Goal: Book appointment/travel/reservation

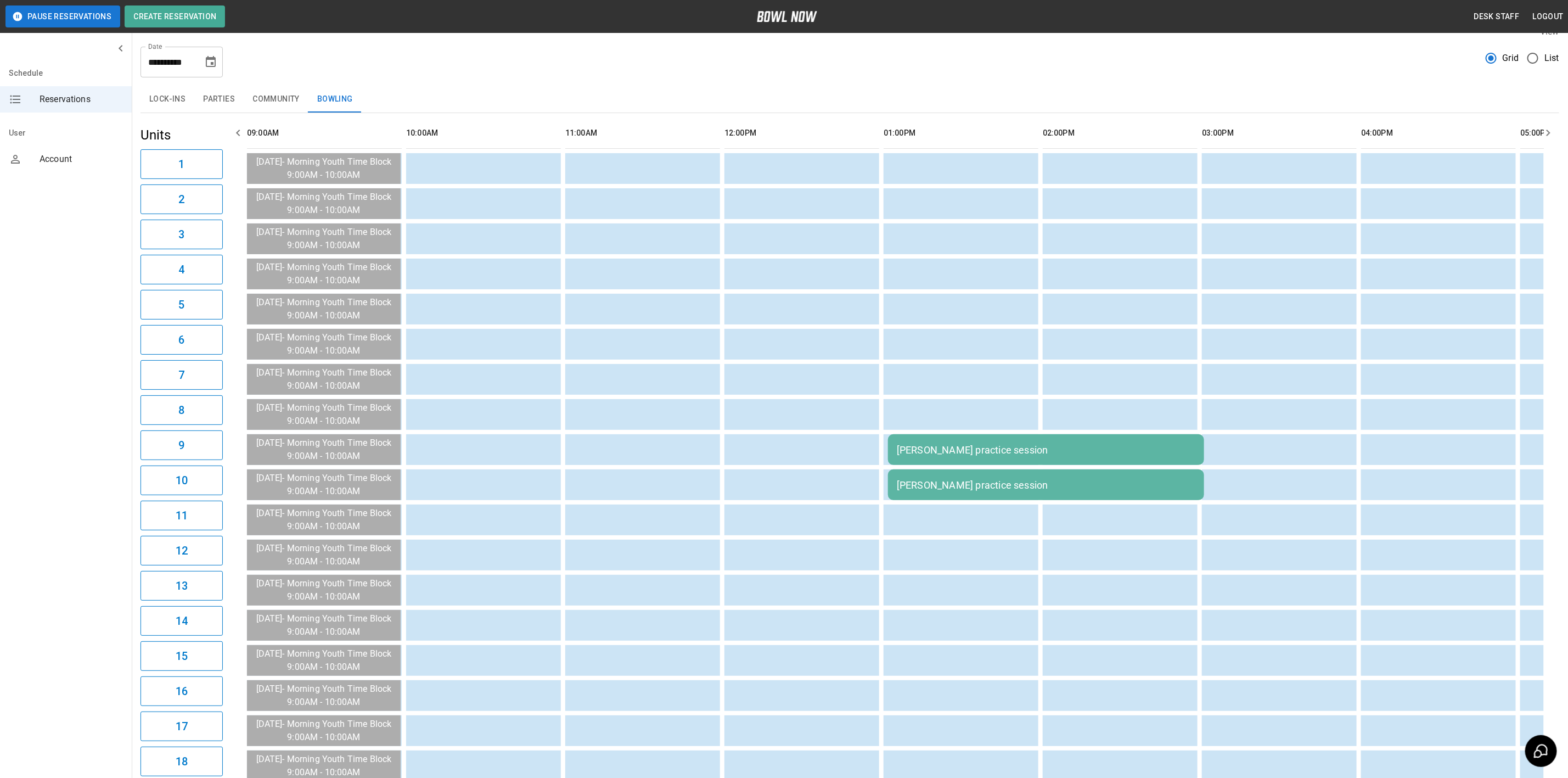
scroll to position [0, 1407]
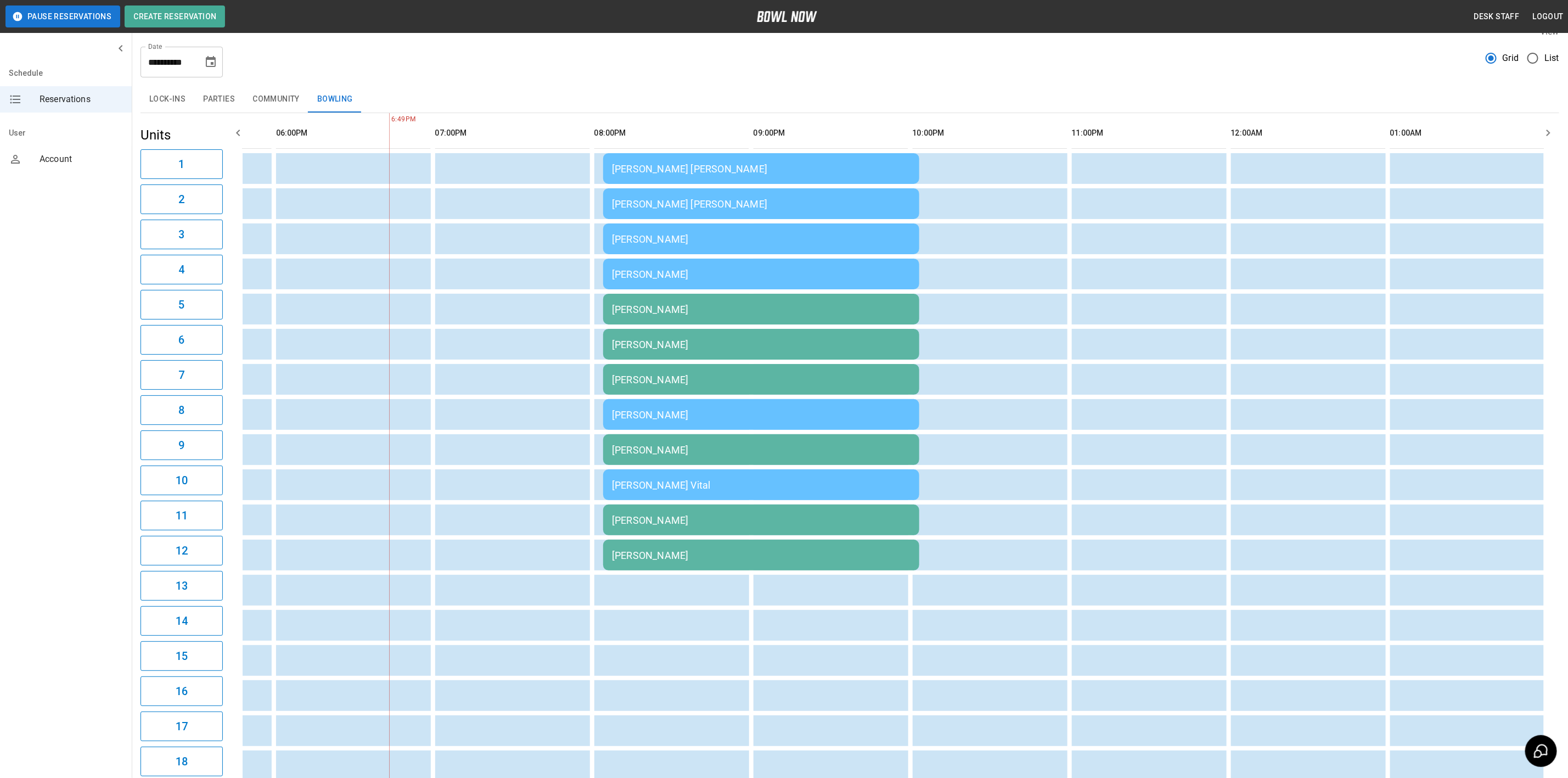
click at [211, 58] on icon "Choose date, selected date is Aug 23, 2025" at bounding box center [211, 61] width 10 height 11
click at [97, 420] on button "24" at bounding box center [88, 426] width 17 height 12
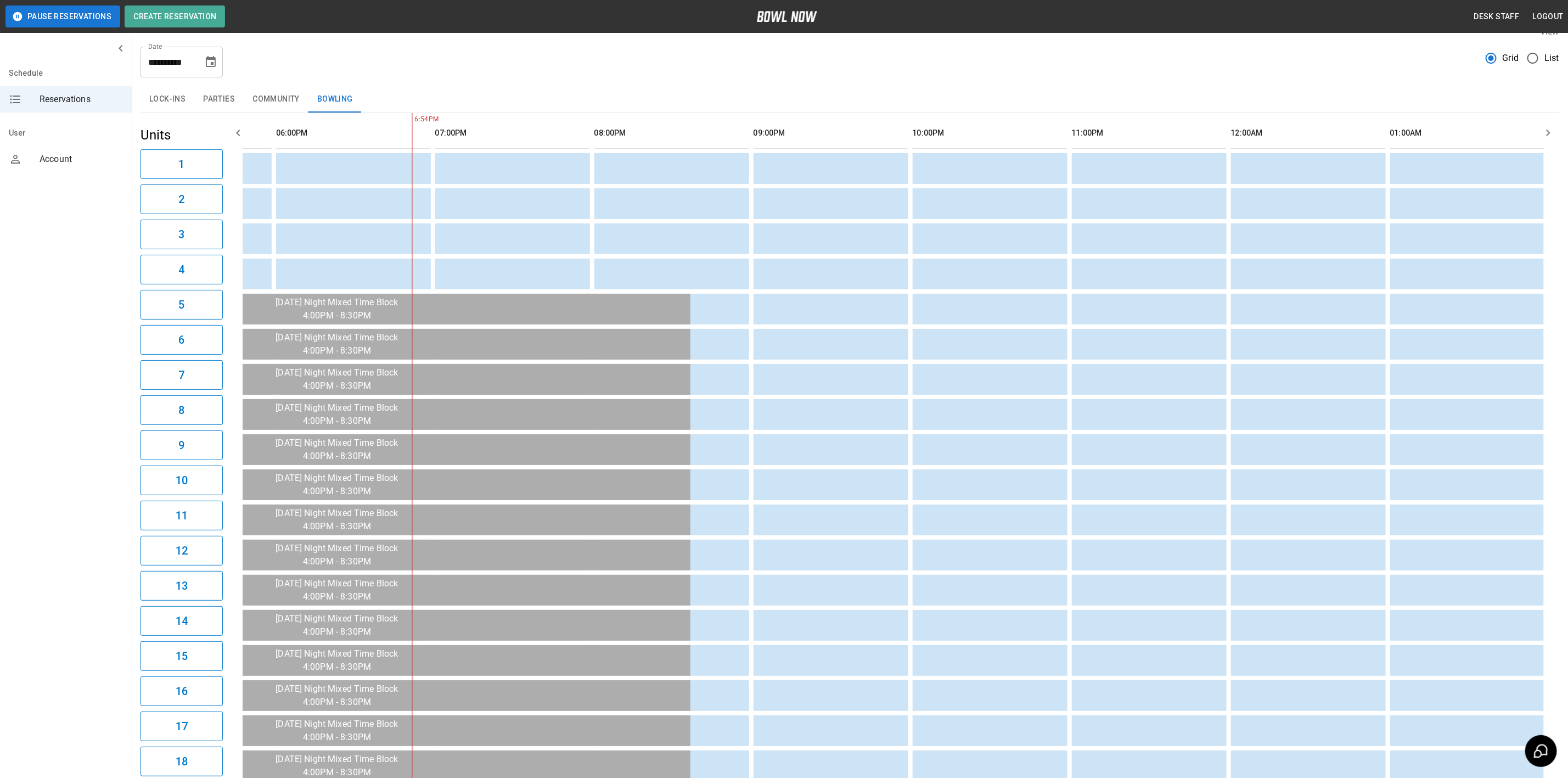
click at [111, 202] on div "[DATE] S M T W T F S 1 2 3 4 5 6 7 8 9 10 11 12 13 14 15 16 17 18 19 20 21 22 2…" at bounding box center [100, 295] width 42 height 435
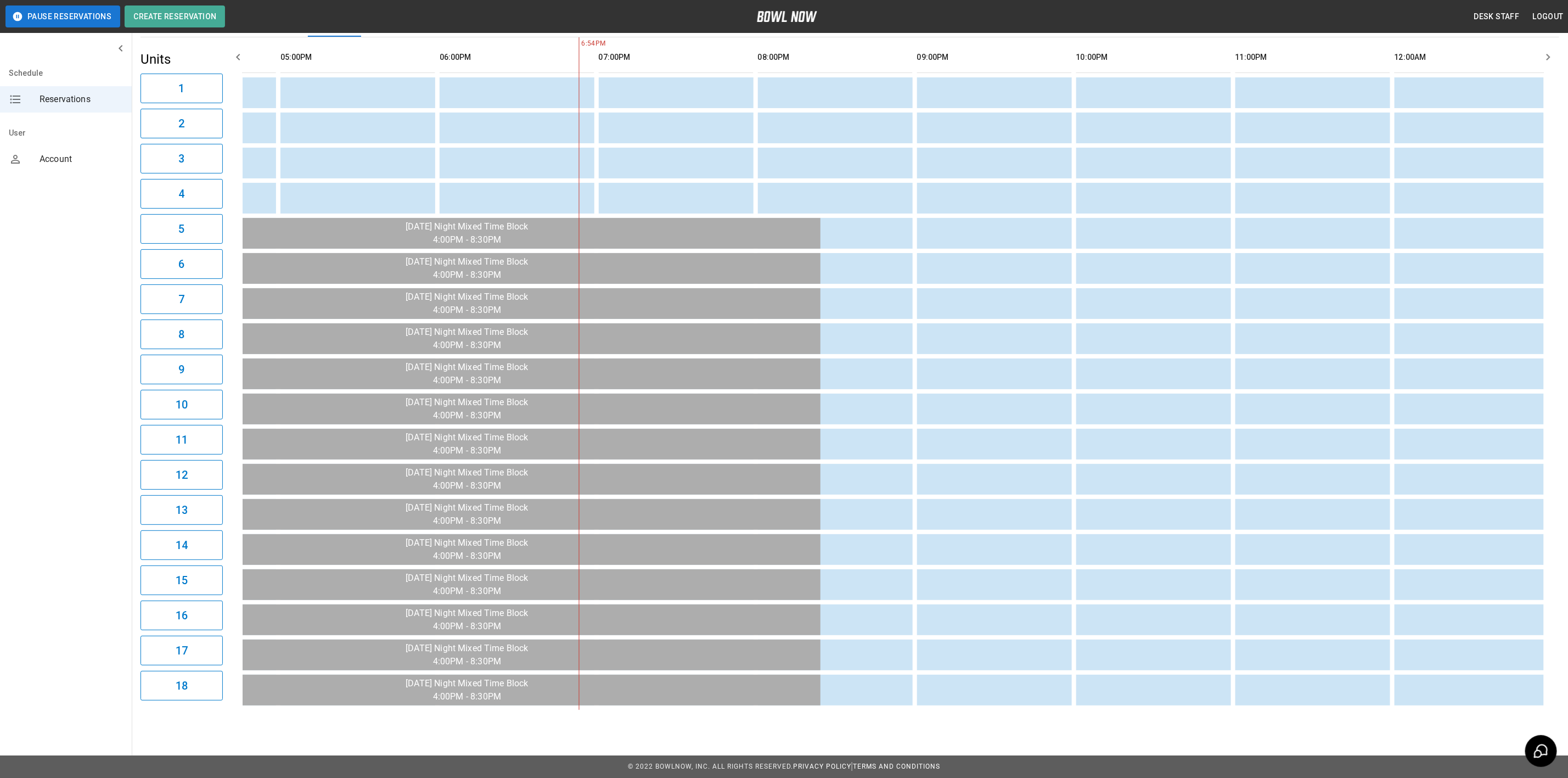
scroll to position [0, 0]
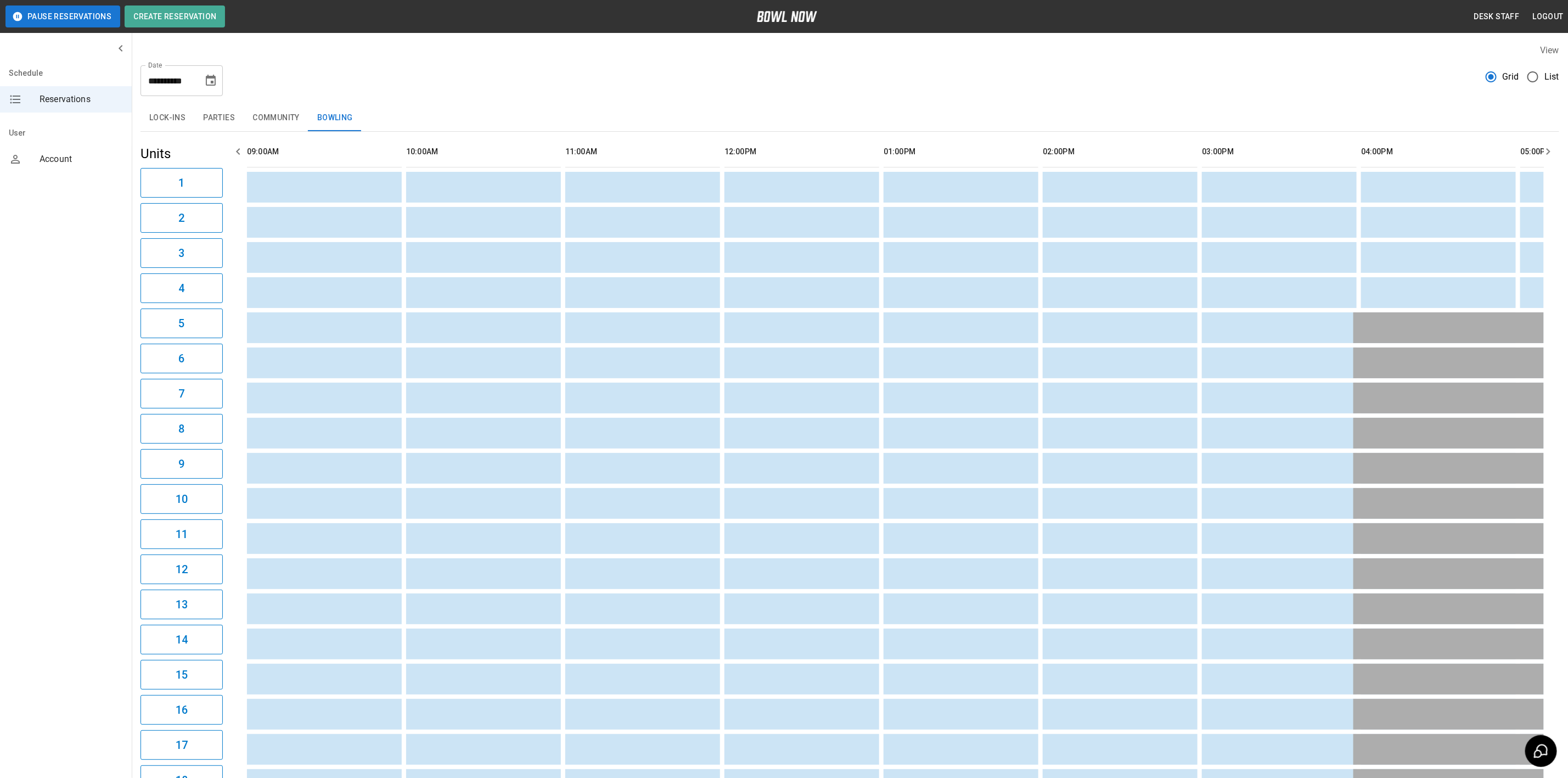
click at [207, 109] on button "Parties" at bounding box center [219, 117] width 49 height 26
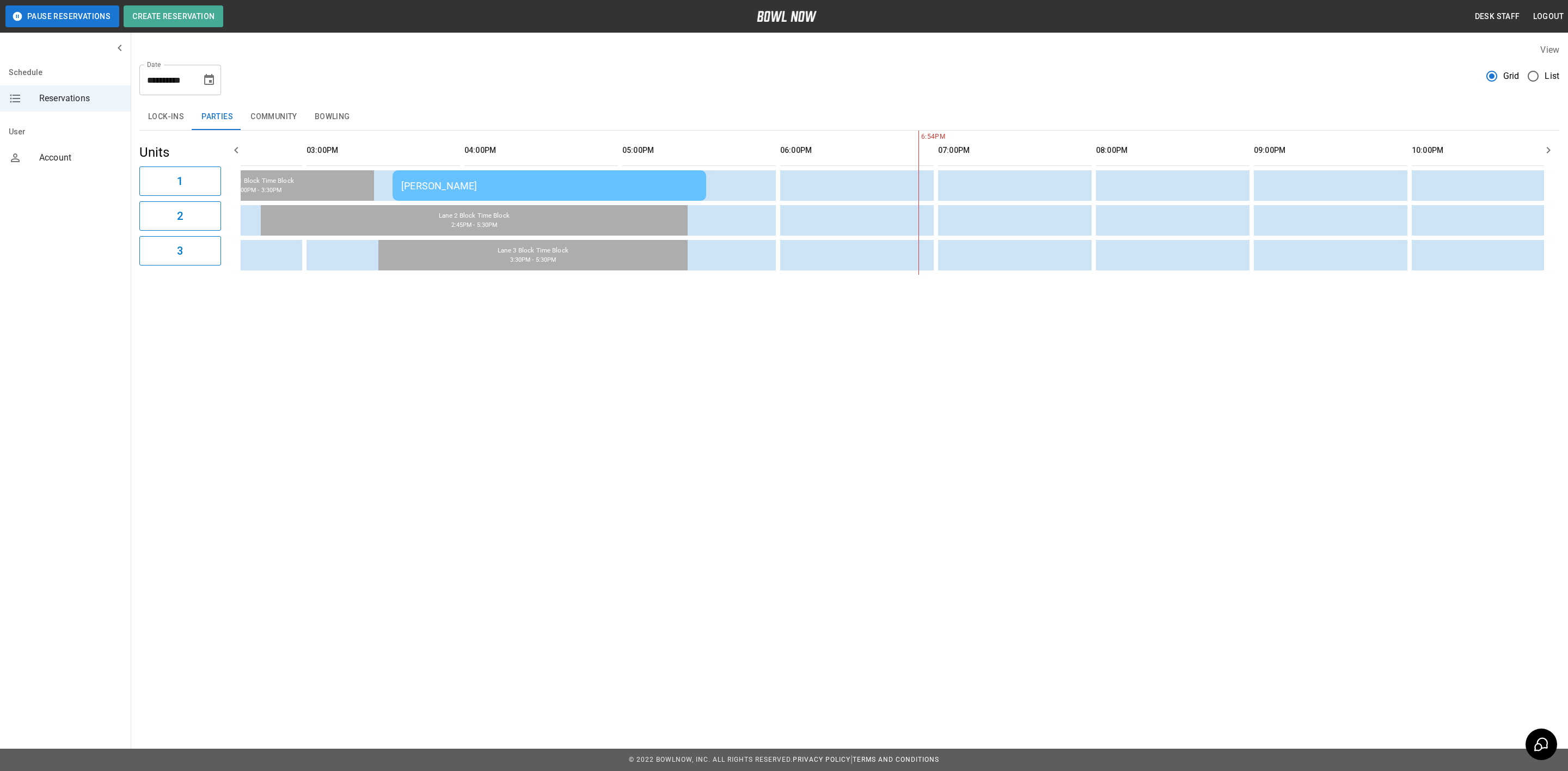
click at [657, 185] on div "[PERSON_NAME]" at bounding box center [549, 186] width 296 height 12
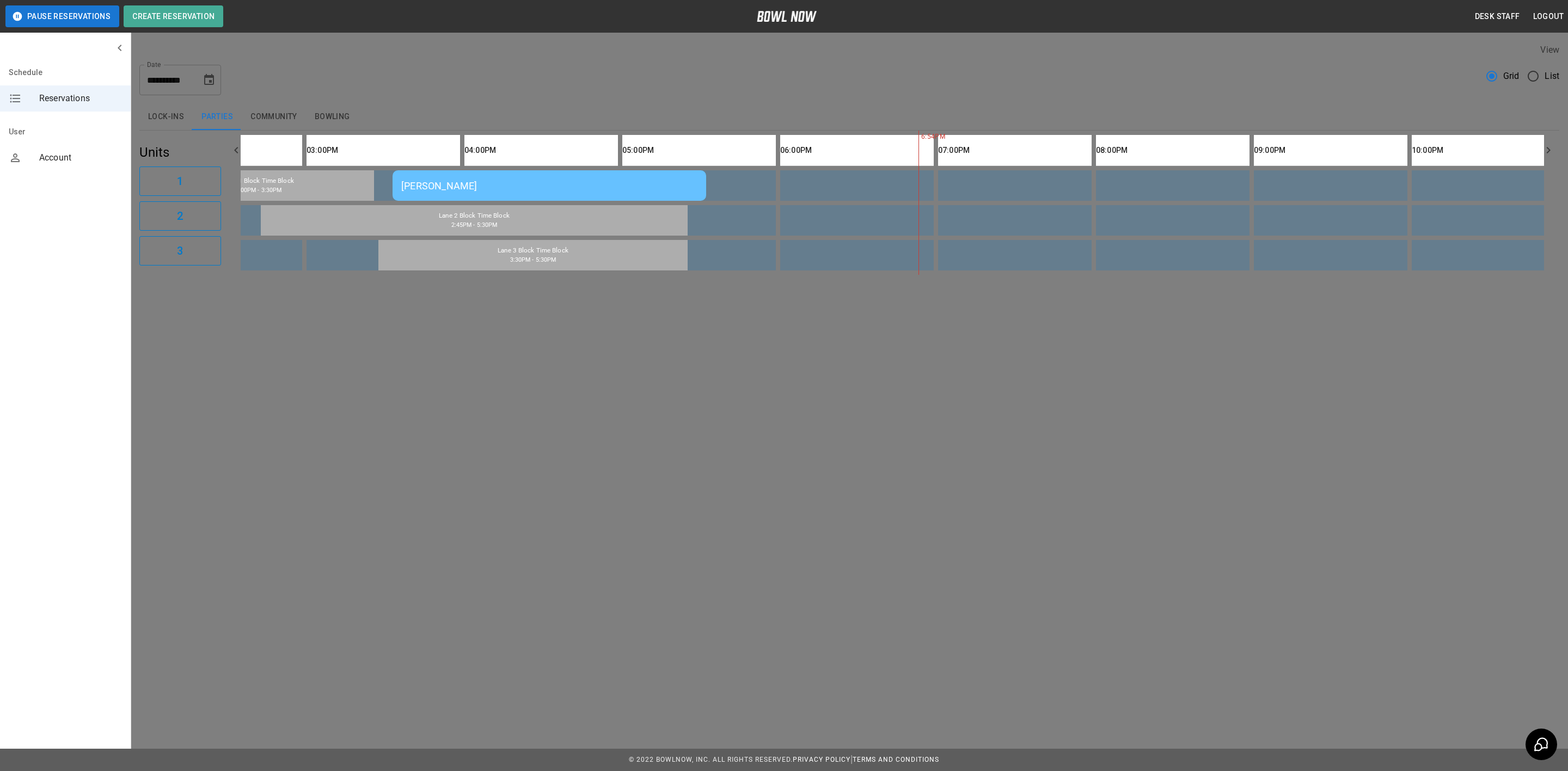
click at [1156, 57] on div at bounding box center [784, 386] width 1568 height 771
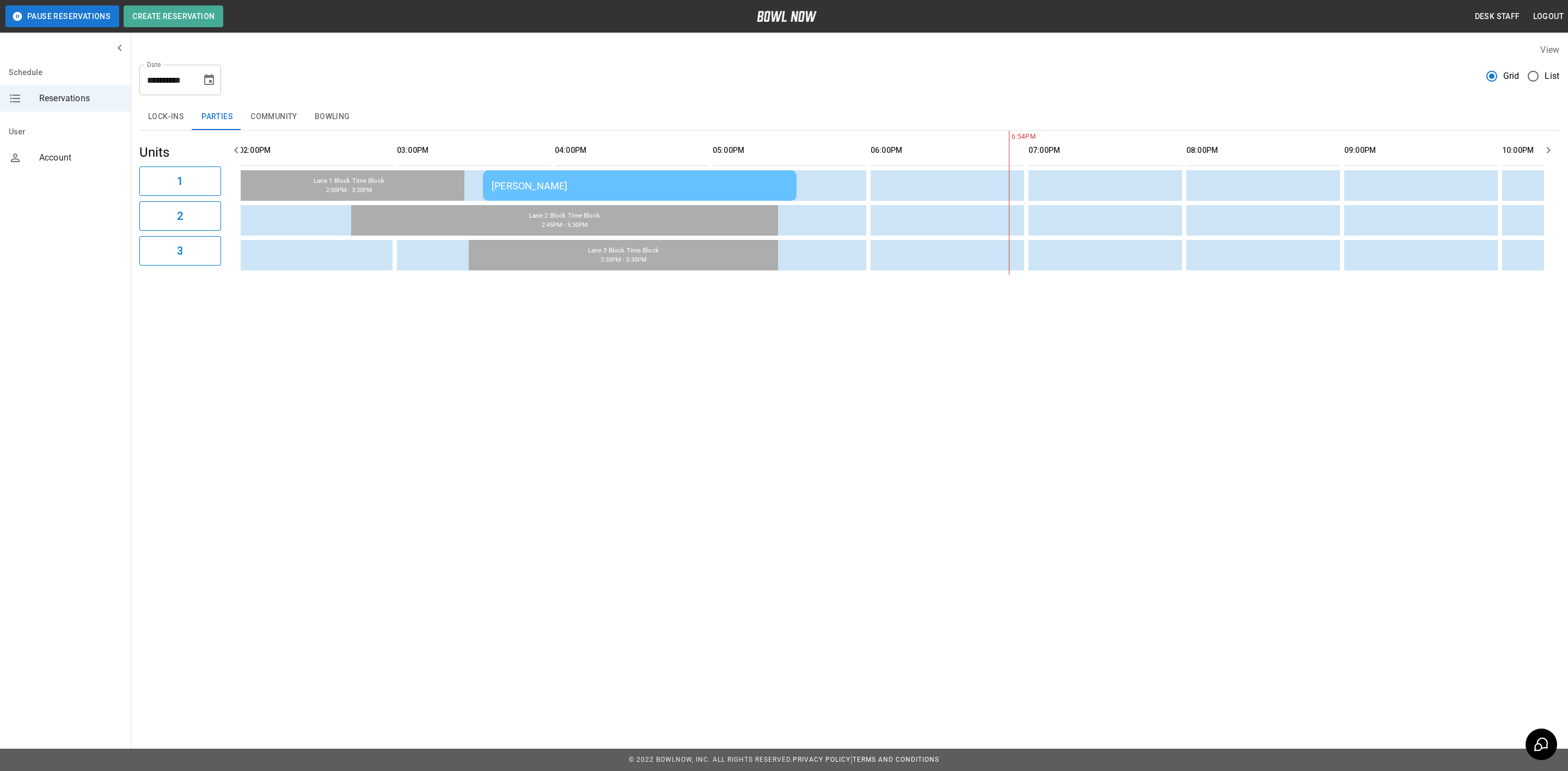
click at [209, 79] on icon "Choose date, selected date is Aug 24, 2025" at bounding box center [208, 79] width 13 height 13
click at [96, 493] on button "29" at bounding box center [88, 499] width 17 height 12
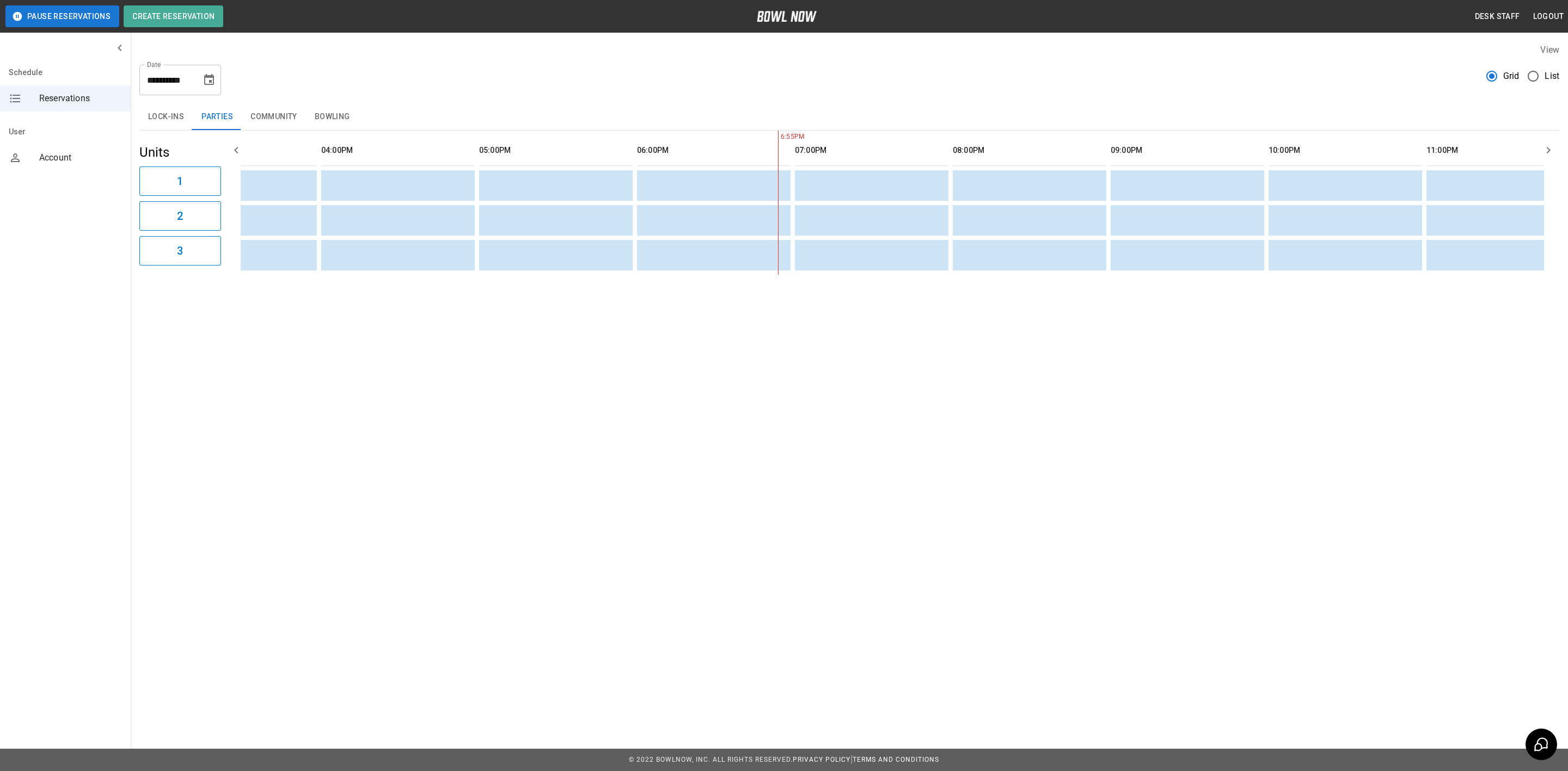
scroll to position [0, 1266]
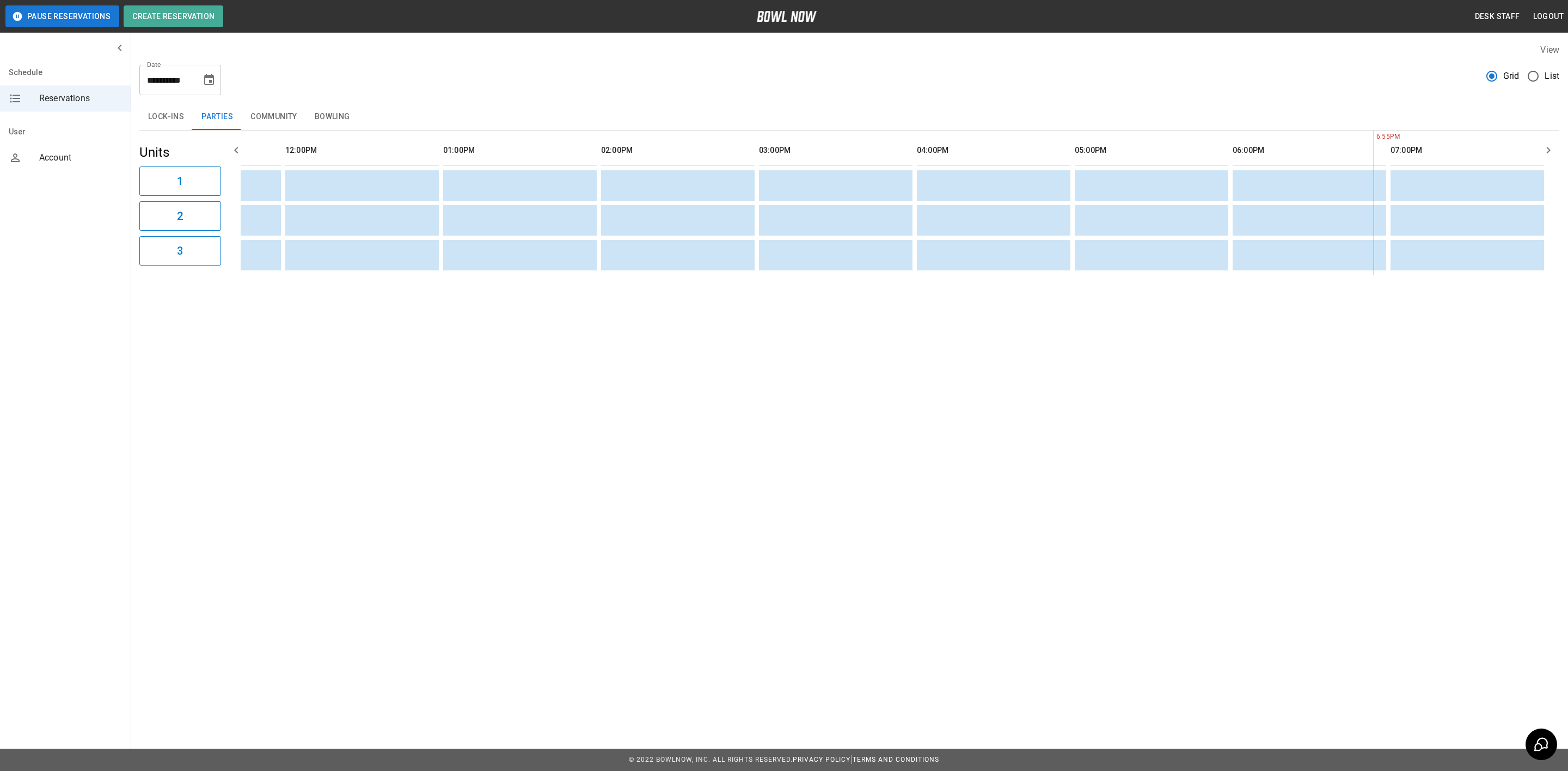
click at [208, 78] on icon "Choose date, selected date is Aug 29, 2025" at bounding box center [208, 79] width 13 height 13
click at [96, 504] on button "30" at bounding box center [88, 510] width 17 height 12
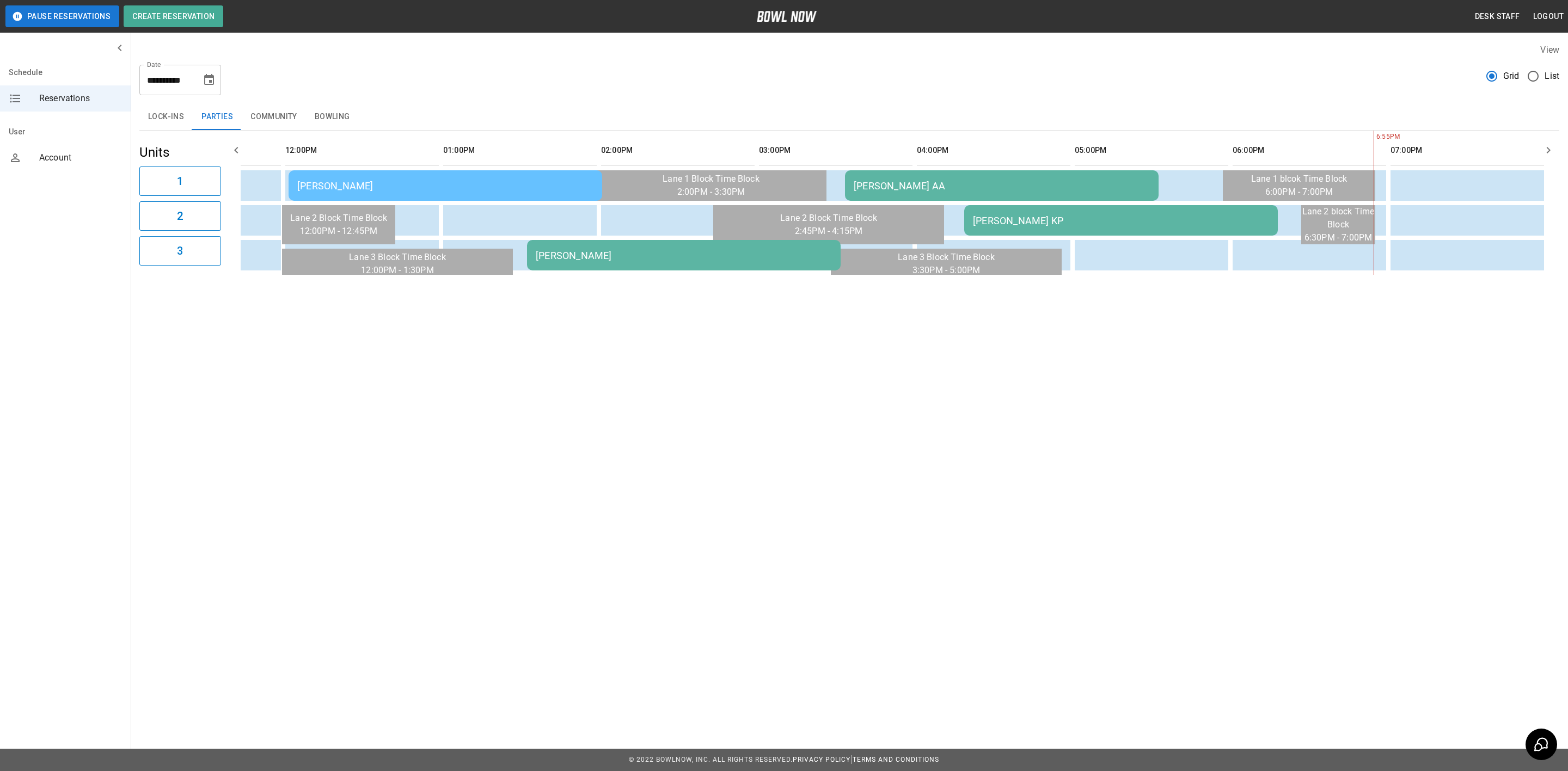
click at [335, 115] on button "Bowling" at bounding box center [333, 116] width 53 height 26
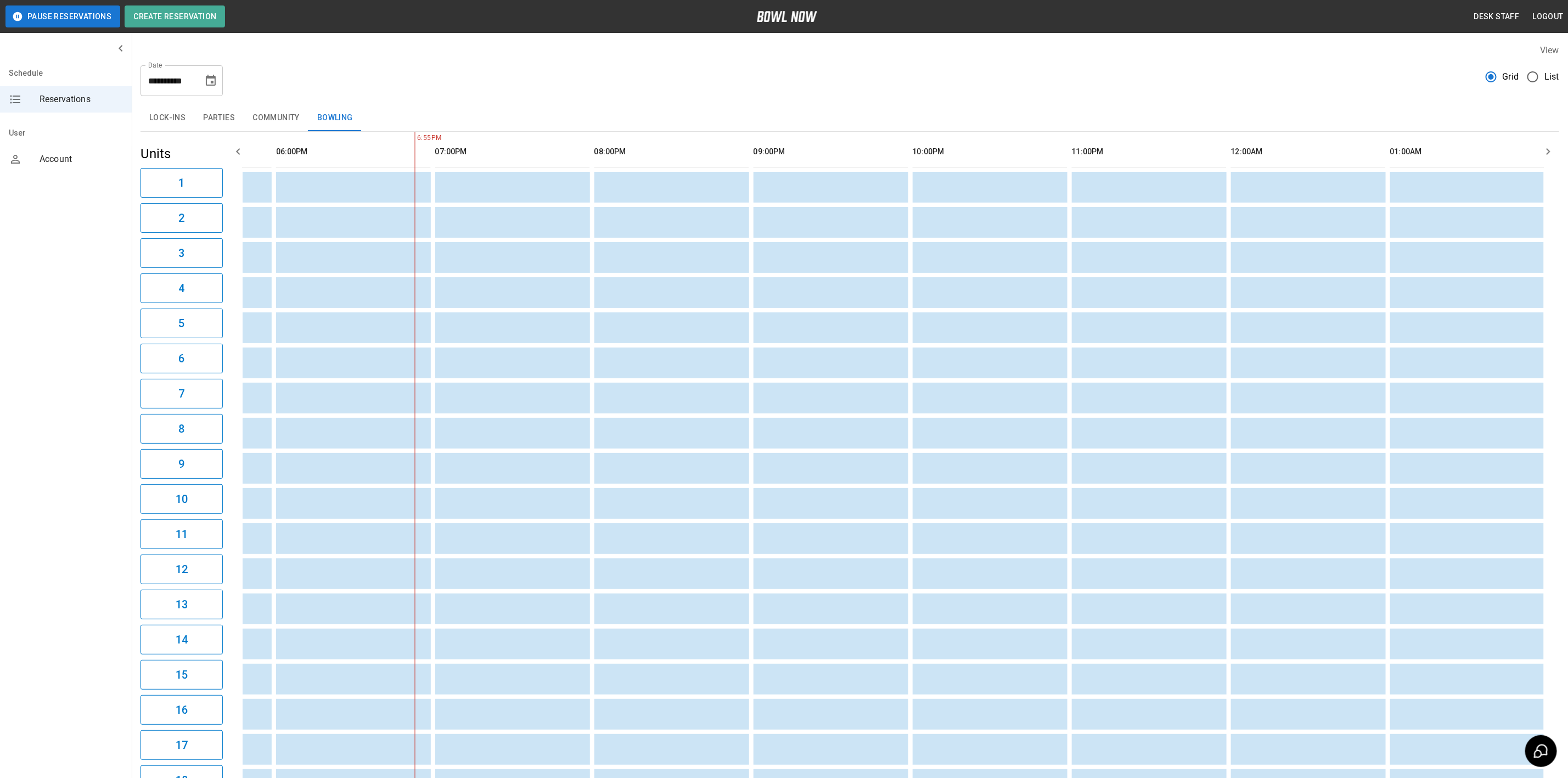
click at [211, 80] on icon "Choose date, selected date is Aug 30, 2025" at bounding box center [210, 80] width 13 height 13
click at [97, 428] on button "23" at bounding box center [88, 434] width 17 height 12
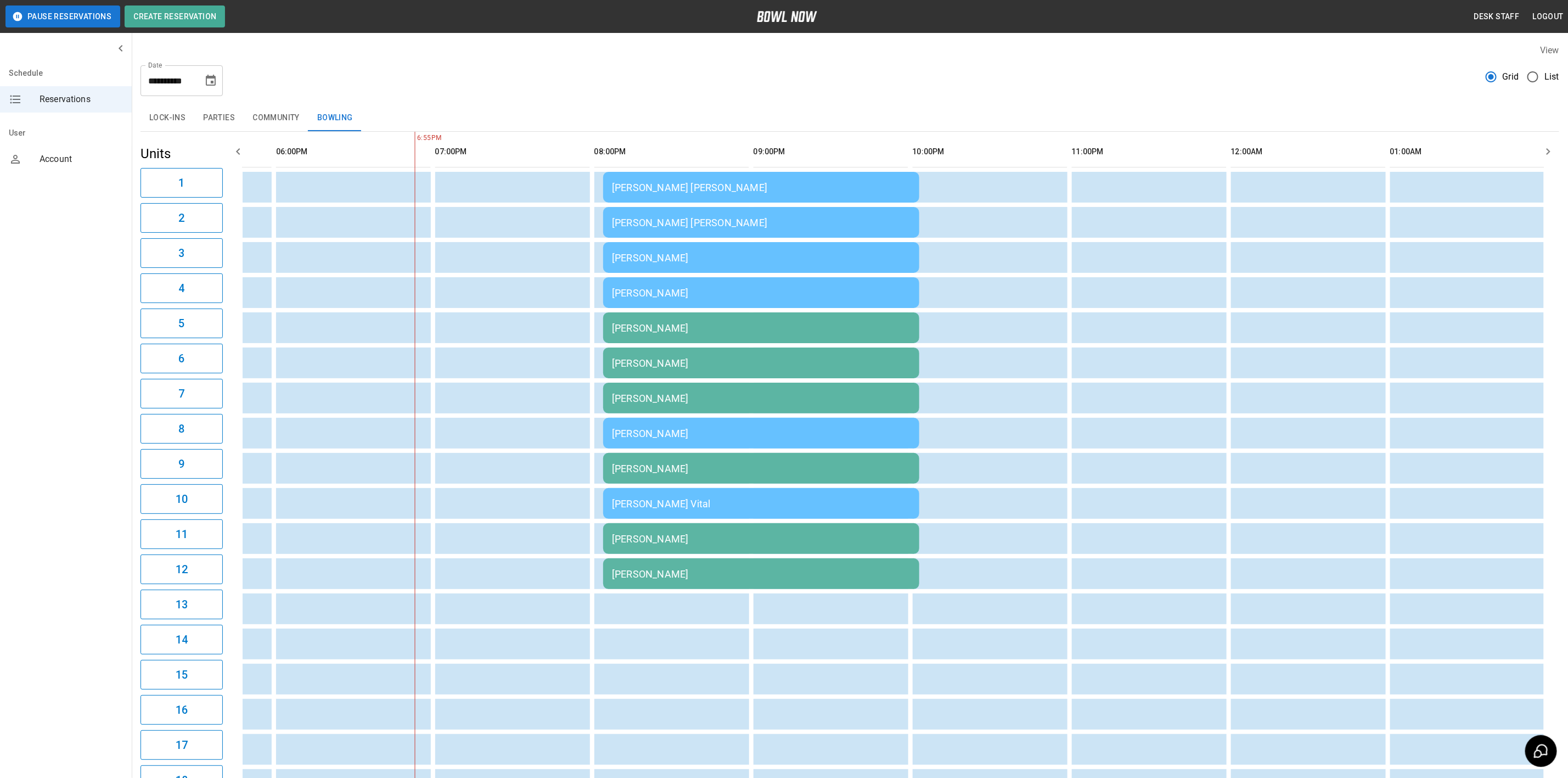
click at [211, 74] on icon "Choose date, selected date is Aug 23, 2025" at bounding box center [210, 80] width 13 height 13
click at [97, 485] on button "28" at bounding box center [88, 491] width 17 height 12
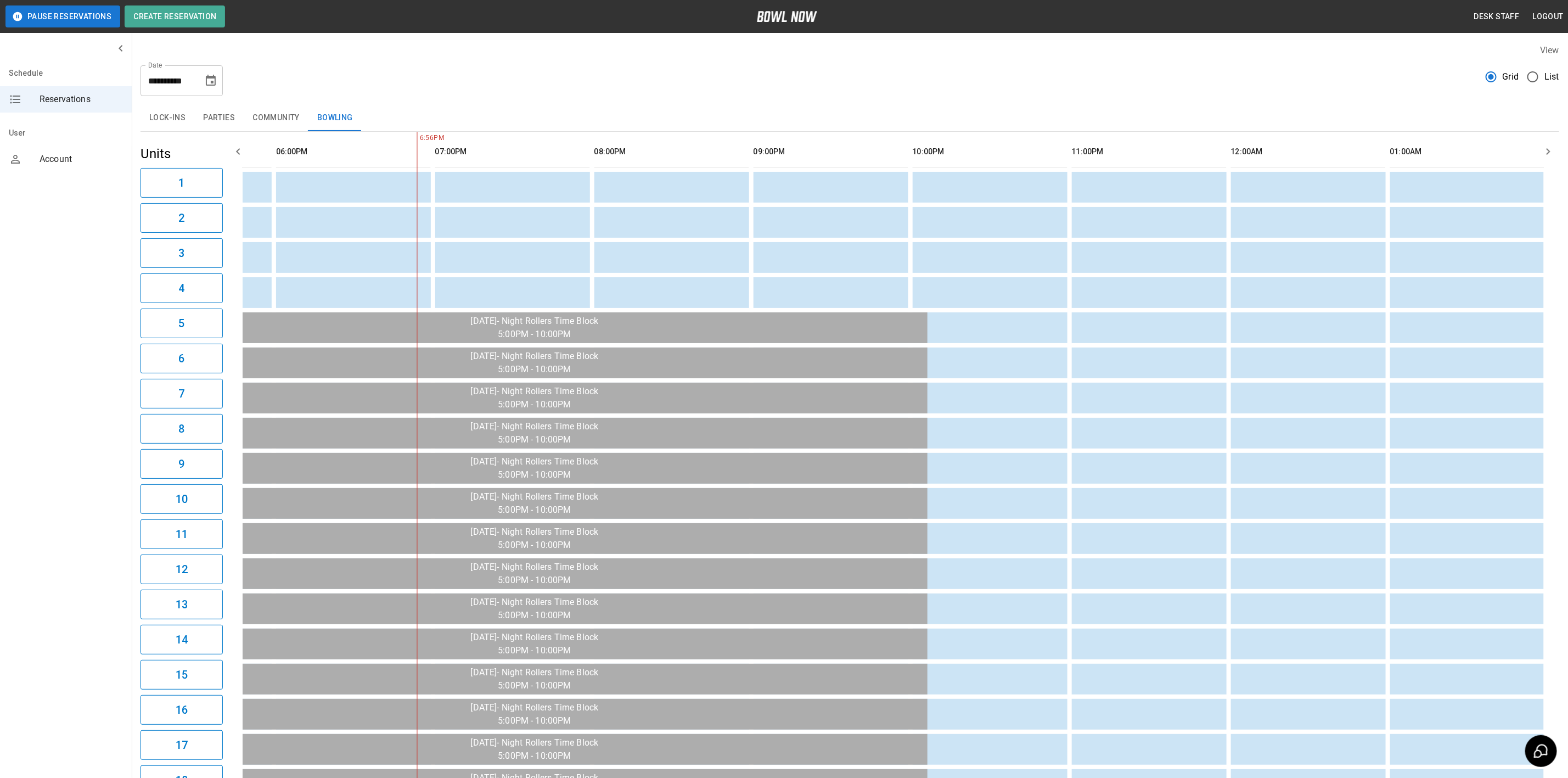
click at [214, 81] on icon "Choose date, selected date is Aug 28, 2025" at bounding box center [211, 80] width 10 height 11
click at [97, 497] on button "29" at bounding box center [88, 503] width 17 height 12
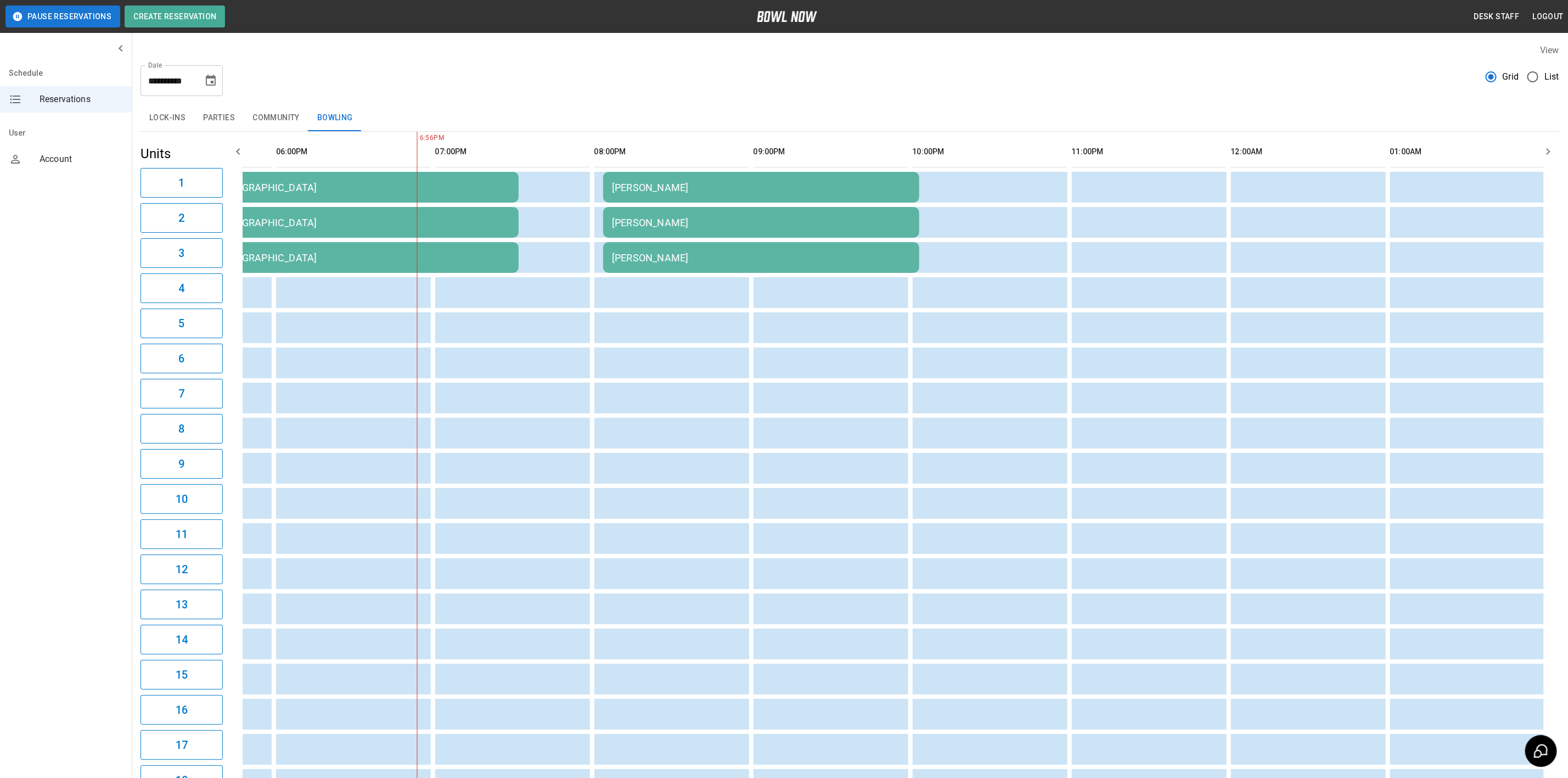
click at [273, 186] on div "[DEMOGRAPHIC_DATA]" at bounding box center [360, 188] width 299 height 12
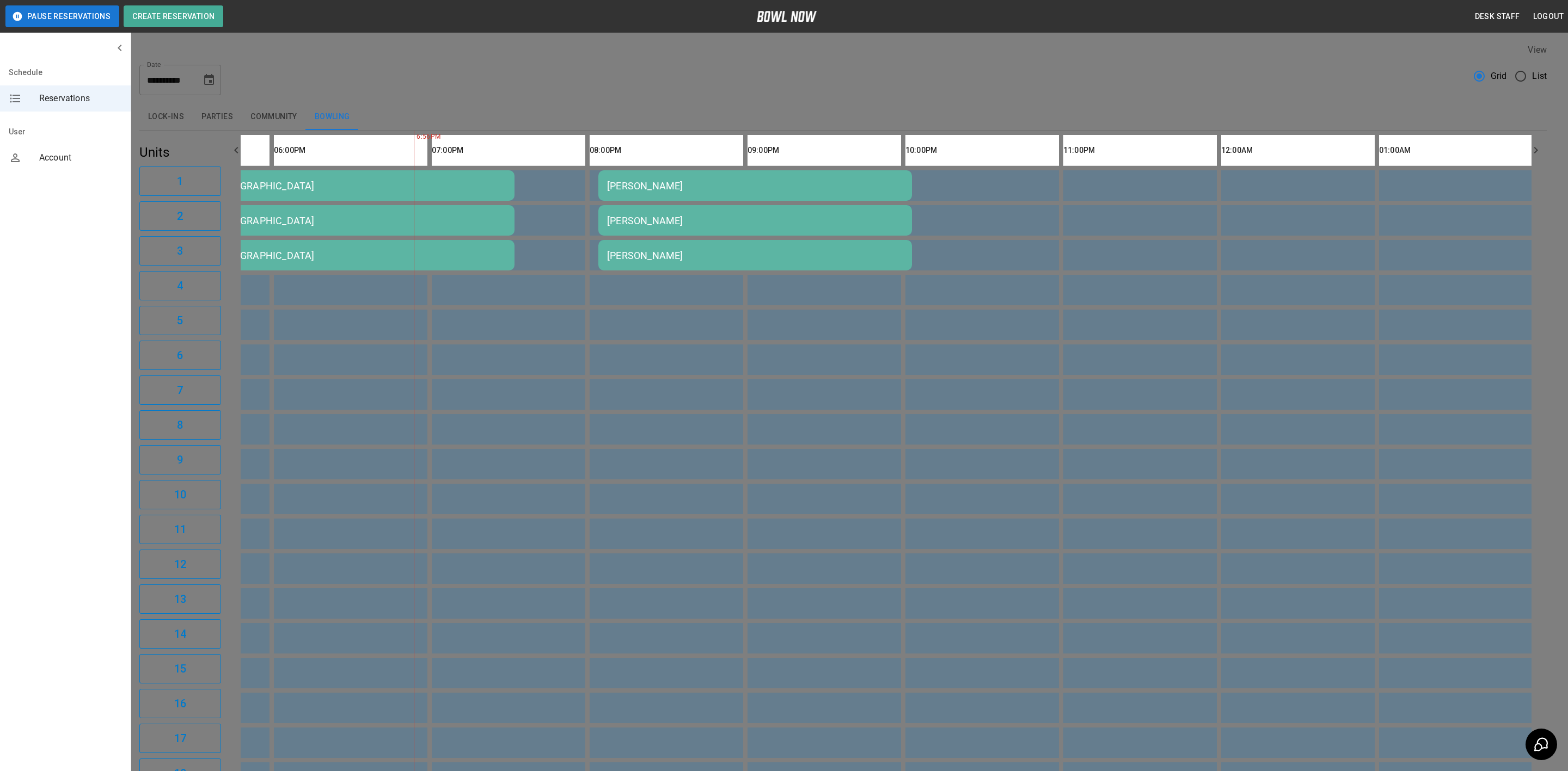
click at [342, 364] on div at bounding box center [784, 386] width 1568 height 771
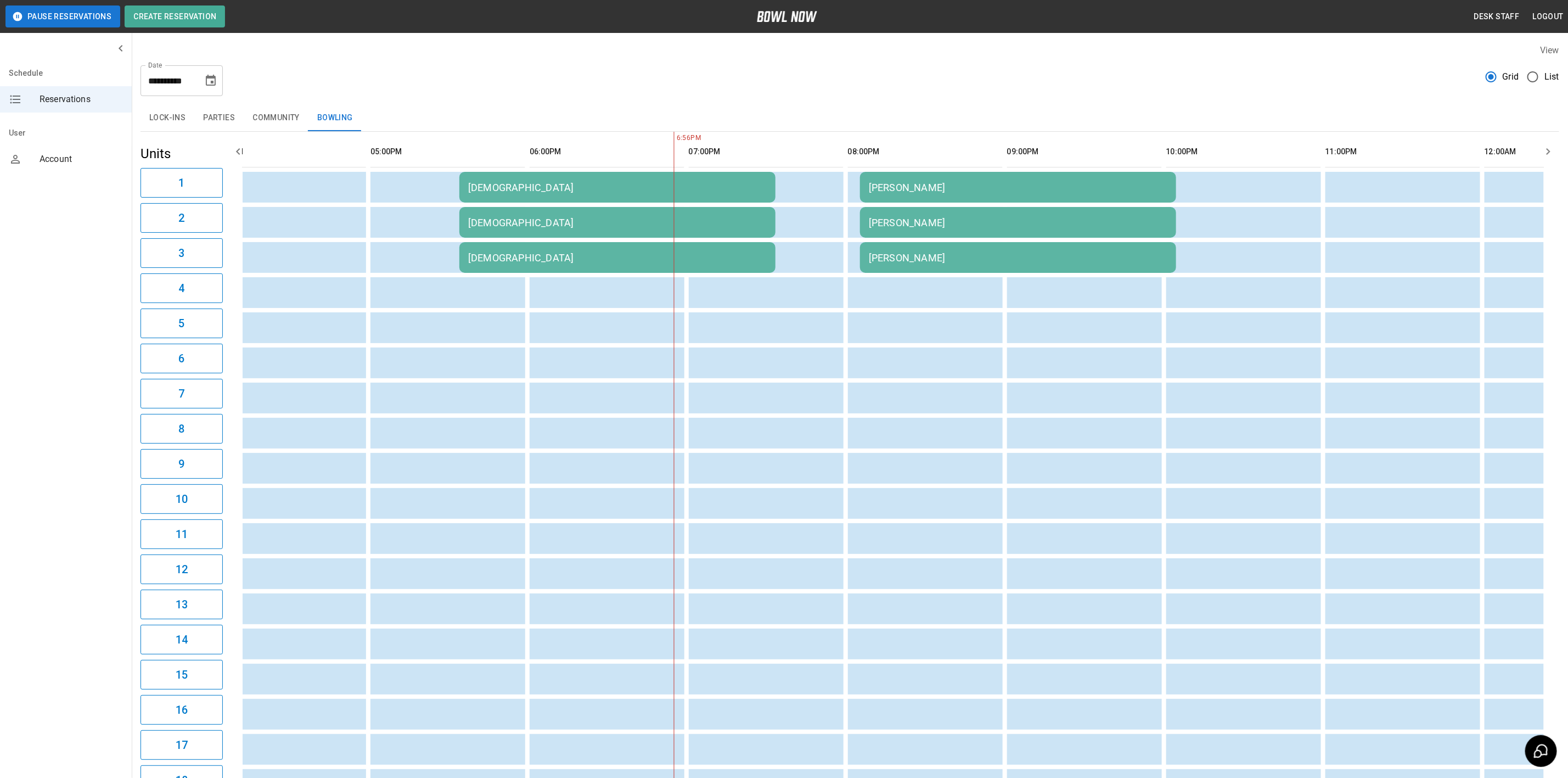
click at [205, 80] on icon "Choose date, selected date is Aug 29, 2025" at bounding box center [210, 80] width 13 height 13
click at [97, 508] on button "30" at bounding box center [88, 514] width 17 height 12
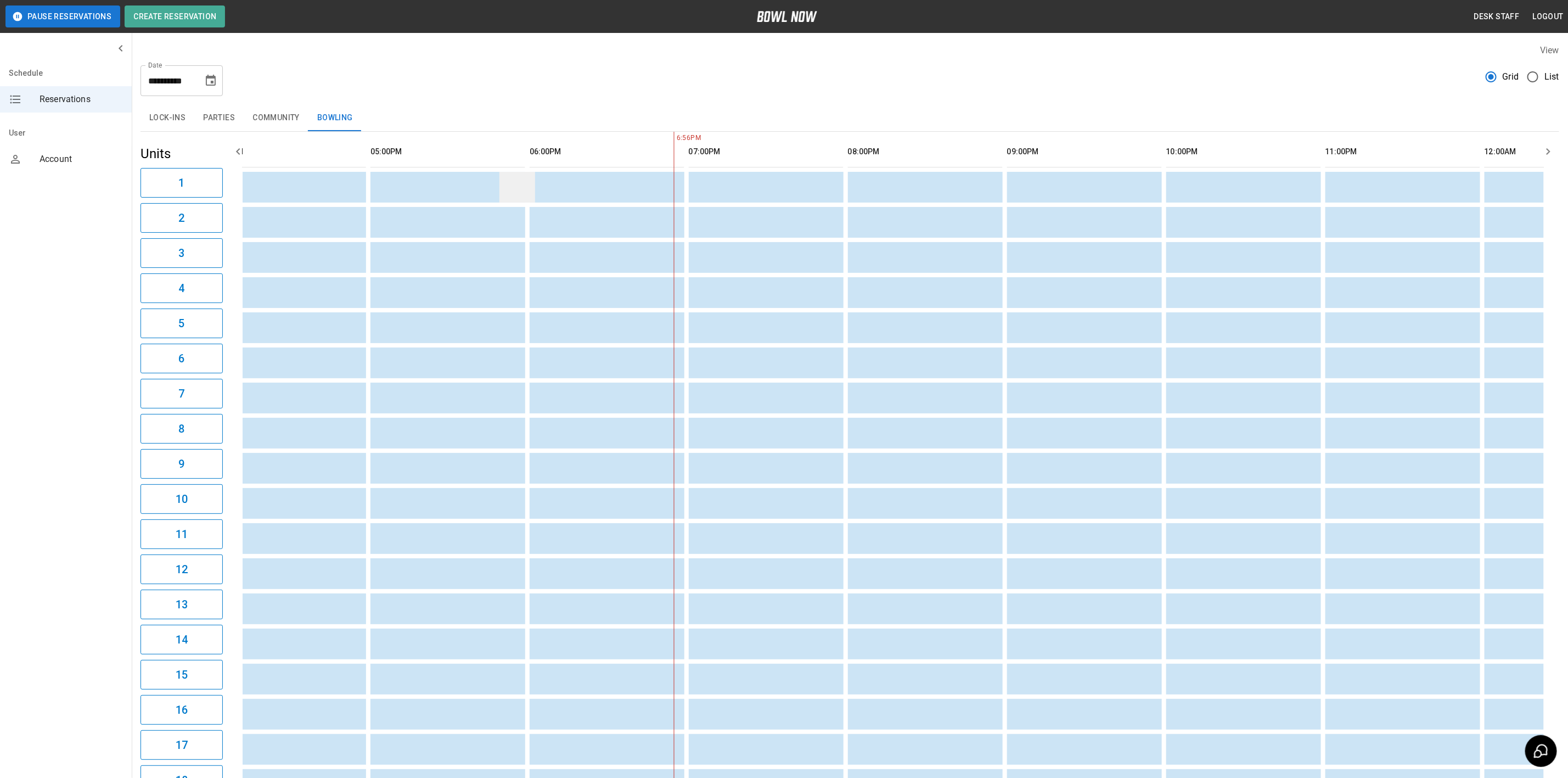
click at [499, 183] on td "sticky table" at bounding box center [517, 187] width 36 height 31
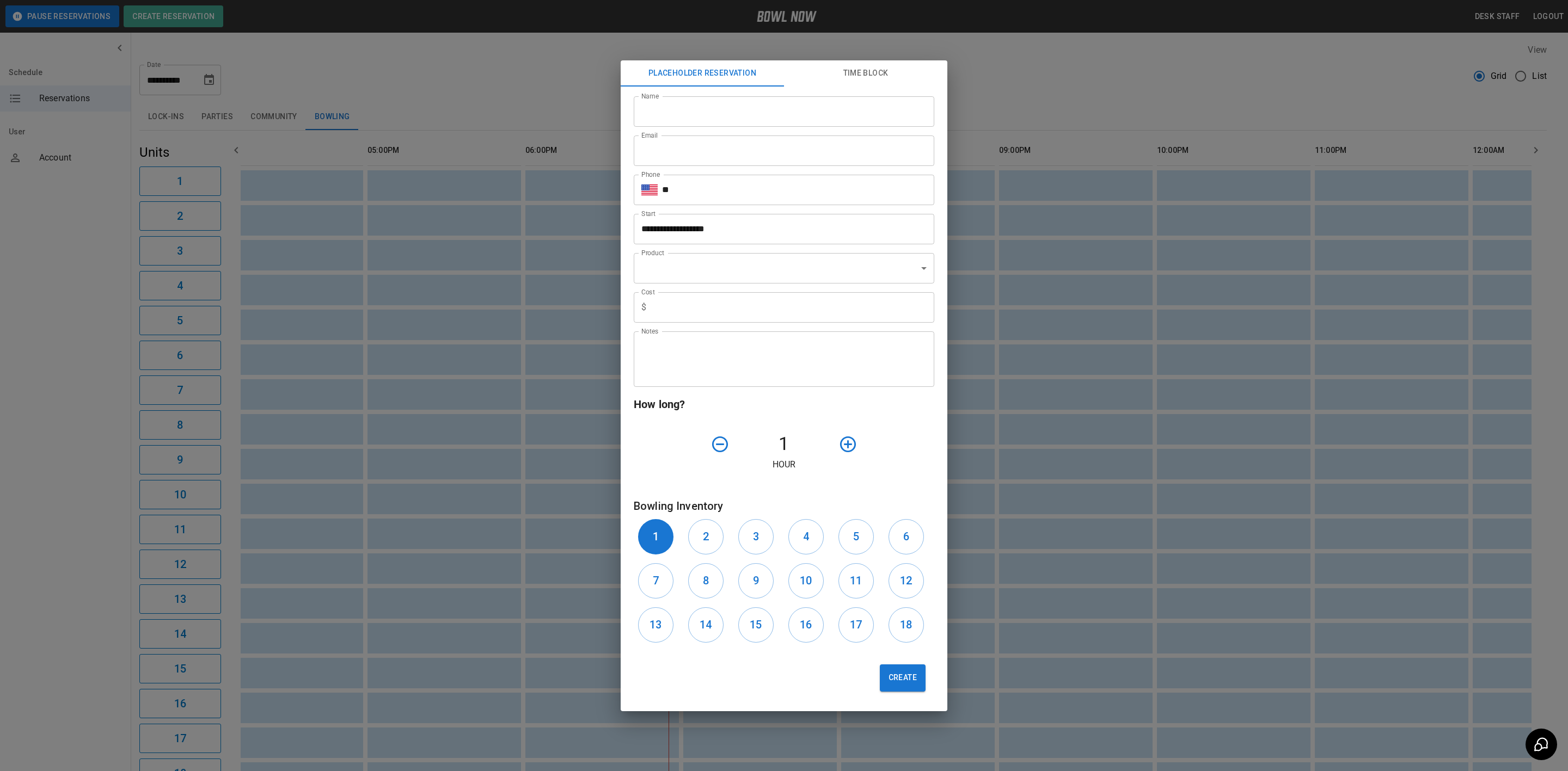
click at [216, 70] on div "**********" at bounding box center [784, 386] width 1568 height 771
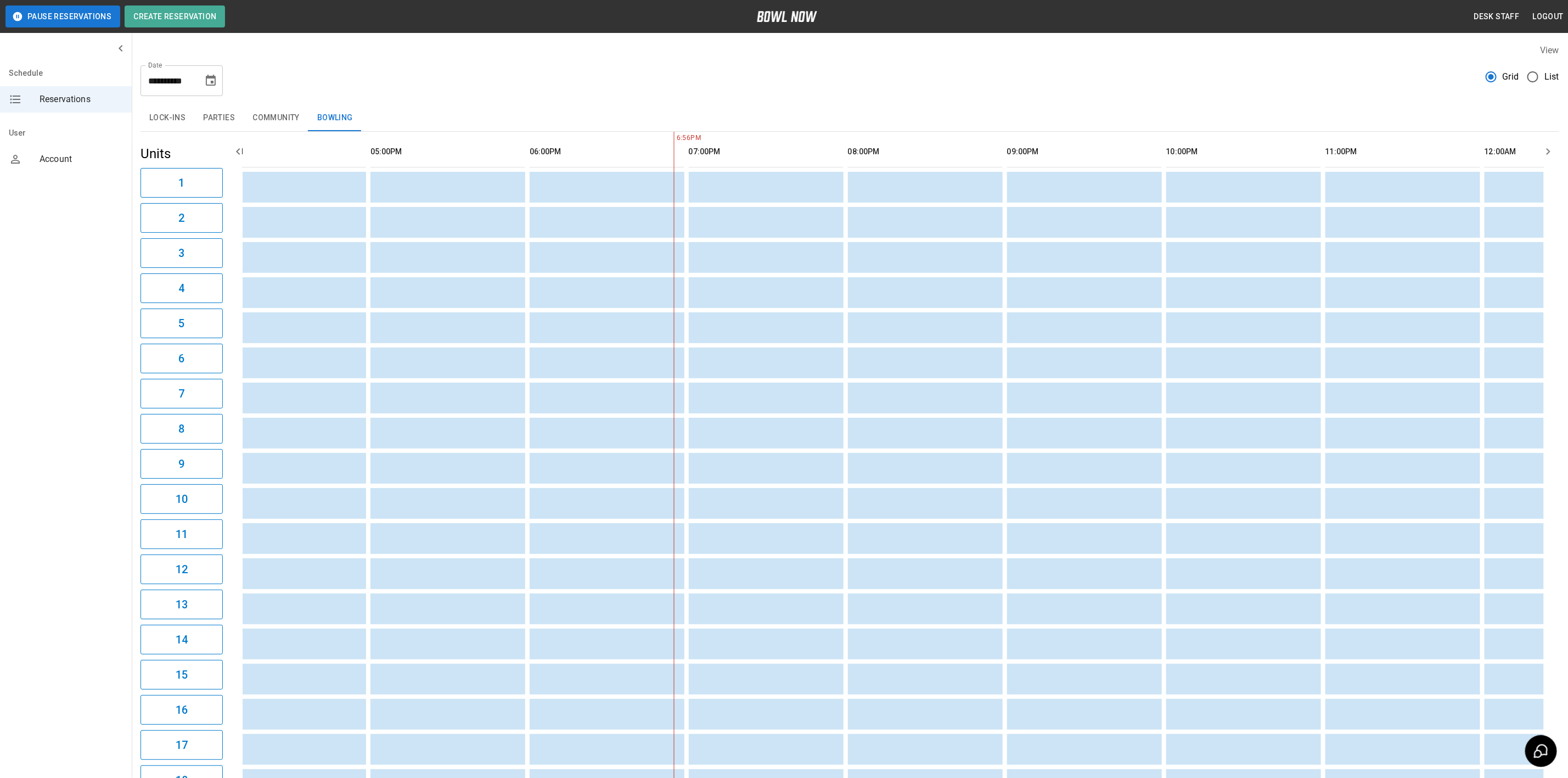
click at [211, 77] on icon "Choose date, selected date is Aug 30, 2025" at bounding box center [211, 80] width 10 height 11
click at [98, 148] on icon "Next month" at bounding box center [90, 154] width 13 height 13
click at [98, 129] on icon "Previous month" at bounding box center [90, 135] width 13 height 13
click at [98, 148] on icon "Next month" at bounding box center [90, 154] width 13 height 13
click at [93, 133] on icon "Previous month" at bounding box center [91, 136] width 4 height 7
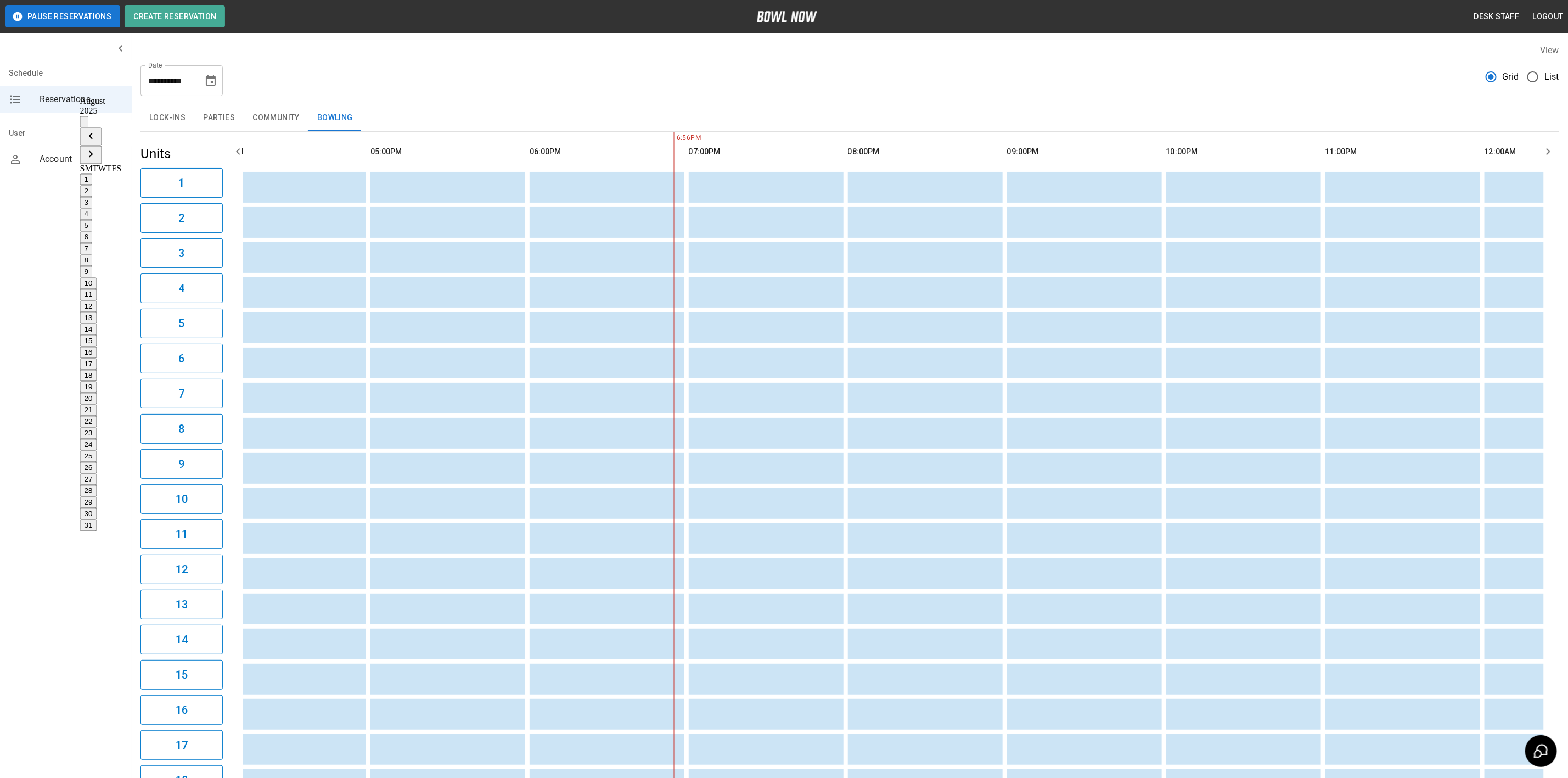
click at [98, 148] on icon "Next month" at bounding box center [90, 154] width 13 height 13
click at [97, 312] on button "13" at bounding box center [88, 318] width 17 height 12
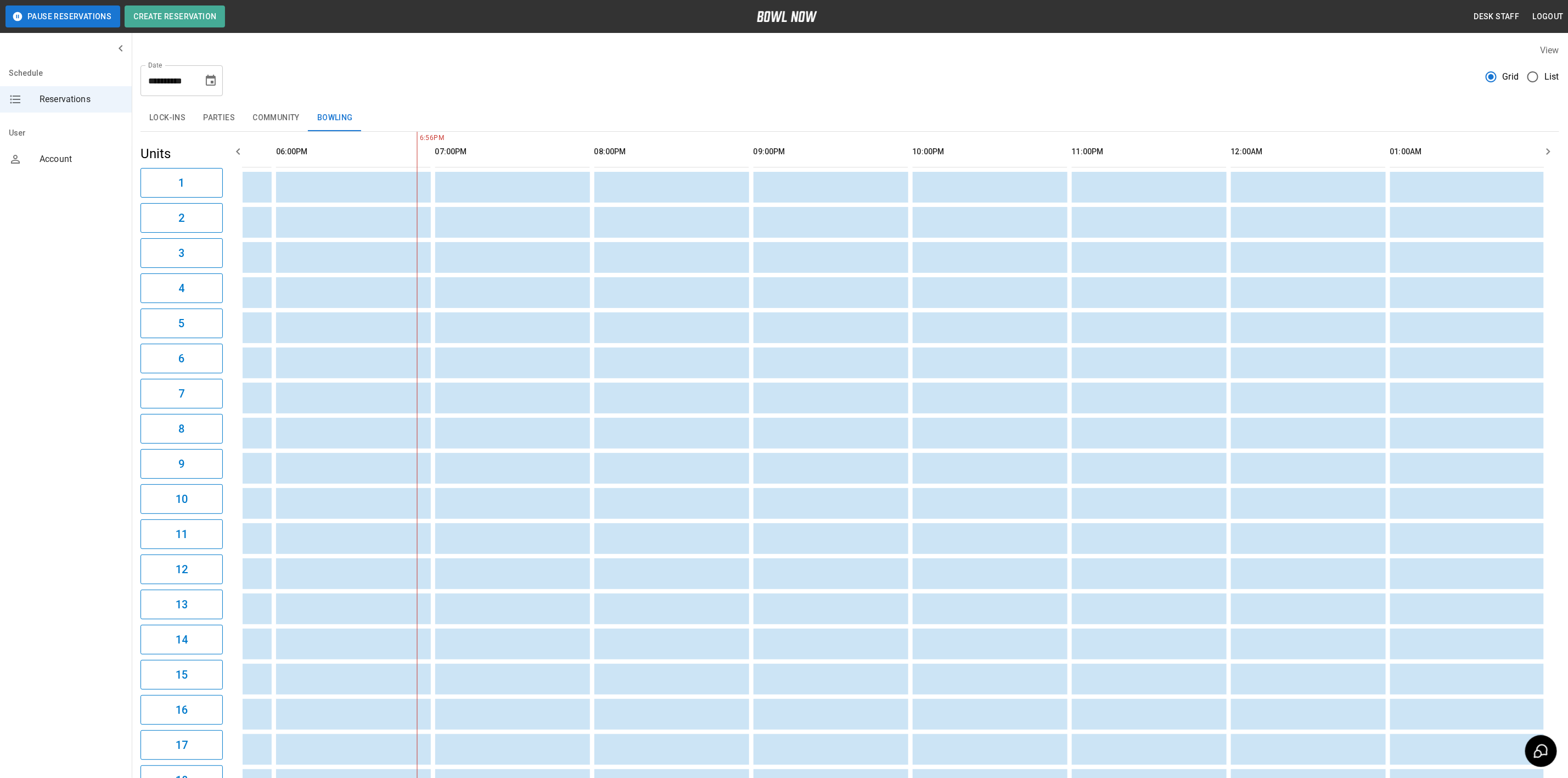
click at [211, 80] on icon "Choose date, selected date is Sep 13, 2025" at bounding box center [210, 80] width 13 height 13
click at [93, 133] on icon "Previous month" at bounding box center [91, 136] width 4 height 7
click at [97, 381] on button "19" at bounding box center [88, 387] width 17 height 12
click at [213, 74] on icon "Choose date, selected date is Aug 19, 2025" at bounding box center [210, 80] width 13 height 13
click at [97, 462] on button "26" at bounding box center [88, 468] width 17 height 12
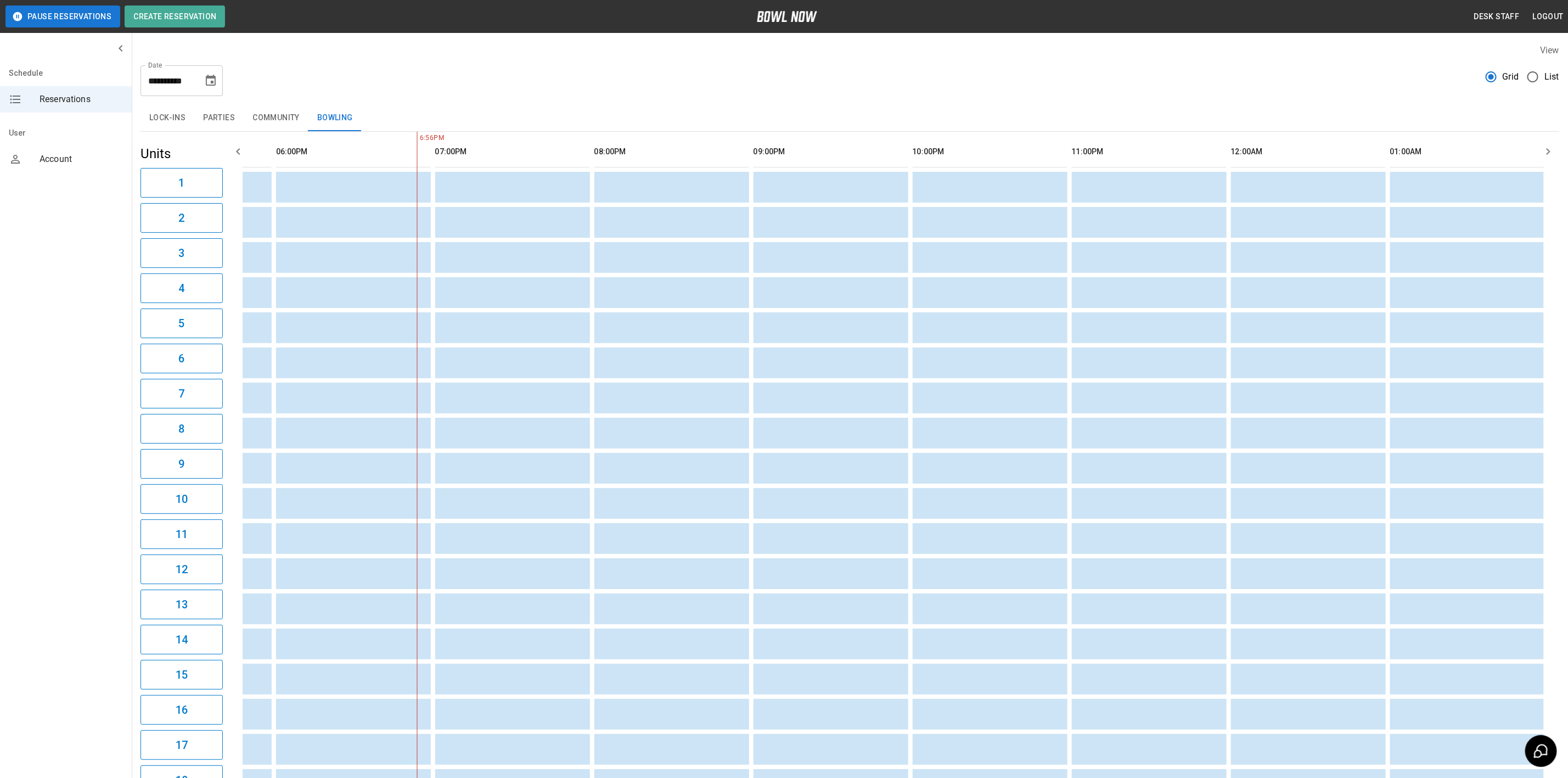
click at [211, 80] on icon "Choose date, selected date is Aug 26, 2025" at bounding box center [210, 80] width 13 height 13
click at [97, 462] on button "26" at bounding box center [88, 468] width 17 height 12
click at [97, 474] on button "27" at bounding box center [88, 480] width 17 height 12
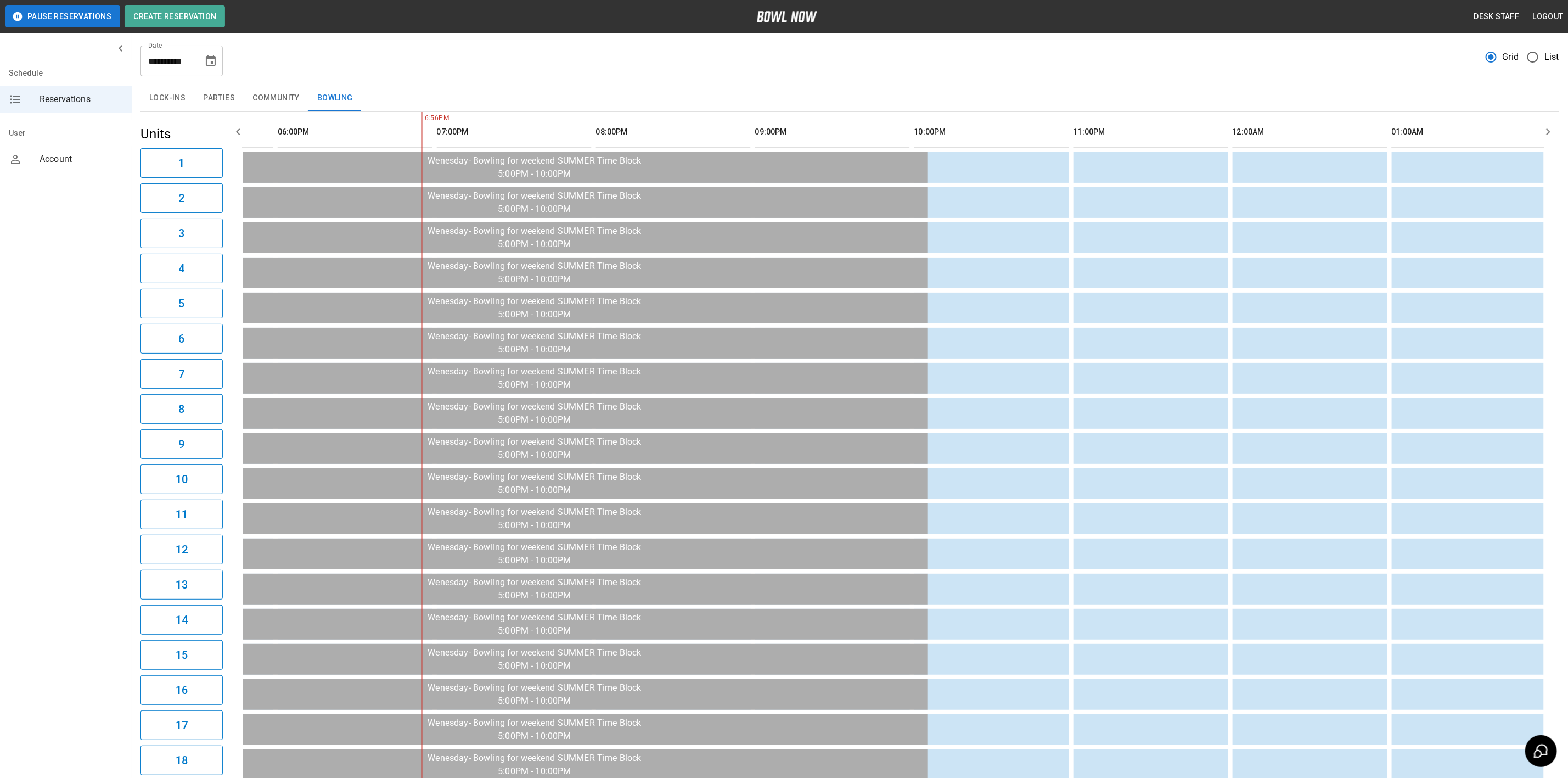
click at [174, 21] on button "Create Reservation" at bounding box center [174, 16] width 100 height 22
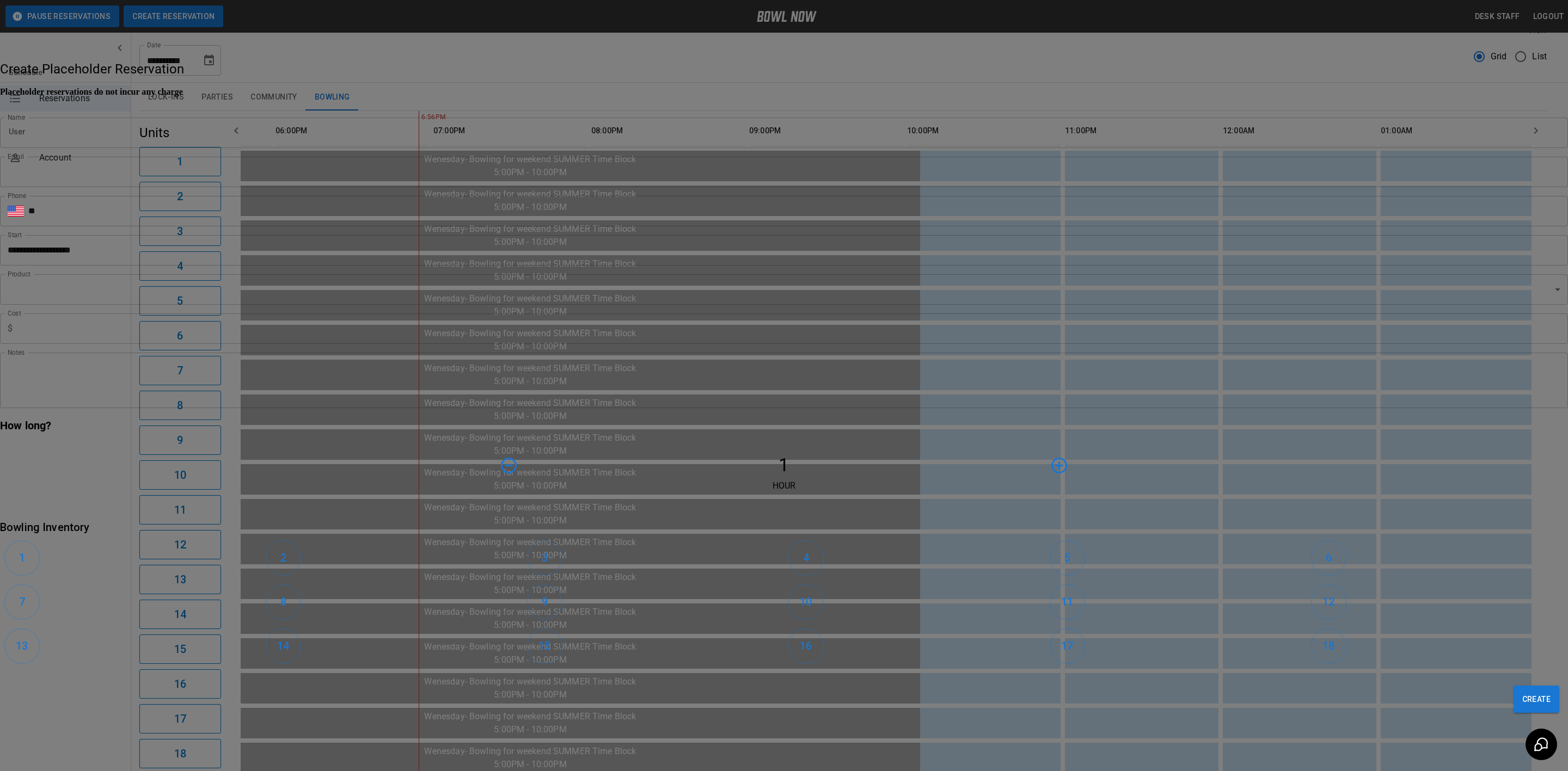
click at [208, 82] on div "**********" at bounding box center [784, 386] width 1568 height 771
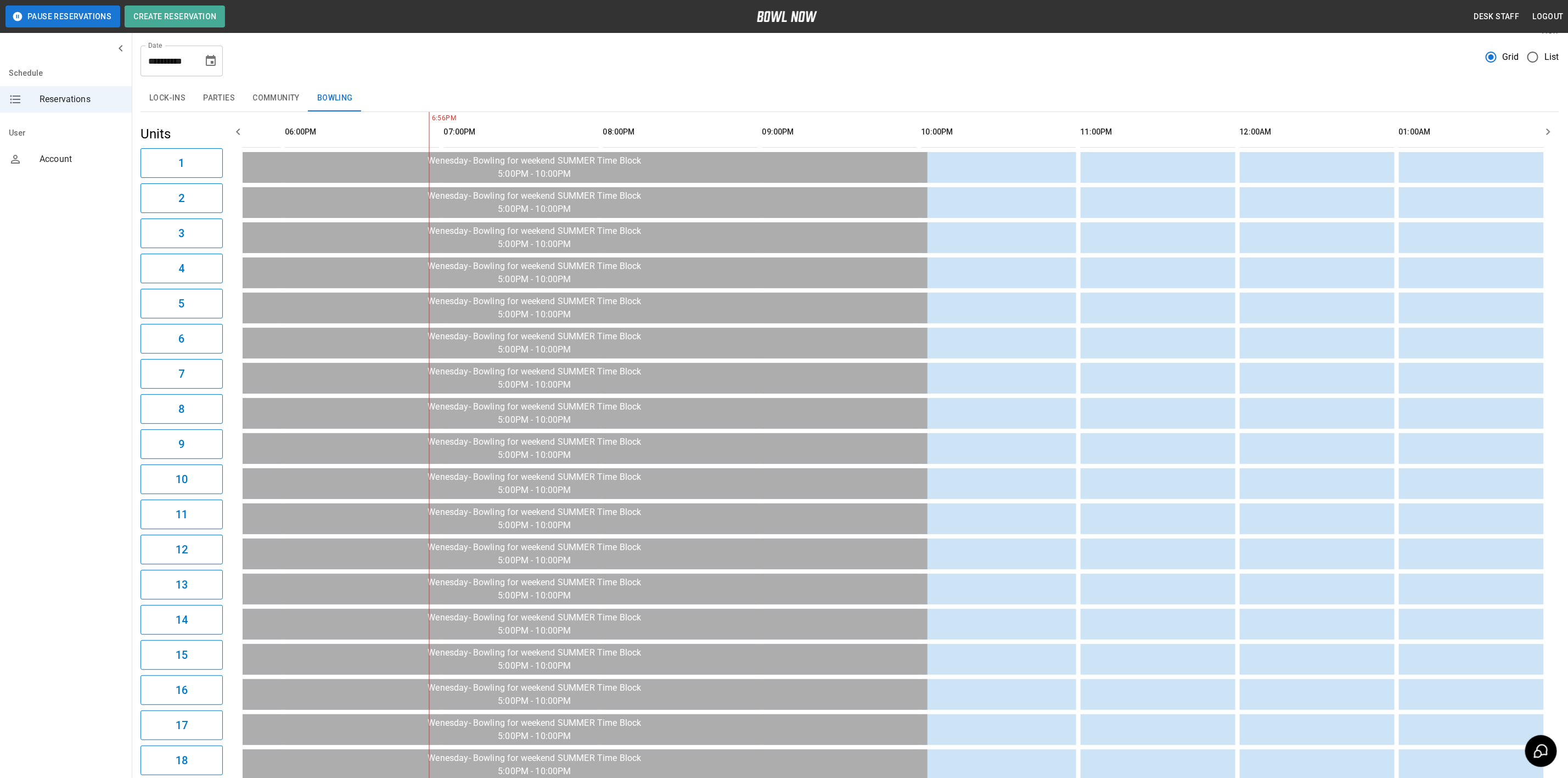
click at [209, 60] on icon "Choose date, selected date is Aug 27, 2025" at bounding box center [210, 60] width 13 height 13
click at [97, 489] on button "30" at bounding box center [88, 495] width 17 height 12
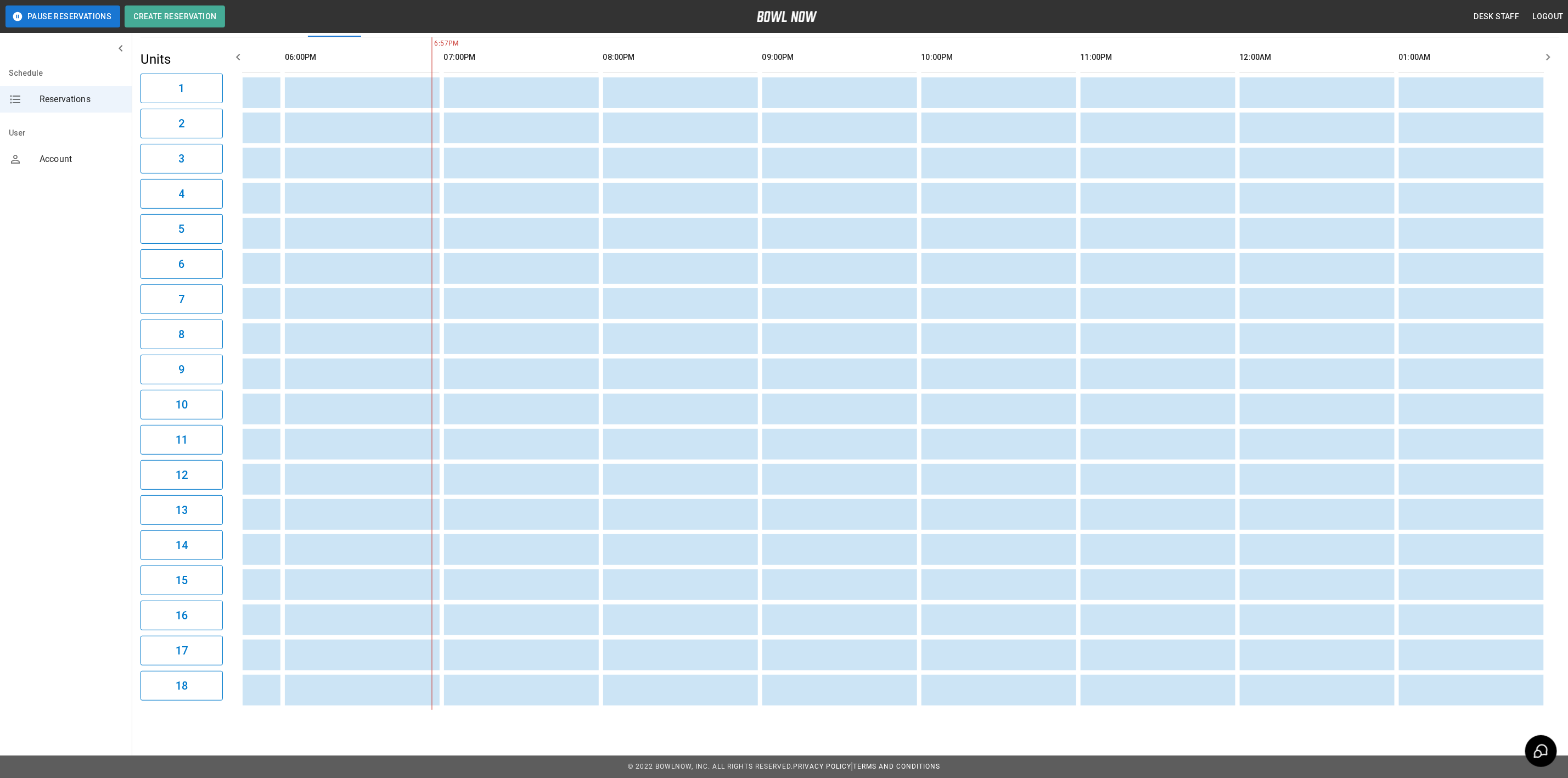
scroll to position [0, 1404]
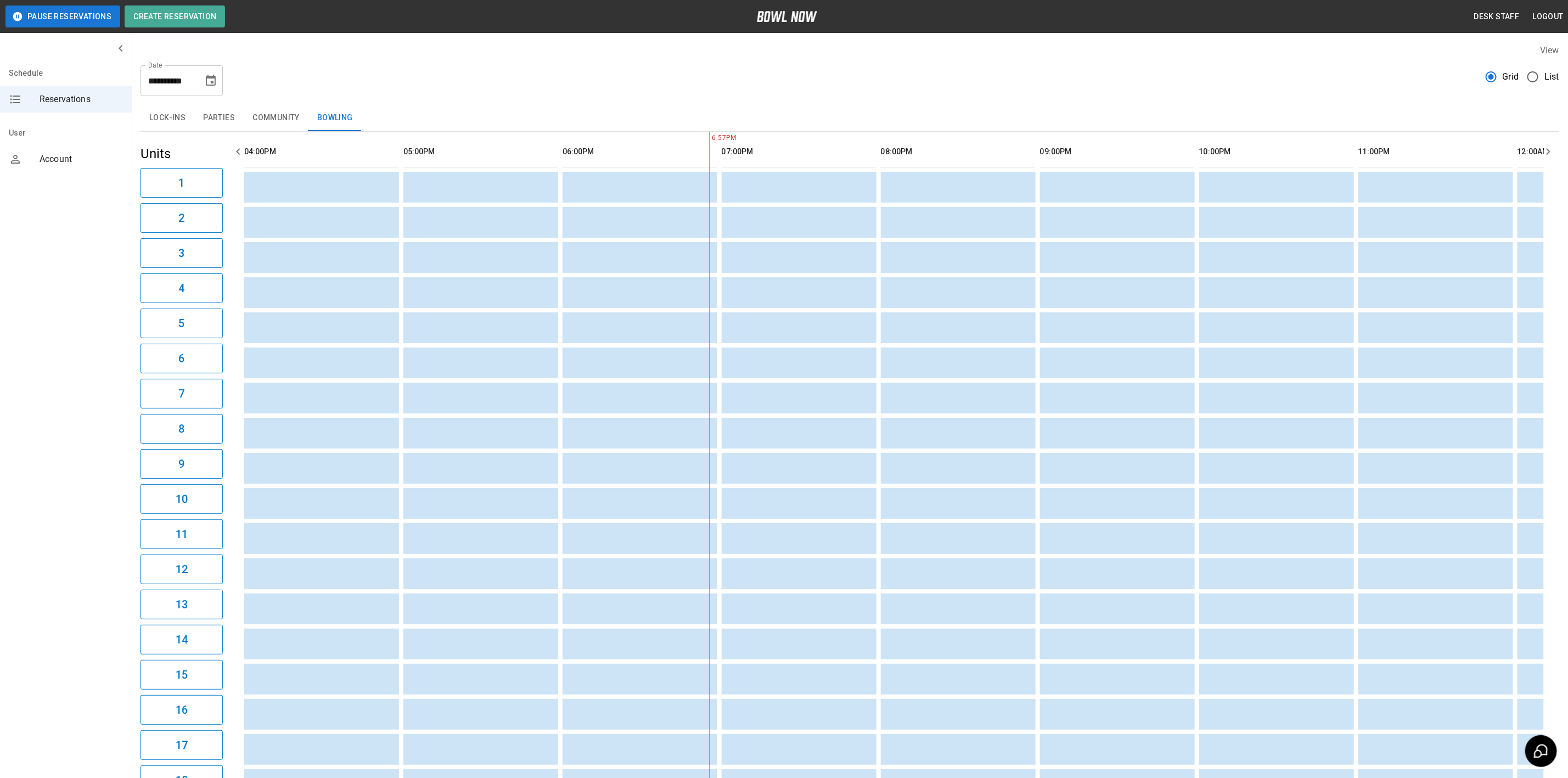
click at [211, 80] on icon "Choose date, selected date is Aug 30, 2025" at bounding box center [210, 80] width 13 height 13
click at [97, 439] on button "24" at bounding box center [88, 445] width 17 height 12
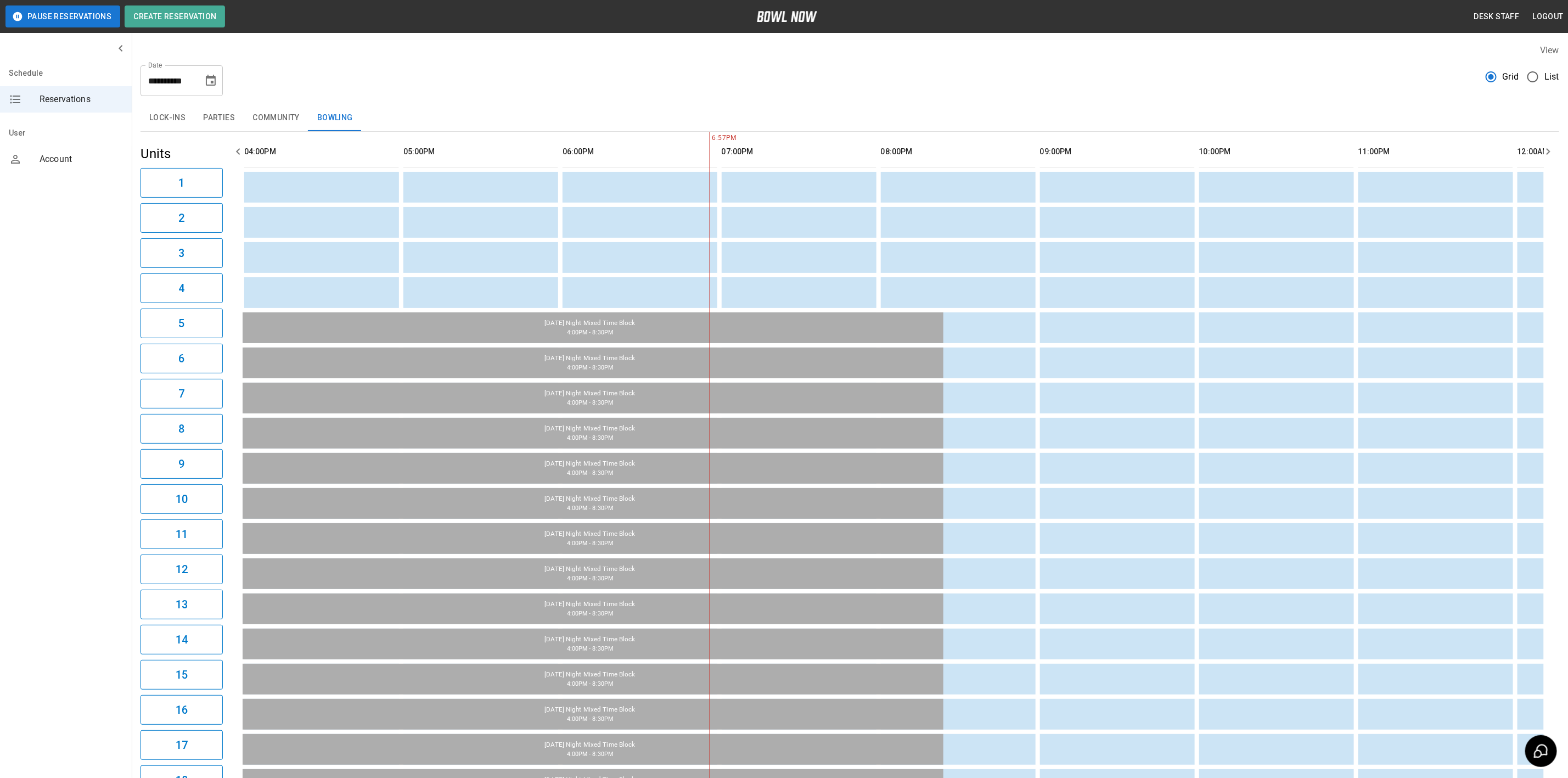
click at [206, 74] on icon "Choose date, selected date is Aug 24, 2025" at bounding box center [210, 80] width 13 height 13
click at [97, 451] on button "25" at bounding box center [88, 457] width 17 height 12
type input "**********"
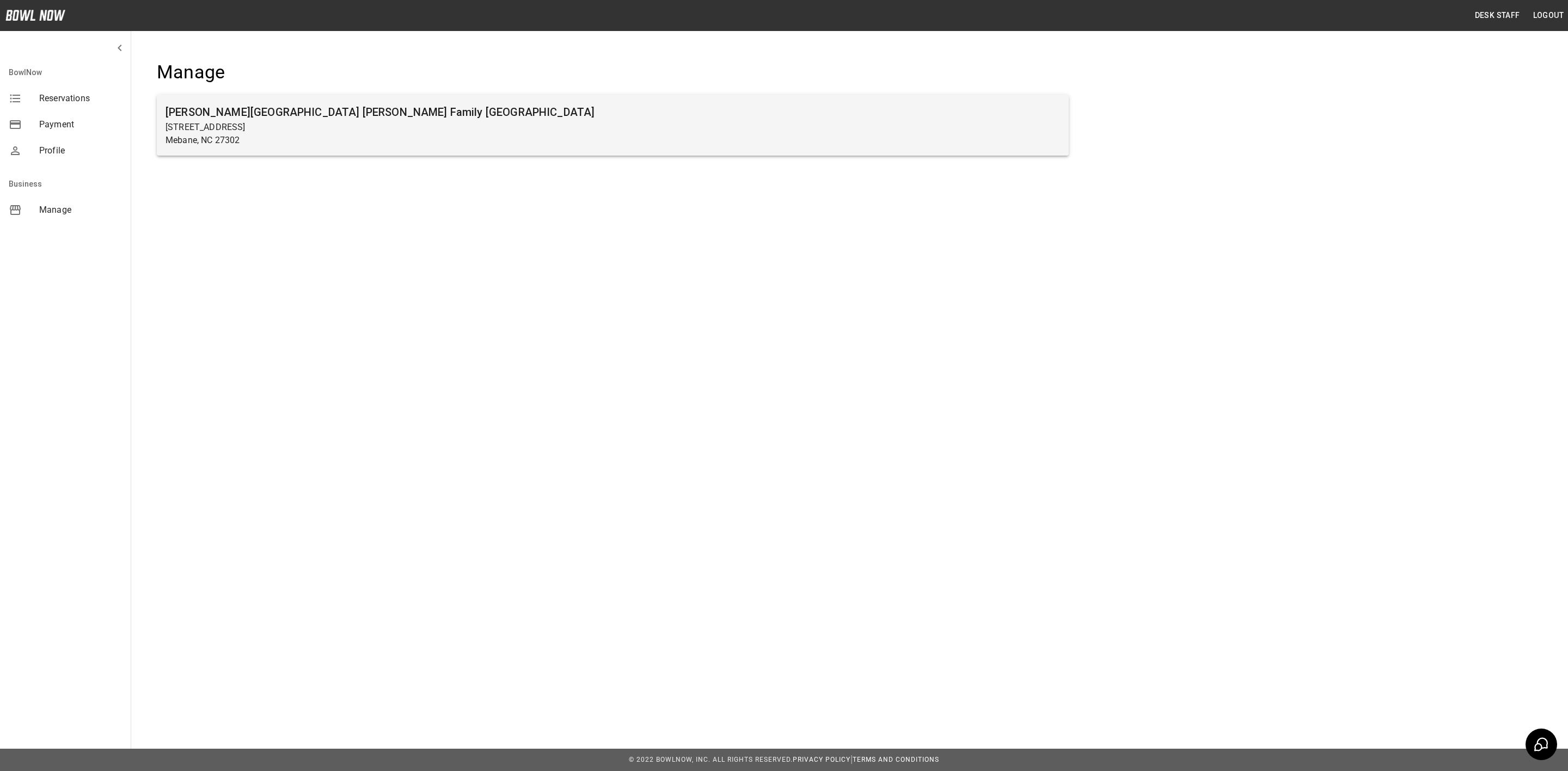
click at [187, 127] on p "[STREET_ADDRESS]" at bounding box center [613, 127] width 895 height 13
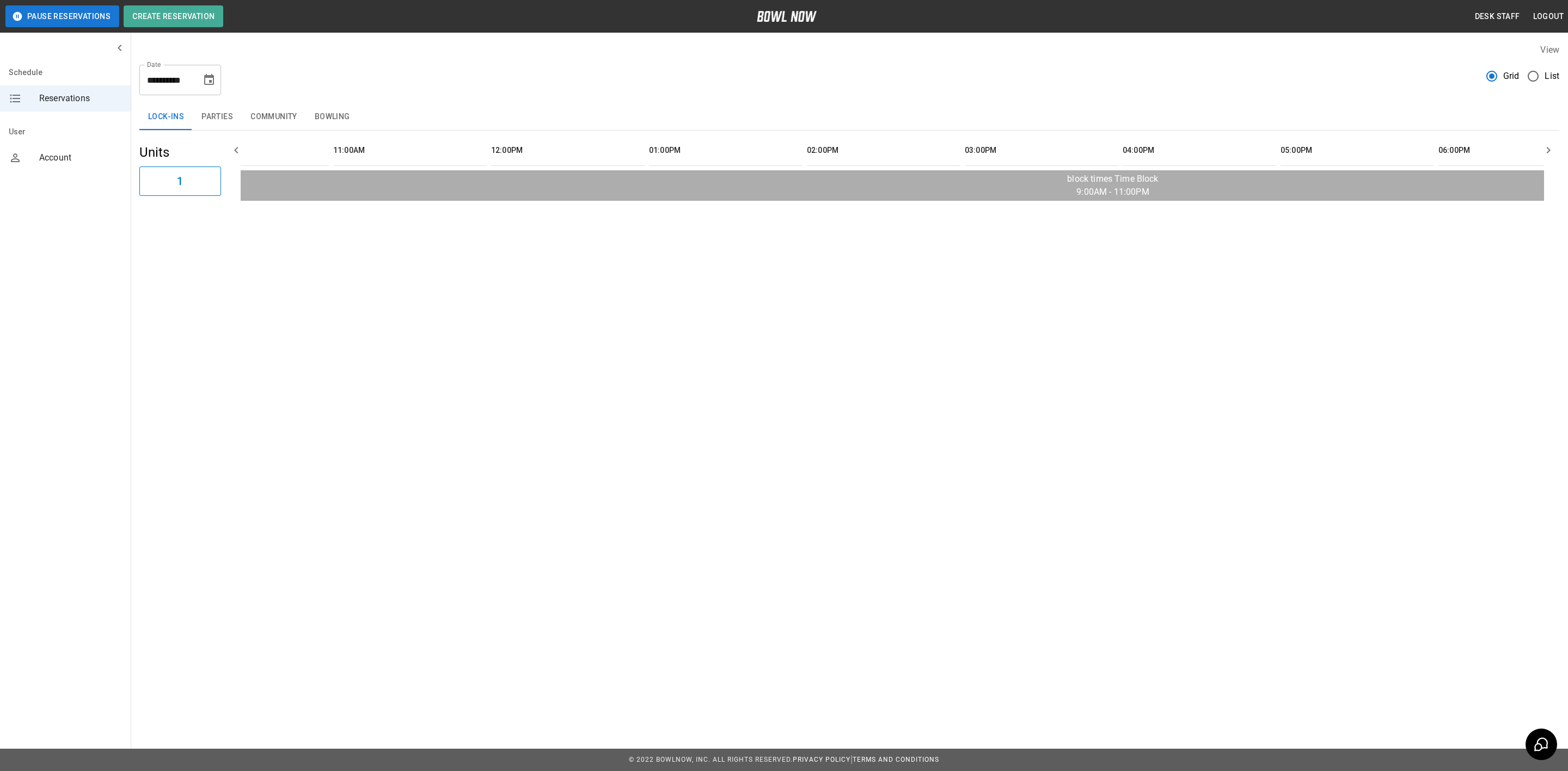
click at [214, 80] on icon "Choose date, selected date is Aug 23, 2025" at bounding box center [209, 79] width 10 height 11
click at [96, 493] on button "29" at bounding box center [88, 499] width 17 height 12
click at [206, 73] on icon "Choose date, selected date is Aug 29, 2025" at bounding box center [208, 79] width 13 height 13
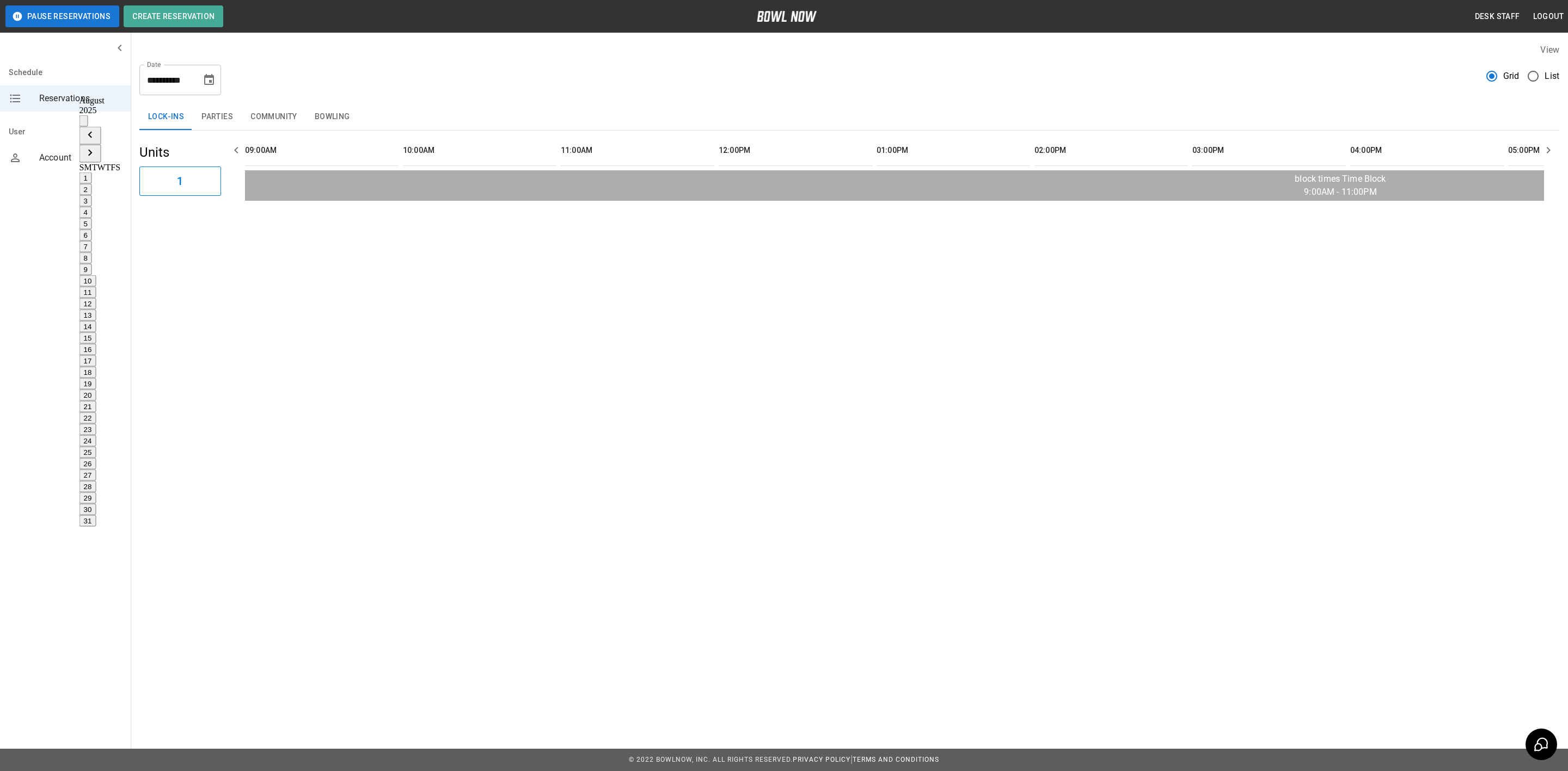
click at [96, 504] on button "30" at bounding box center [88, 510] width 17 height 12
click at [209, 78] on icon "Choose date, selected date is Aug 30, 2025" at bounding box center [209, 79] width 10 height 11
click at [96, 299] on button "12" at bounding box center [88, 305] width 17 height 12
click at [213, 115] on button "Parties" at bounding box center [217, 116] width 49 height 26
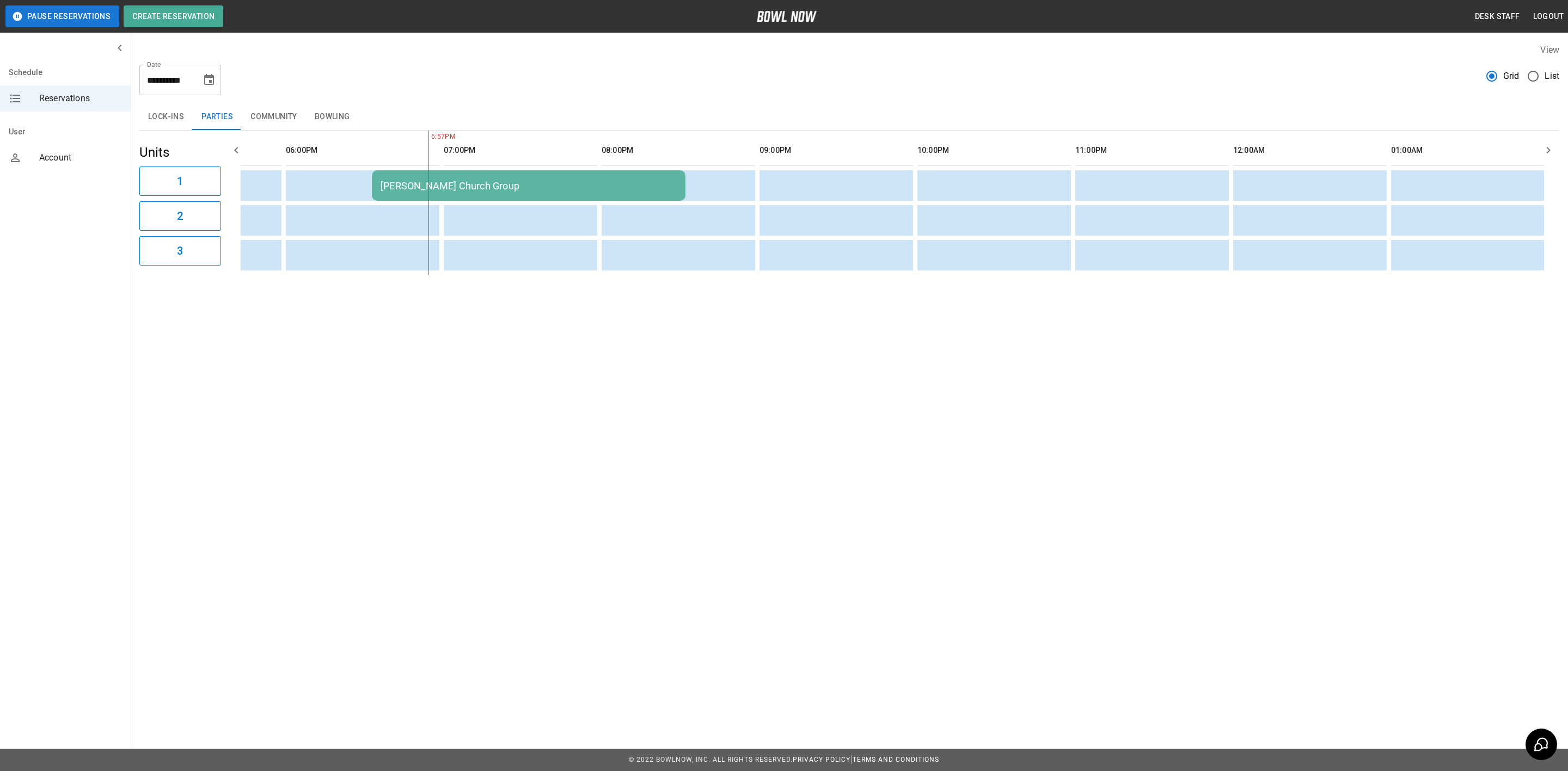
click at [211, 79] on icon "Choose date, selected date is Aug 12, 2025" at bounding box center [208, 79] width 13 height 13
click at [96, 493] on button "29" at bounding box center [88, 499] width 17 height 12
click at [296, 231] on td "sticky table" at bounding box center [310, 220] width 35 height 30
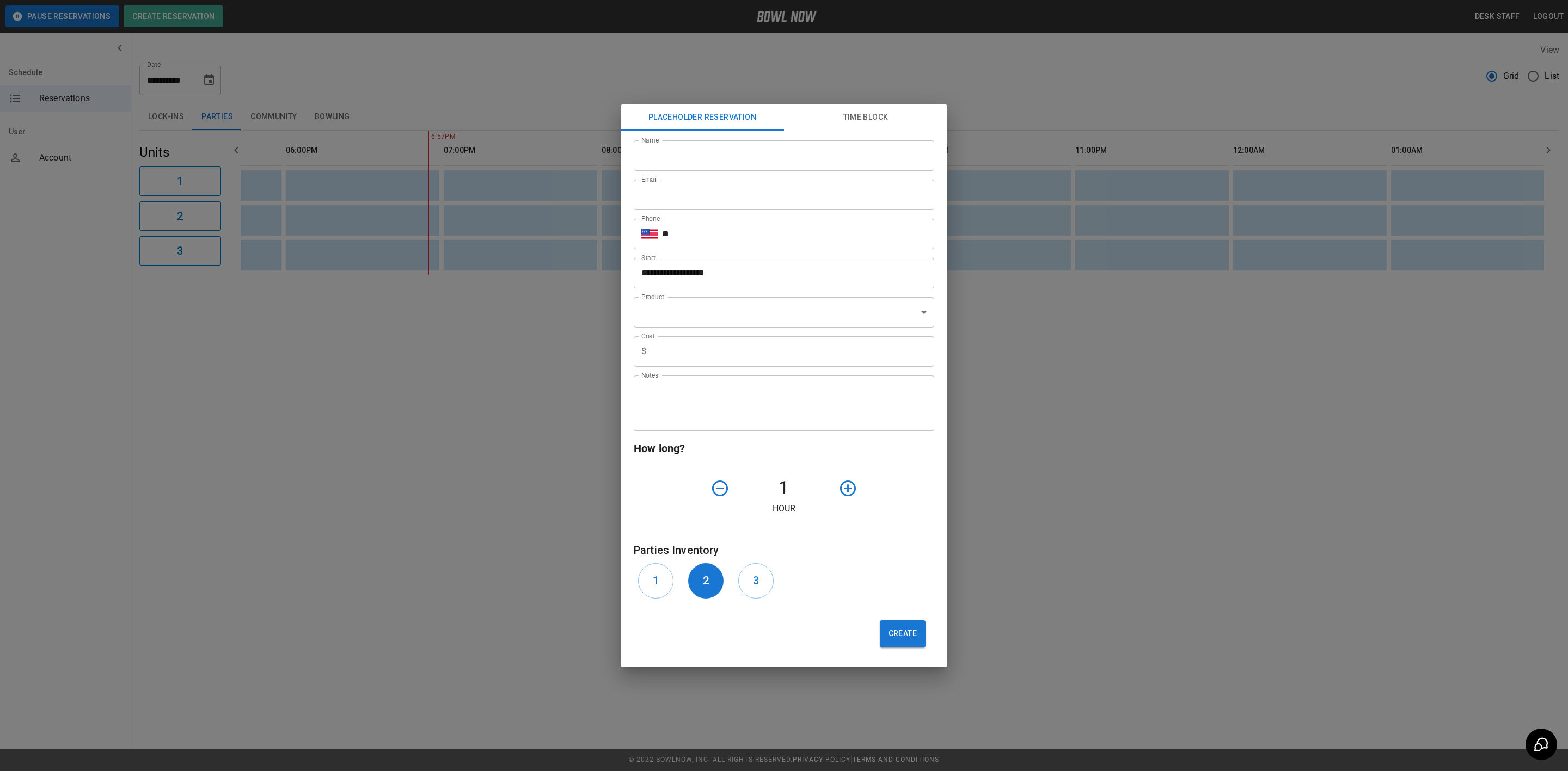
click at [207, 209] on div "**********" at bounding box center [784, 386] width 1568 height 771
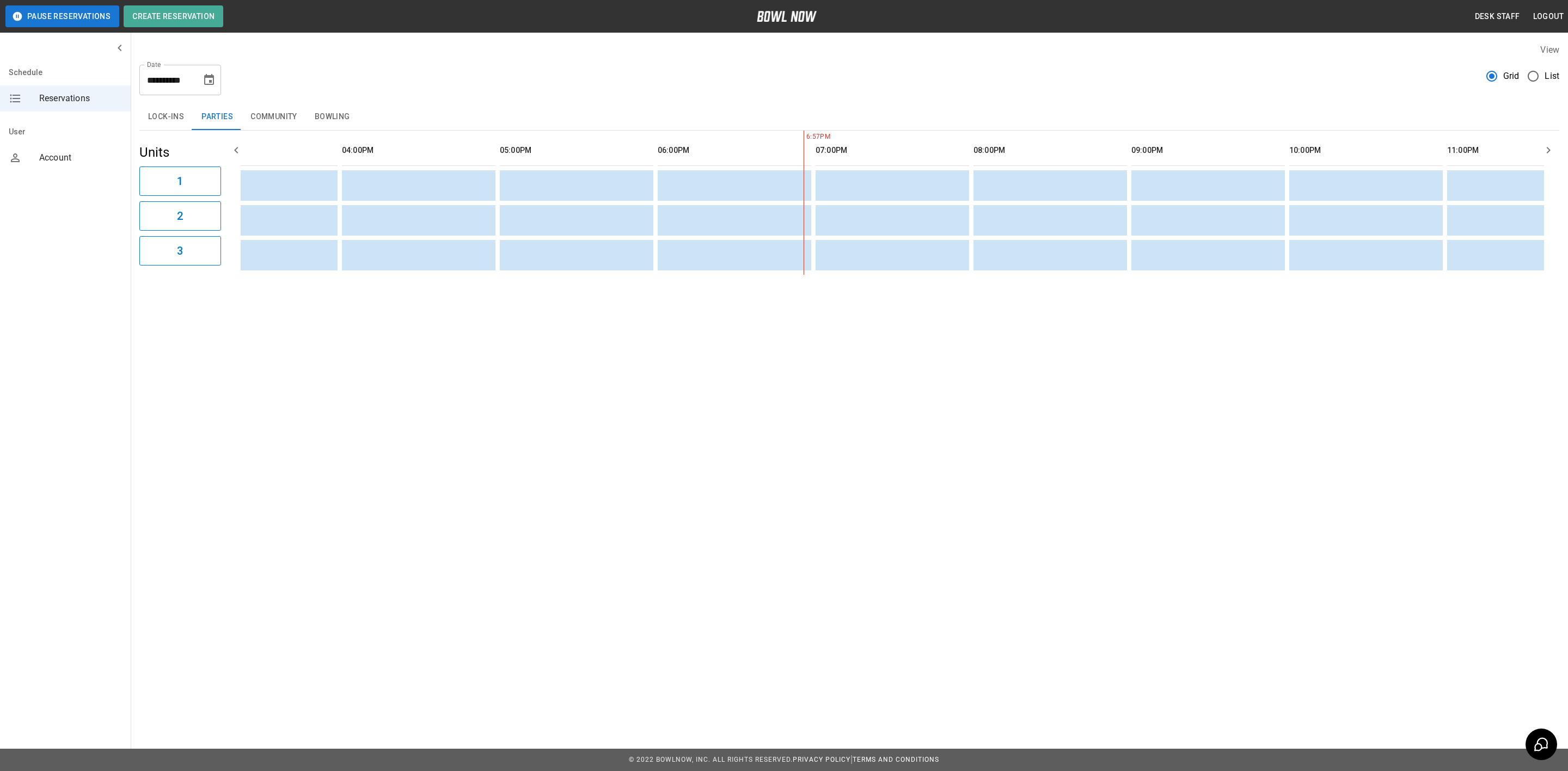
click at [188, 80] on input "**********" at bounding box center [166, 80] width 55 height 30
click at [206, 79] on icon "Choose date, selected date is Aug 29, 2025" at bounding box center [208, 79] width 13 height 13
click at [96, 424] on button "23" at bounding box center [88, 430] width 17 height 12
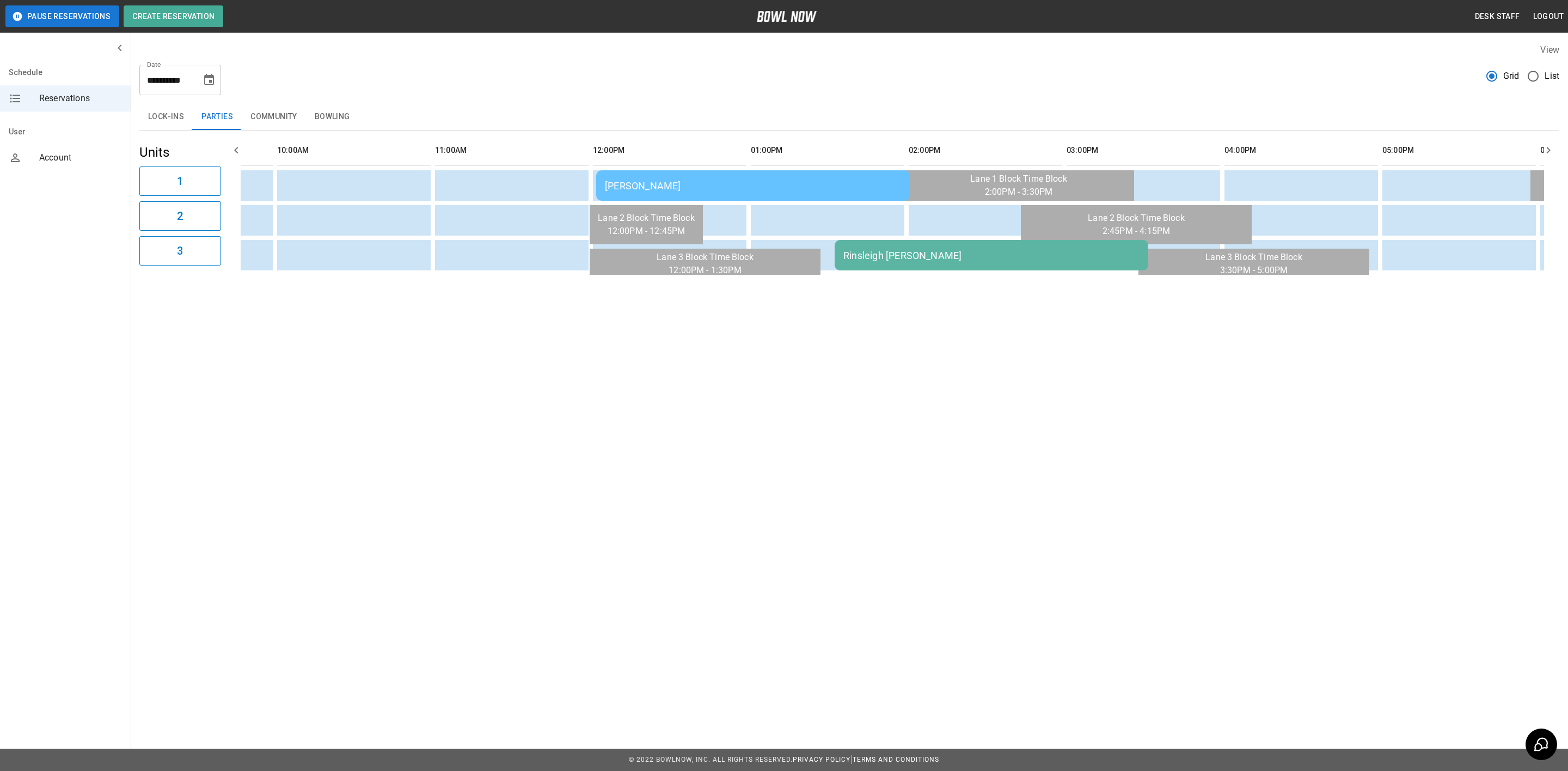
click at [253, 105] on button "Community" at bounding box center [273, 116] width 64 height 26
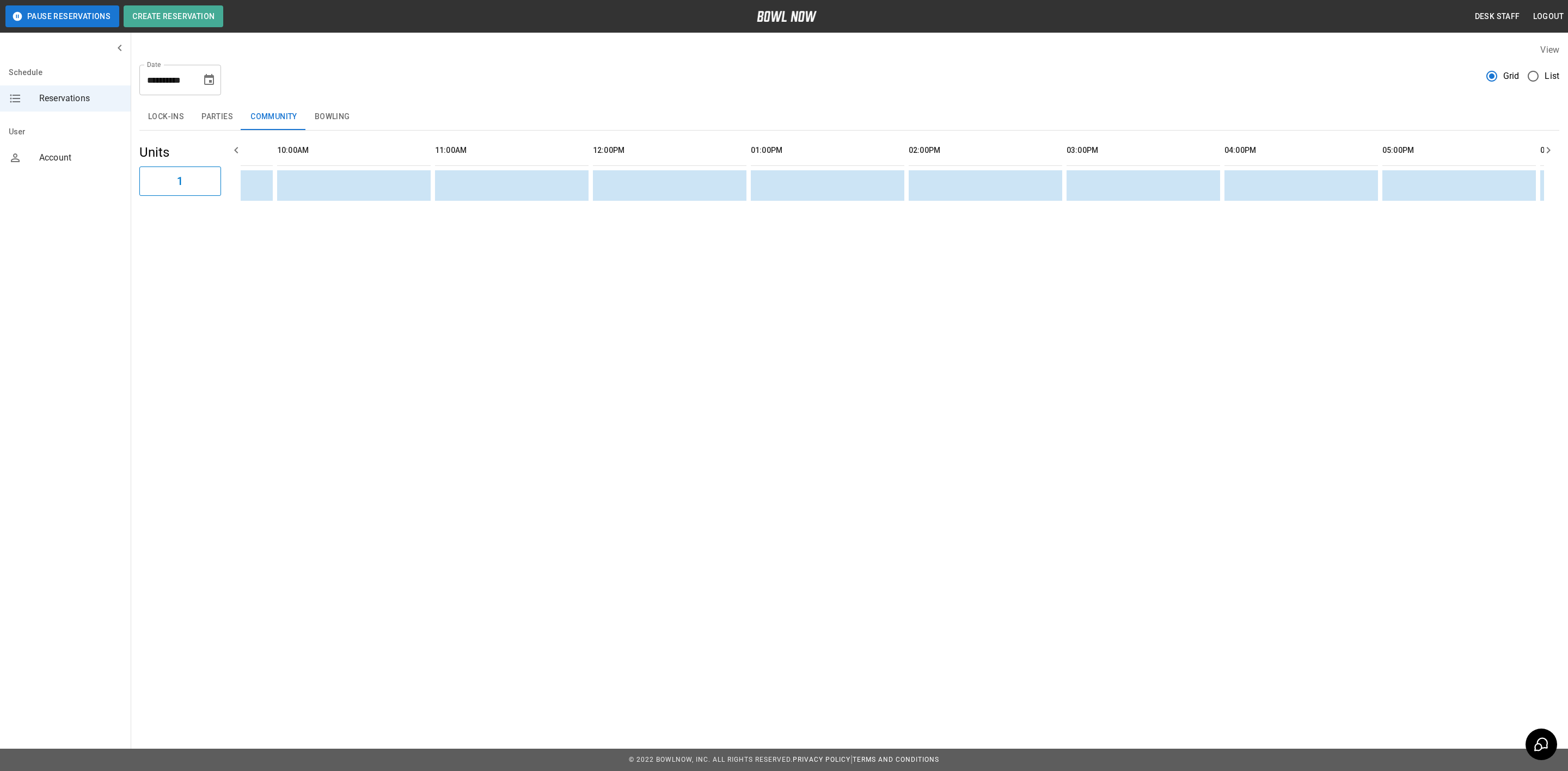
click at [328, 117] on button "Bowling" at bounding box center [333, 116] width 53 height 26
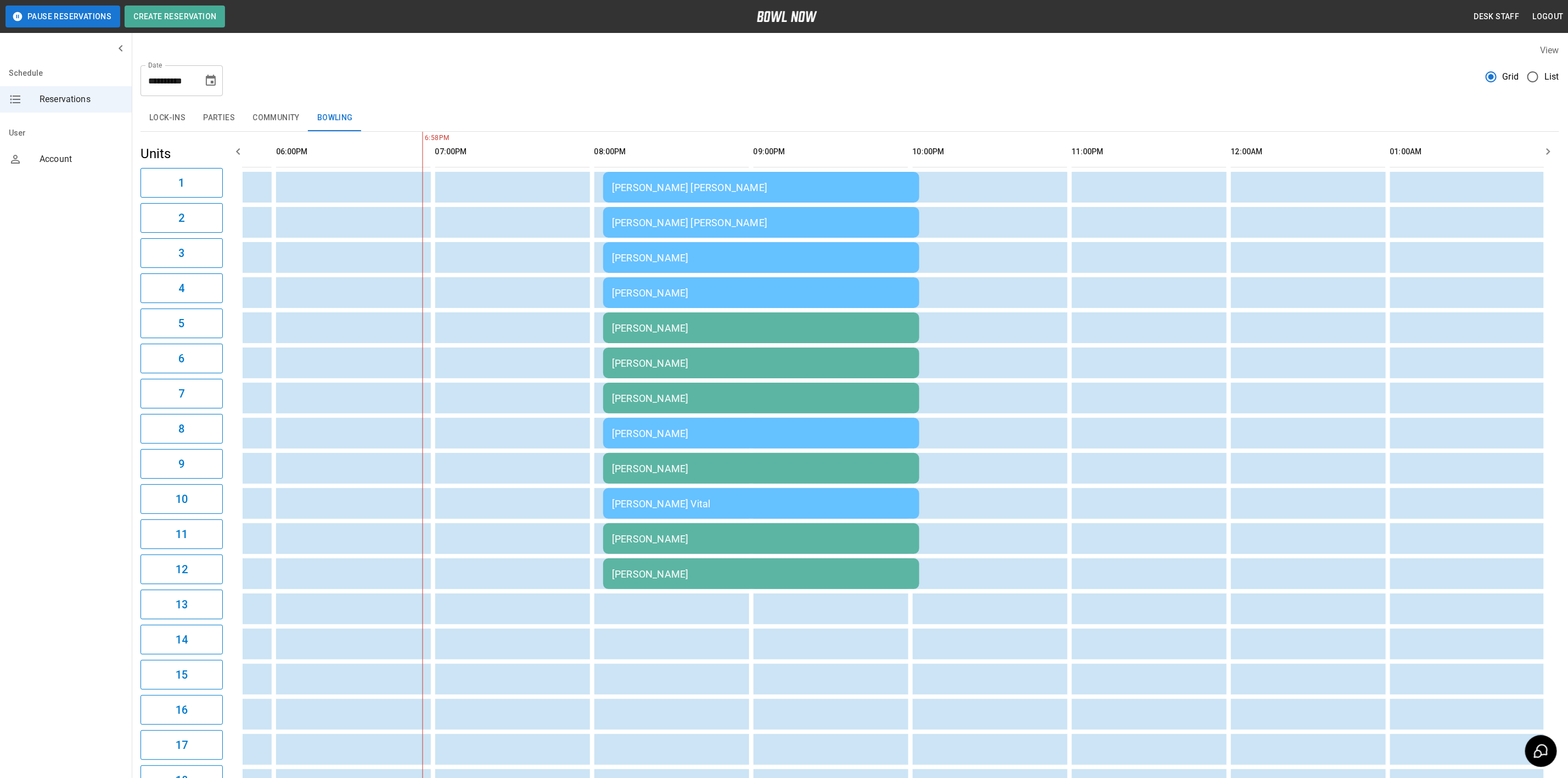
click at [208, 74] on icon "Choose date, selected date is Aug 23, 2025" at bounding box center [210, 80] width 13 height 13
click at [281, 118] on button "Community" at bounding box center [276, 117] width 65 height 26
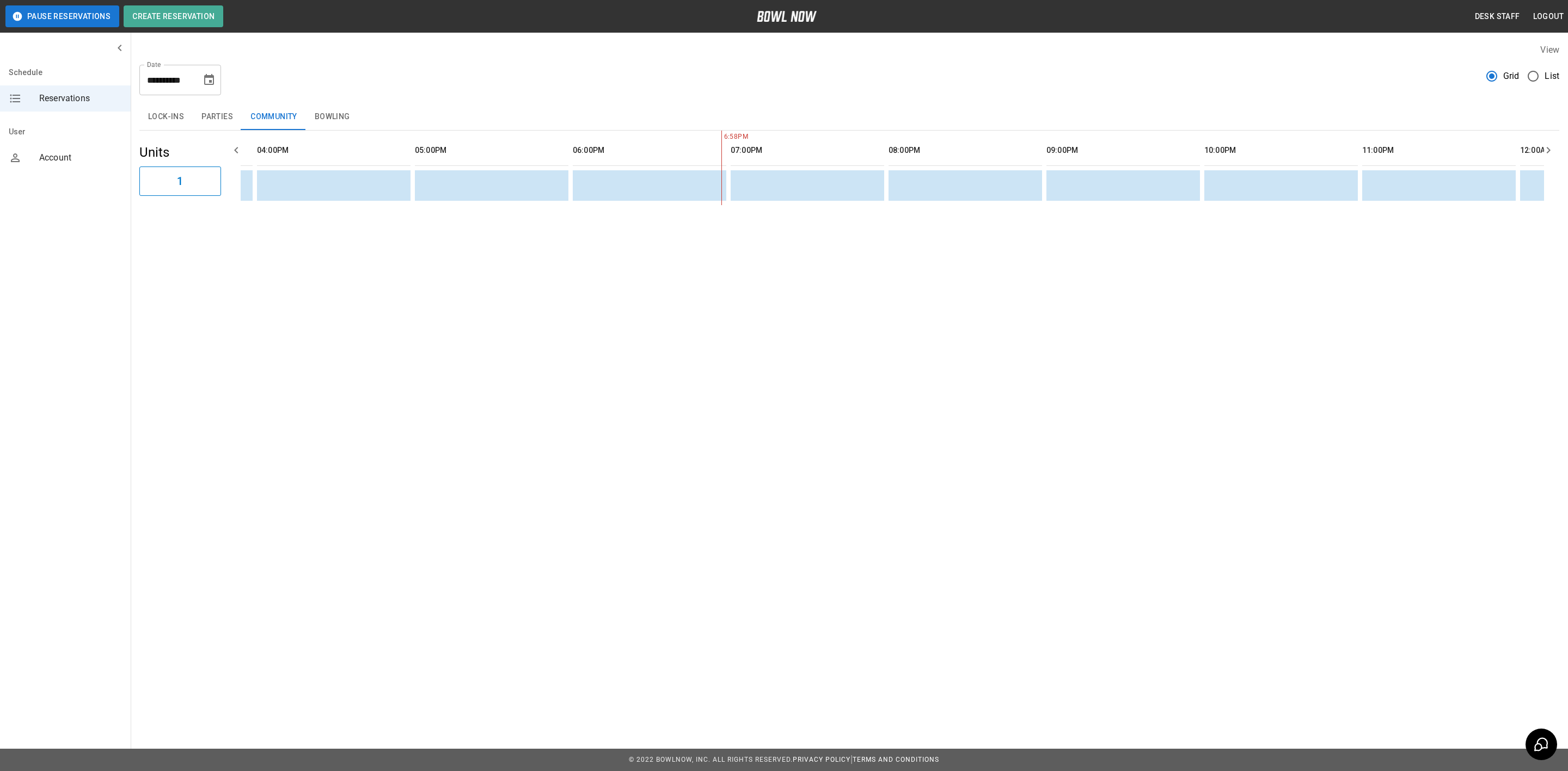
click at [162, 114] on button "Lock-ins" at bounding box center [165, 116] width 53 height 26
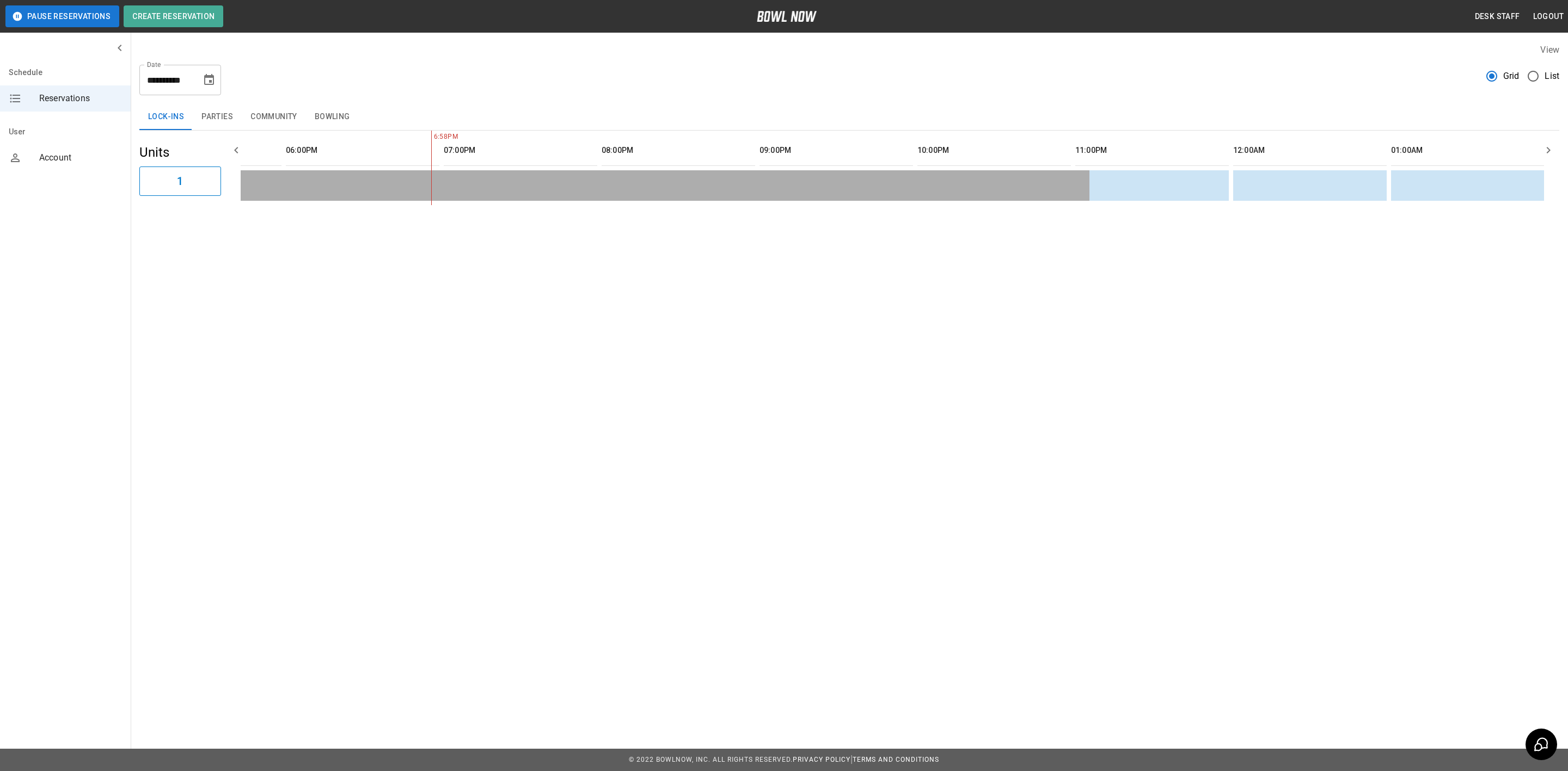
click at [206, 110] on button "Parties" at bounding box center [217, 116] width 49 height 26
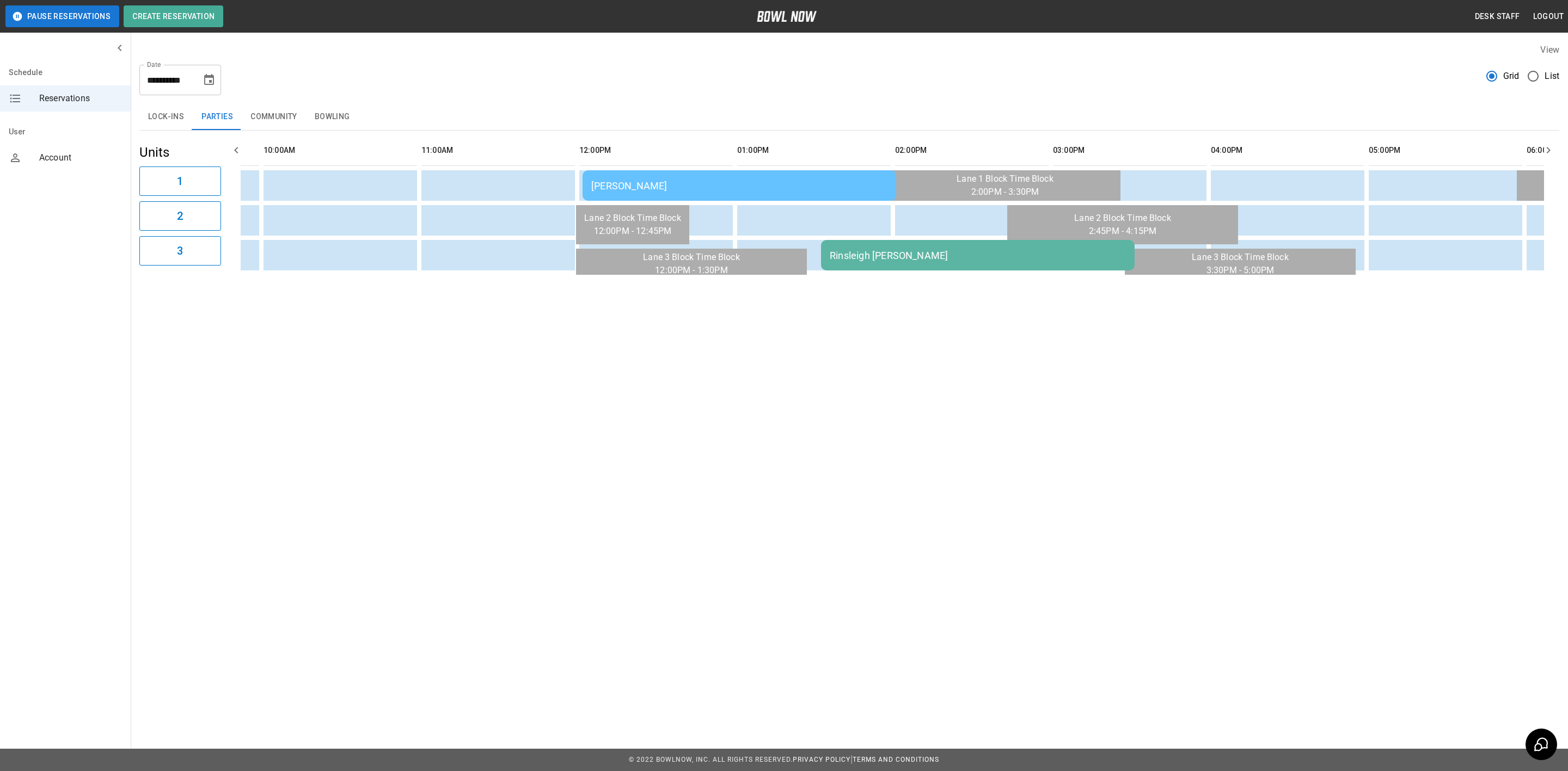
click at [208, 75] on icon "Choose date, selected date is Aug 23, 2025" at bounding box center [209, 79] width 10 height 11
click at [96, 435] on button "24" at bounding box center [88, 441] width 17 height 12
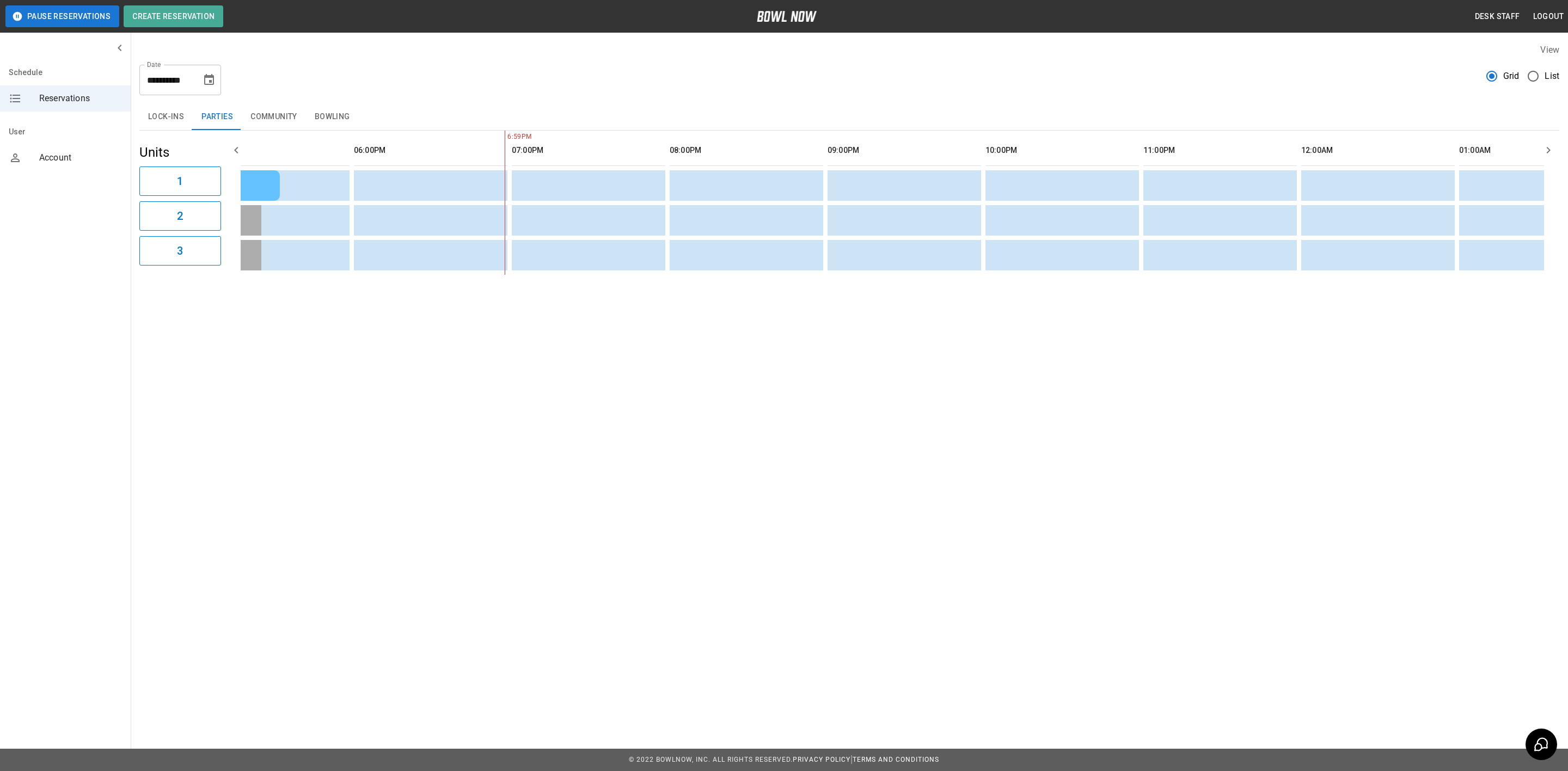
click at [213, 73] on icon "Choose date, selected date is Aug 24, 2025" at bounding box center [208, 79] width 13 height 13
click at [96, 447] on button "25" at bounding box center [88, 453] width 17 height 12
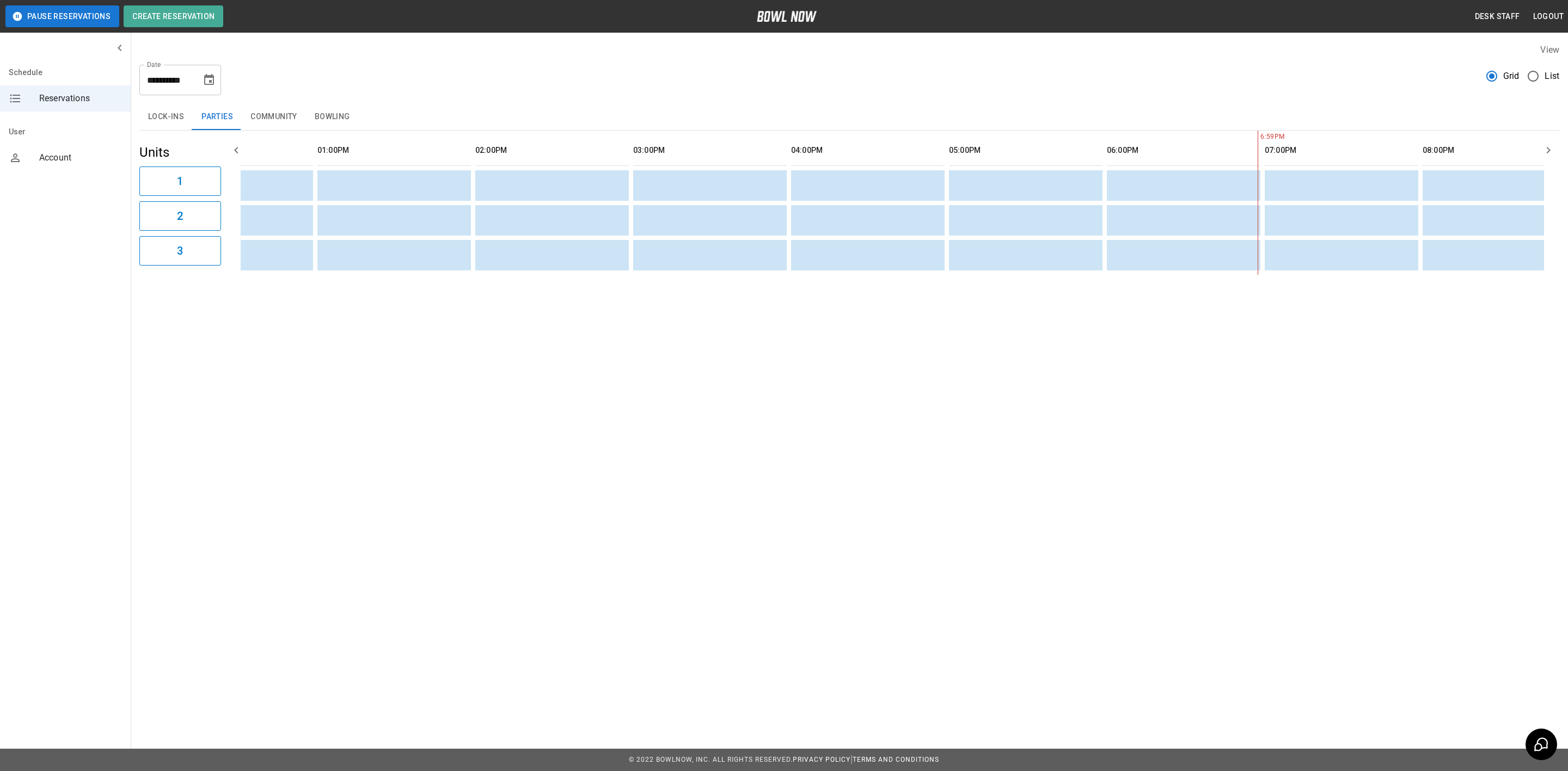
click at [209, 79] on icon "Choose date, selected date is Aug 25, 2025" at bounding box center [208, 79] width 13 height 13
click at [96, 378] on button "19" at bounding box center [88, 384] width 17 height 12
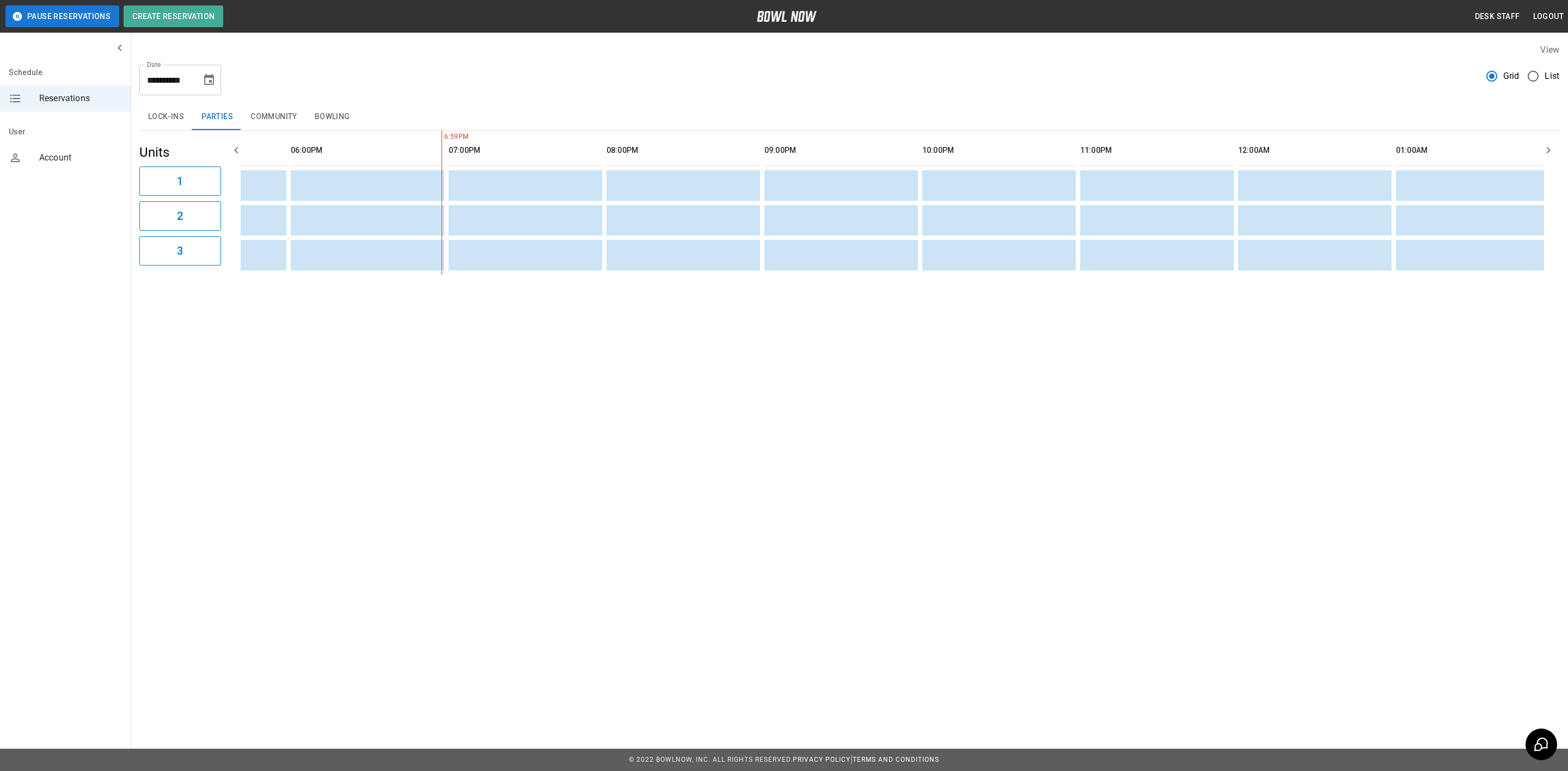
click at [209, 77] on icon "Choose date, selected date is Aug 19, 2025" at bounding box center [209, 79] width 10 height 11
click at [96, 390] on button "20" at bounding box center [88, 396] width 17 height 12
click at [211, 74] on icon "Choose date, selected date is Aug 20, 2025" at bounding box center [209, 79] width 10 height 11
click at [96, 470] on button "27" at bounding box center [88, 476] width 17 height 12
click at [209, 79] on icon "Choose date, selected date is Aug 27, 2025" at bounding box center [208, 79] width 13 height 13
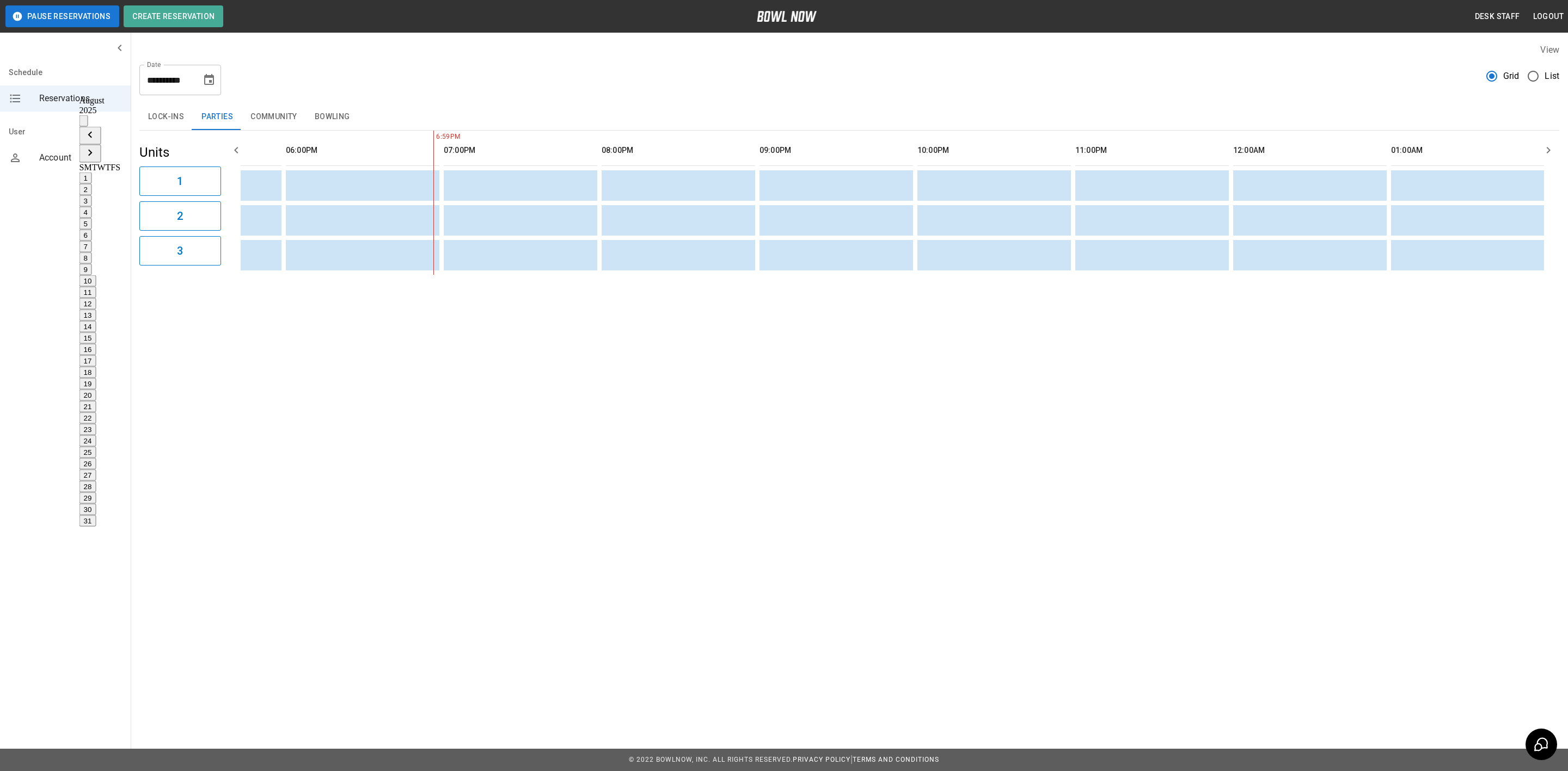
click at [96, 458] on button "26" at bounding box center [88, 464] width 17 height 12
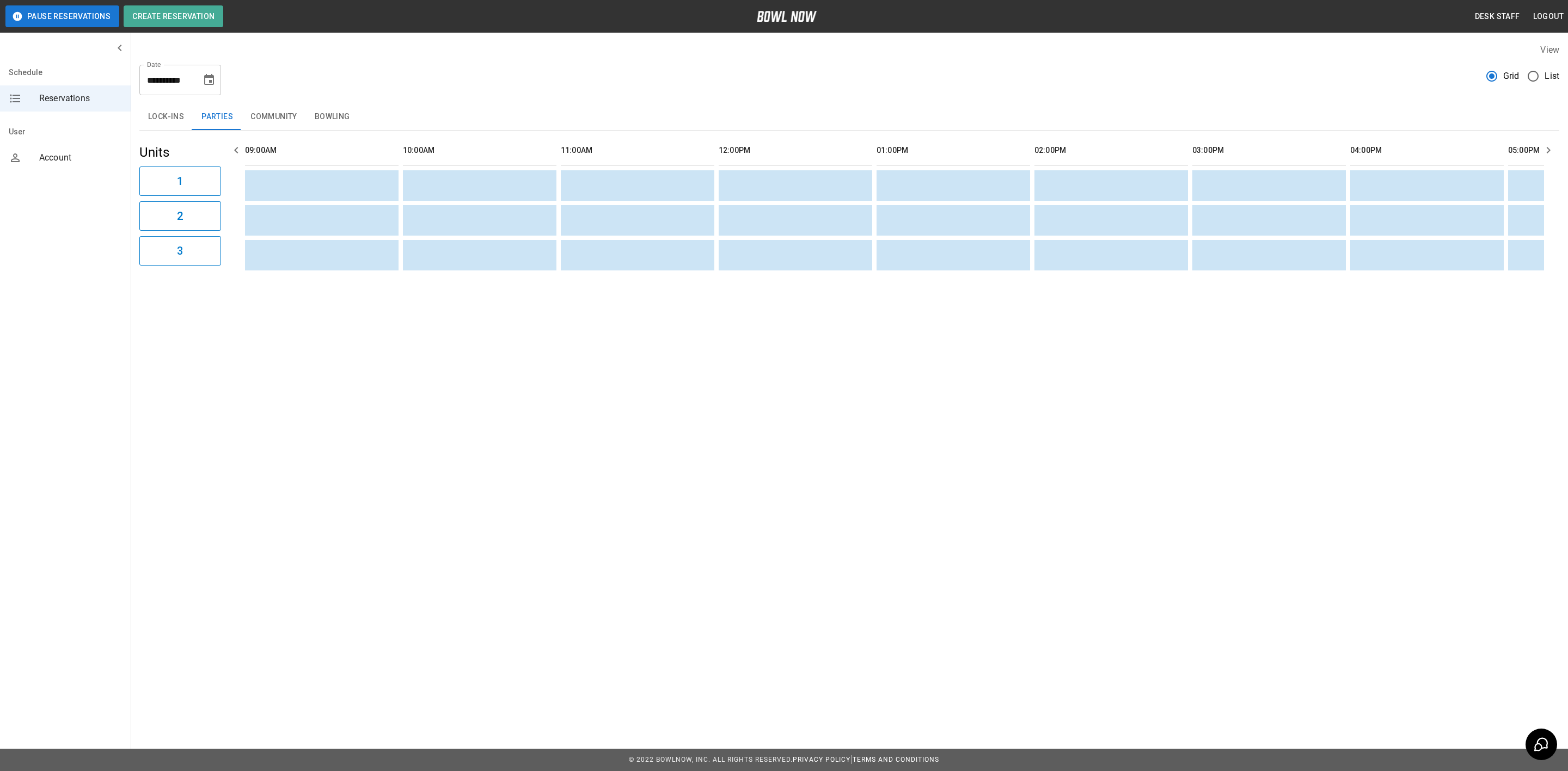
click at [209, 77] on icon "Choose date, selected date is Aug 26, 2025" at bounding box center [209, 79] width 10 height 11
click at [96, 470] on button "27" at bounding box center [88, 476] width 17 height 12
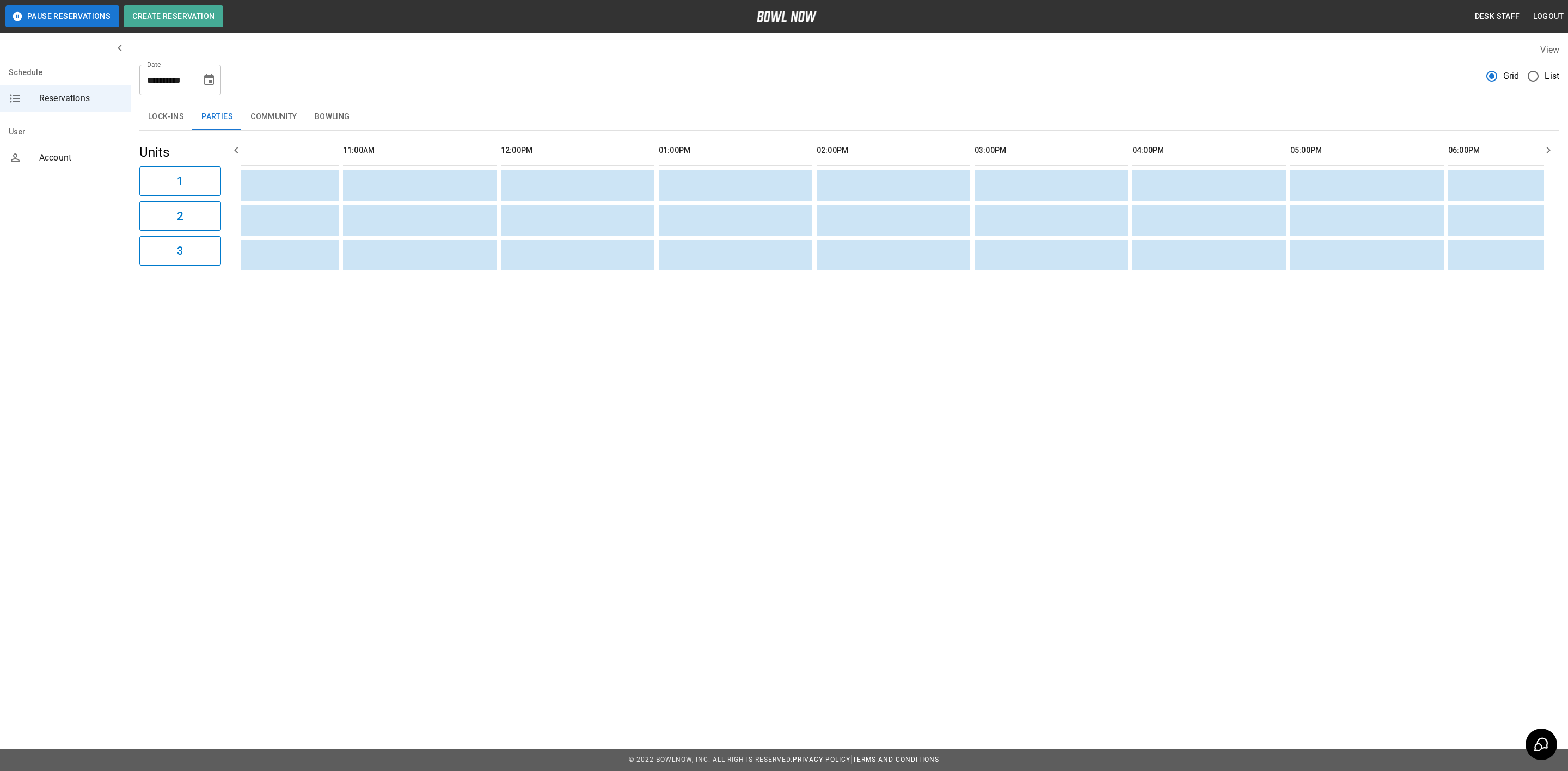
click at [190, 69] on input "**********" at bounding box center [166, 80] width 55 height 30
click at [208, 77] on icon "Choose date, selected date is Aug 27, 2025" at bounding box center [209, 79] width 10 height 11
click at [96, 470] on button "27" at bounding box center [88, 476] width 17 height 12
click at [96, 481] on button "28" at bounding box center [88, 487] width 17 height 12
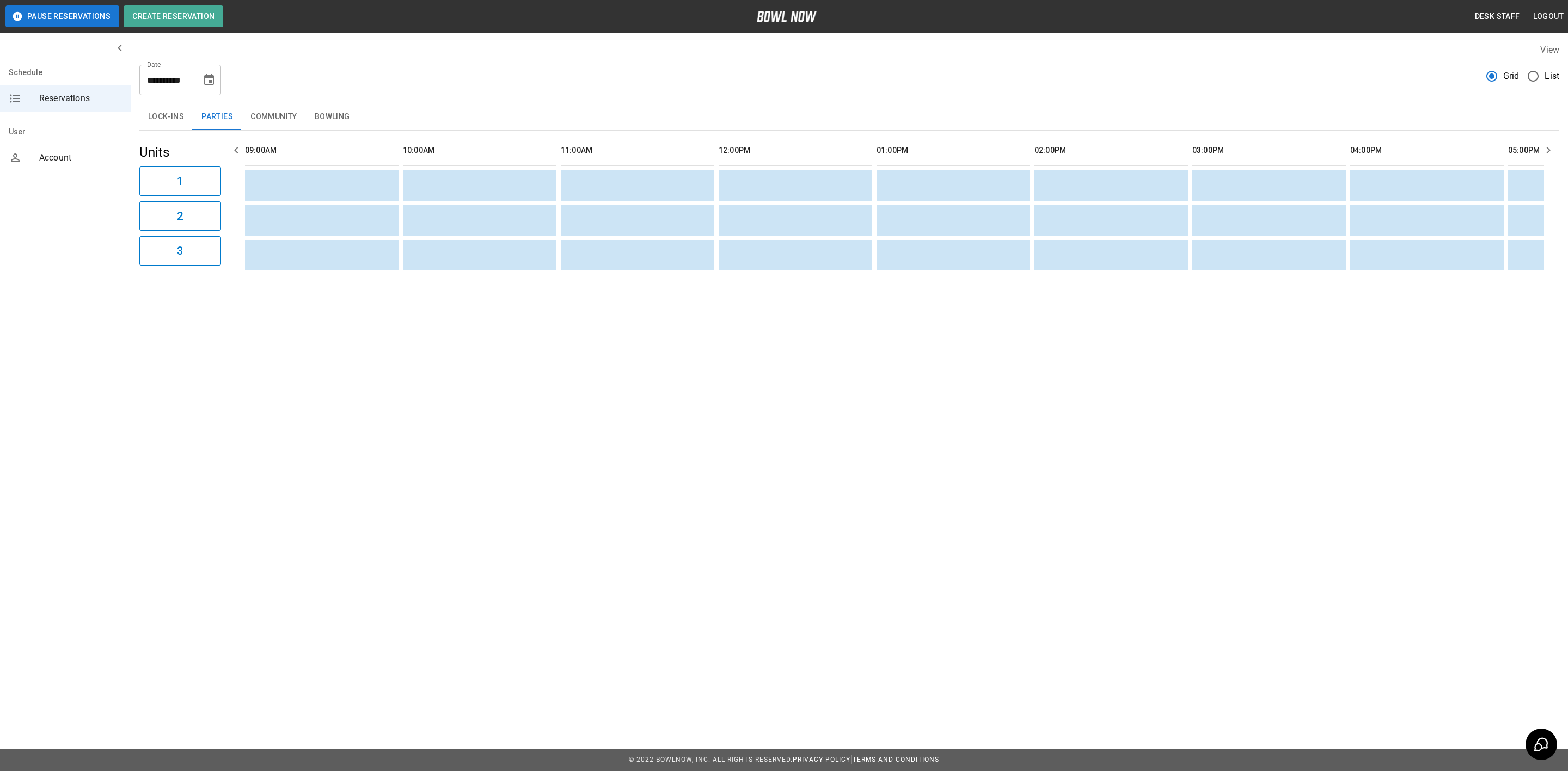
click at [151, 275] on div "Units 1 2 3" at bounding box center [180, 202] width 82 height 144
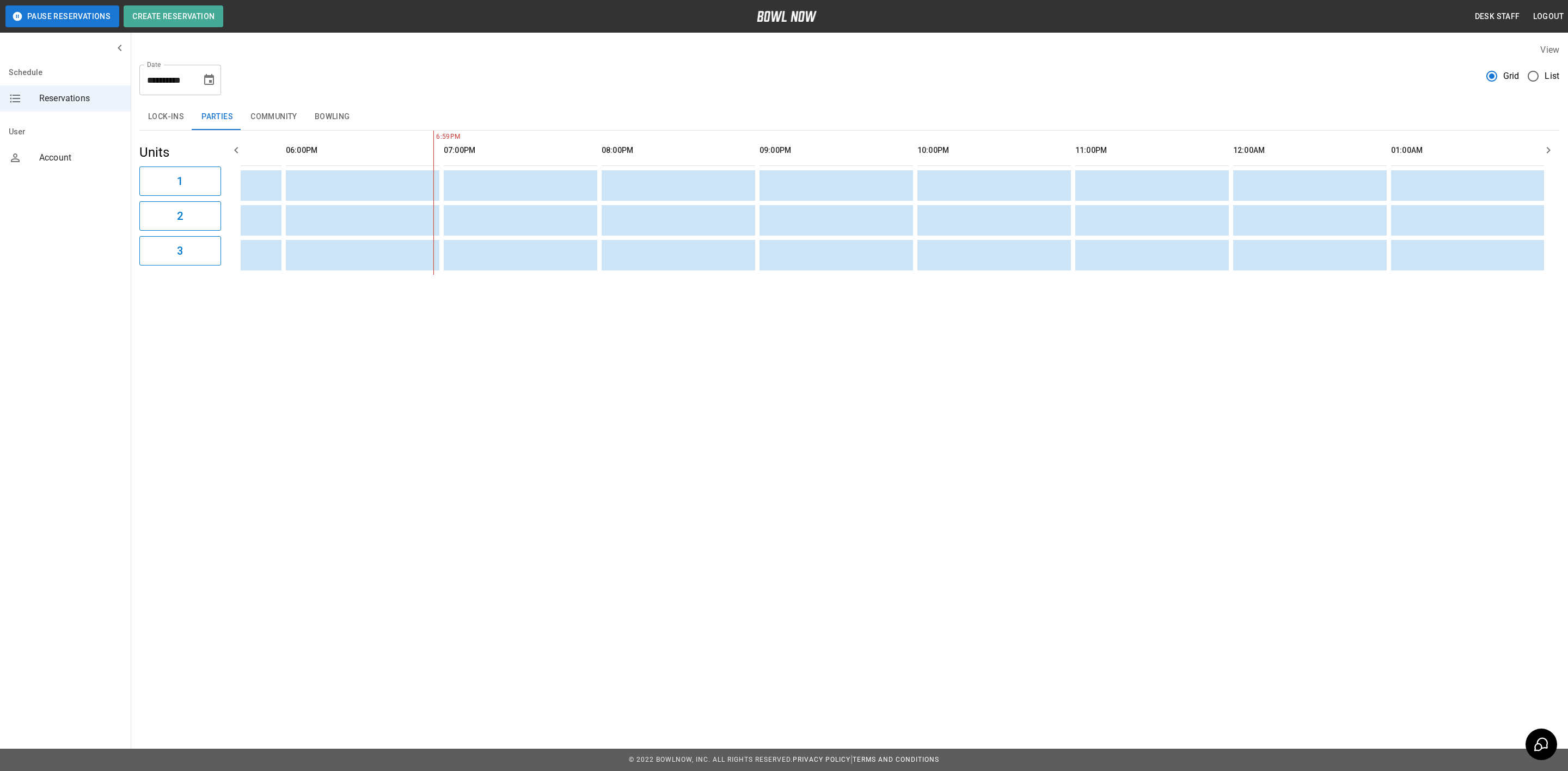
click at [209, 79] on icon "Choose date, selected date is Aug 28, 2025" at bounding box center [208, 79] width 13 height 13
click at [96, 493] on button "29" at bounding box center [88, 499] width 17 height 12
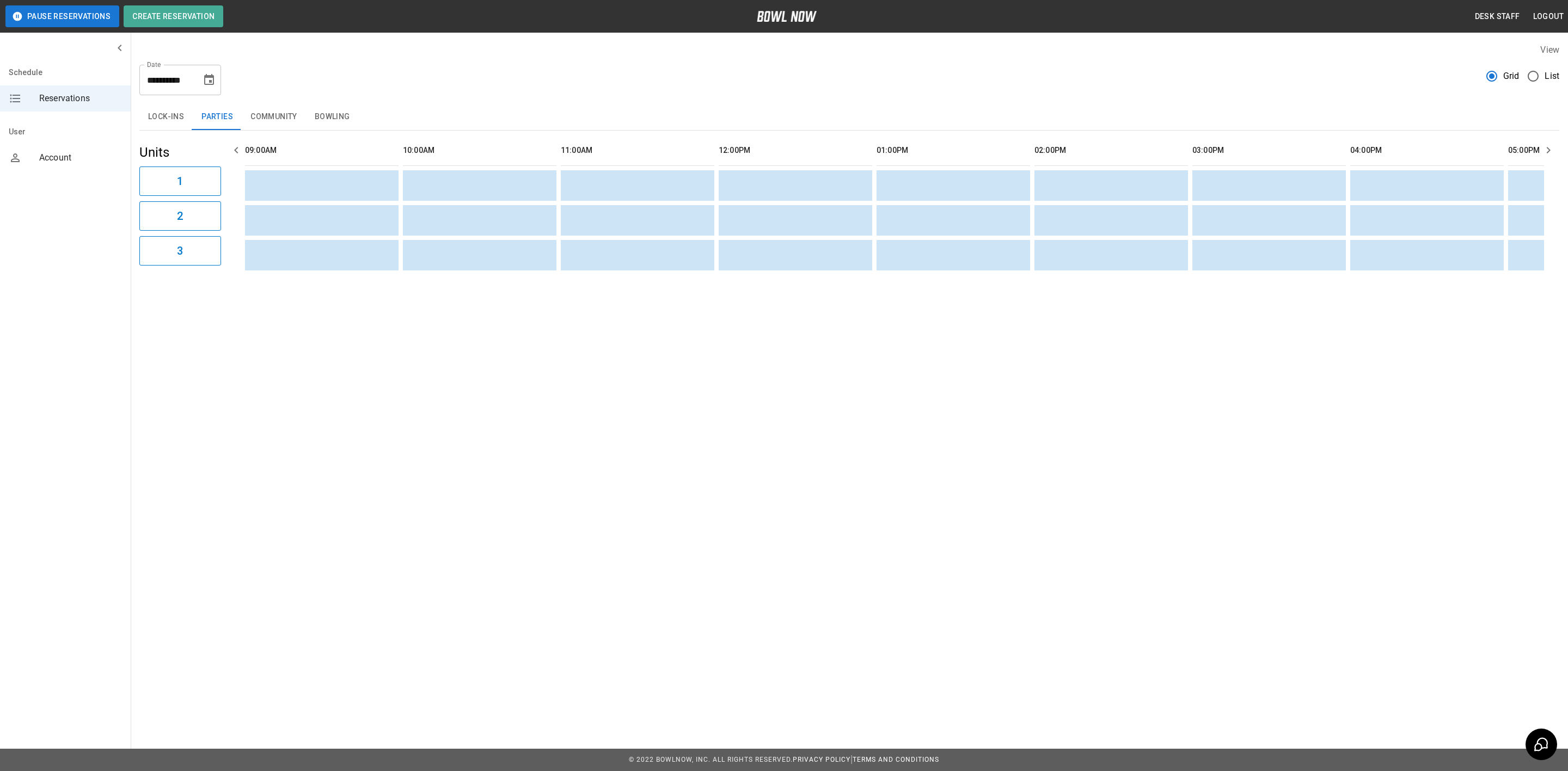
click at [209, 77] on icon "Choose date, selected date is Aug 29, 2025" at bounding box center [209, 79] width 10 height 11
click at [96, 504] on button "30" at bounding box center [88, 510] width 17 height 12
type input "**********"
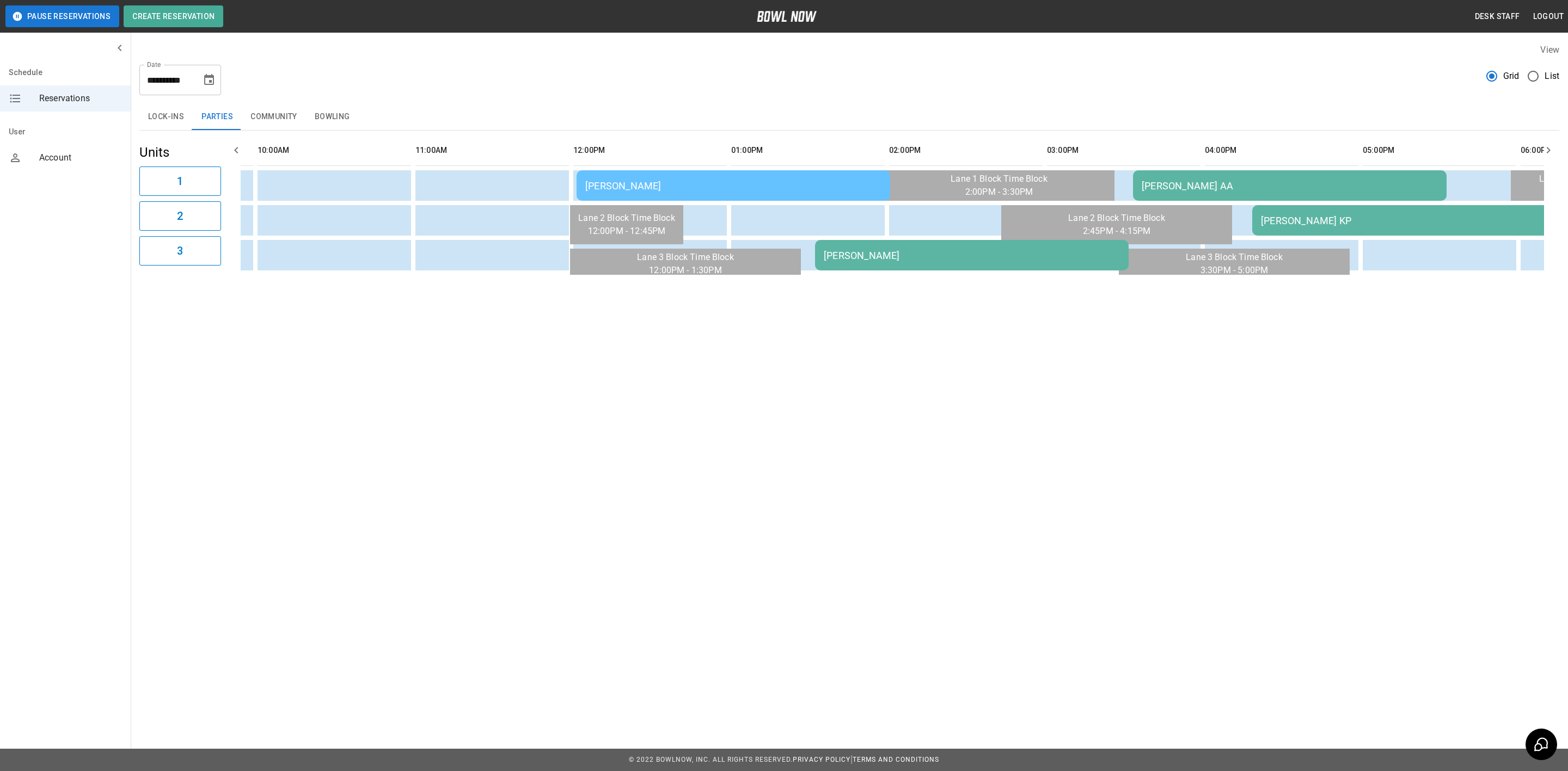
click at [204, 231] on button "2" at bounding box center [180, 216] width 82 height 30
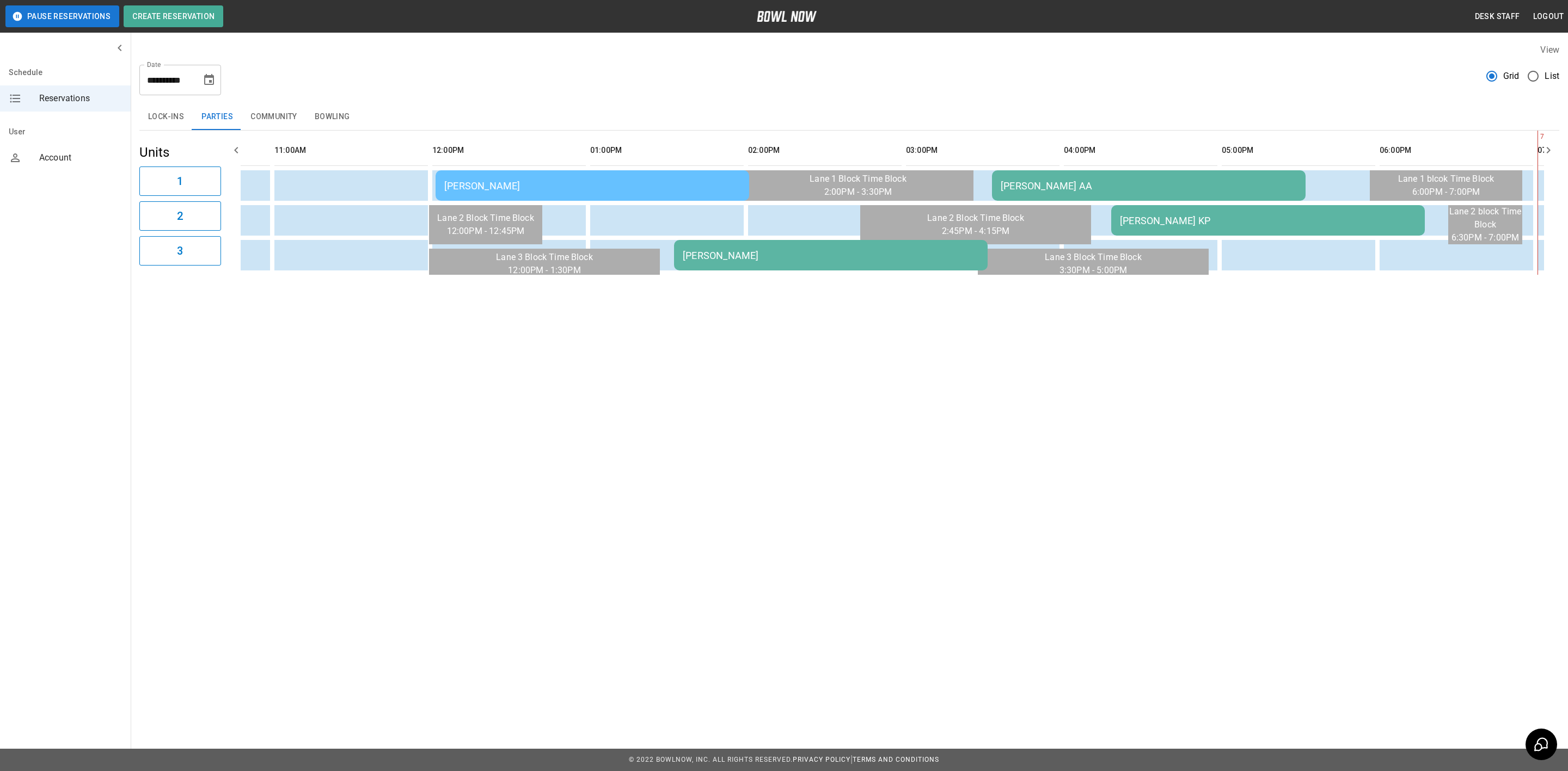
click at [267, 110] on button "Community" at bounding box center [273, 116] width 64 height 26
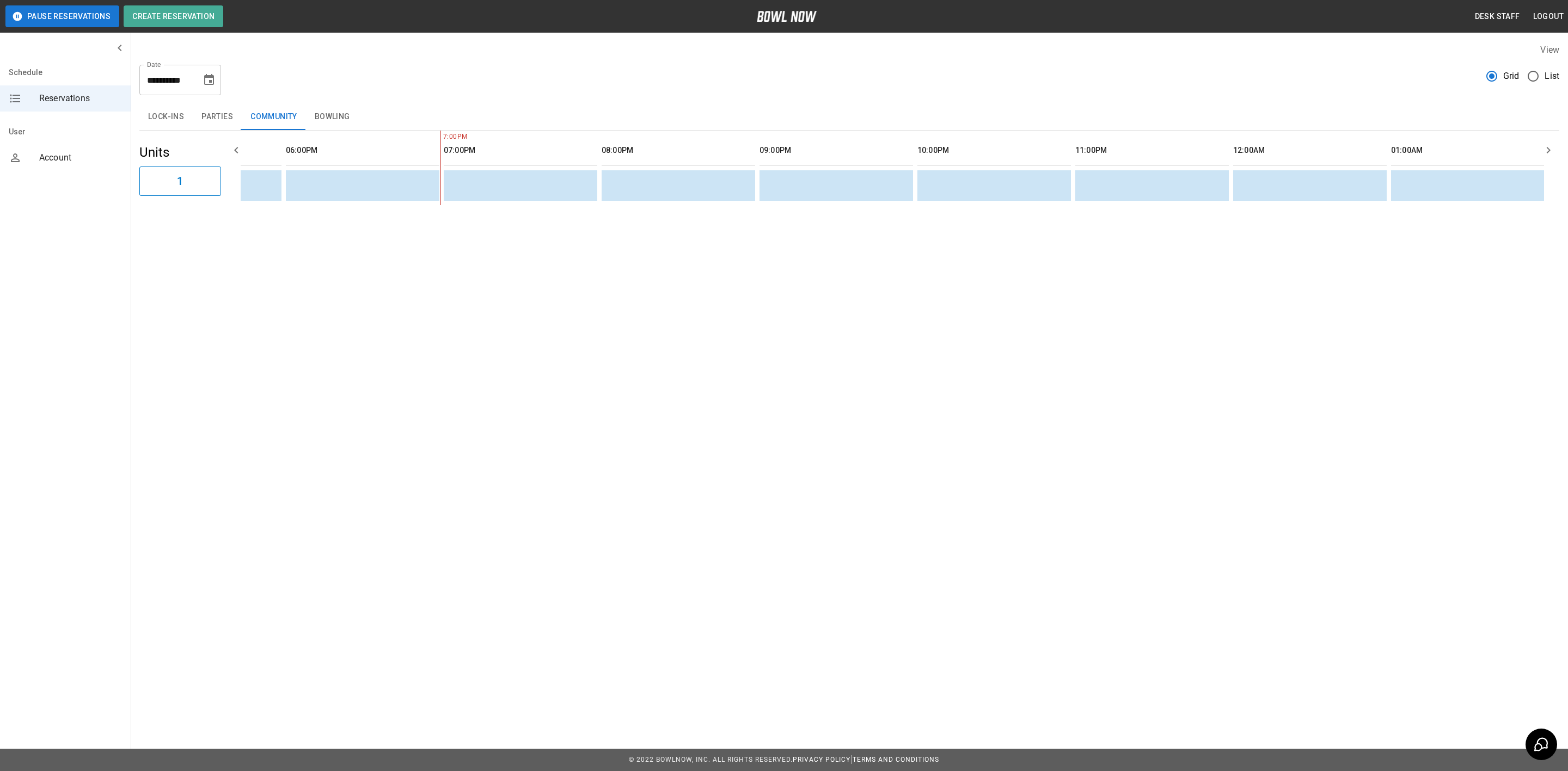
click at [335, 116] on button "Bowling" at bounding box center [333, 116] width 53 height 26
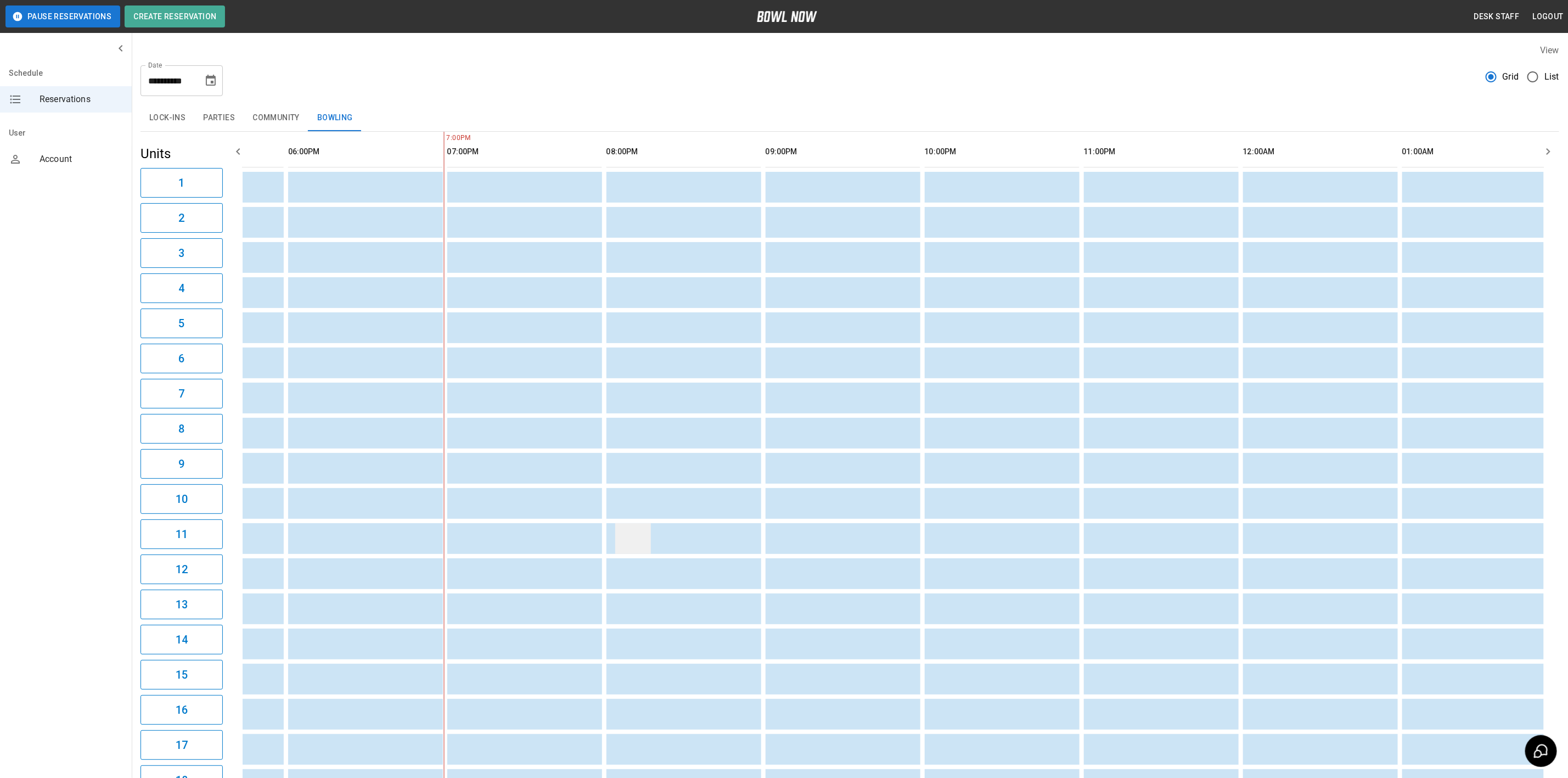
click at [618, 550] on td "sticky table" at bounding box center [633, 539] width 36 height 31
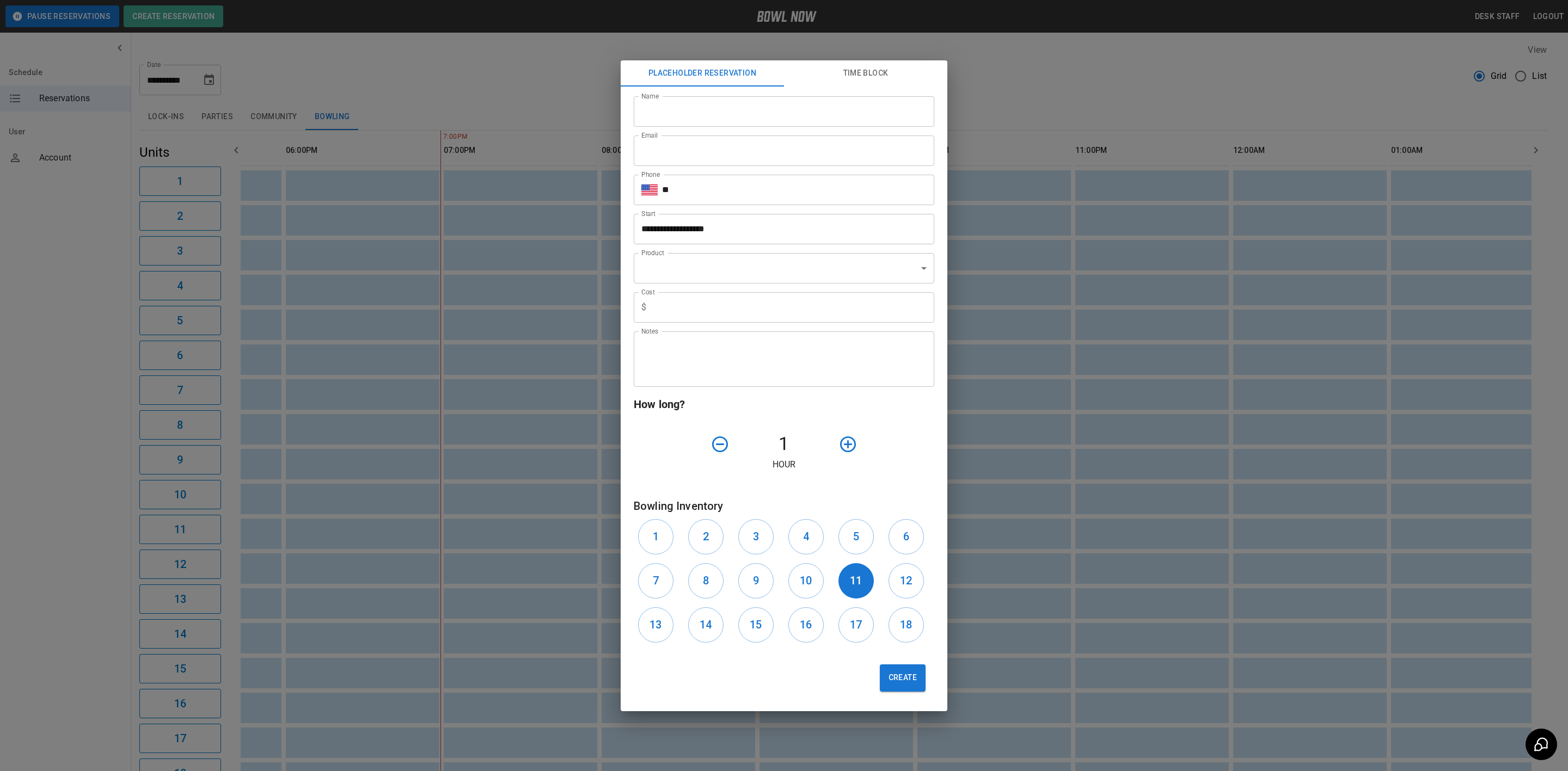
click at [989, 78] on div "**********" at bounding box center [784, 386] width 1568 height 771
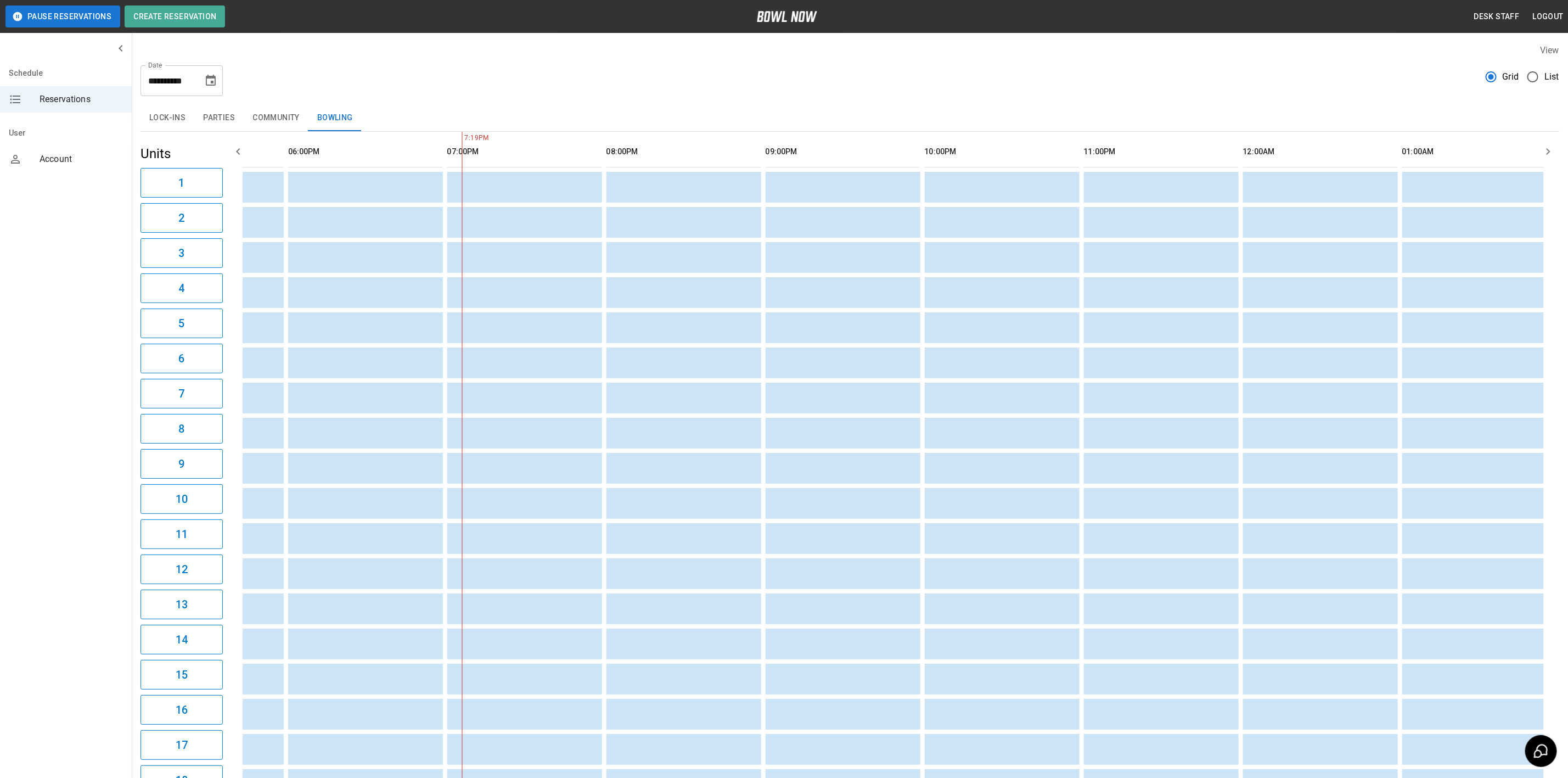
click at [211, 77] on icon "Choose date, selected date is Aug 30, 2025" at bounding box center [211, 80] width 10 height 11
click at [98, 148] on icon "Next month" at bounding box center [90, 154] width 13 height 13
click at [93, 232] on button "6" at bounding box center [86, 237] width 13 height 12
click at [227, 171] on div "09:00AM 10:00AM 11:00AM 12:00PM 01:00PM 02:00PM 03:00PM 04:00PM 05:00PM 06:00PM…" at bounding box center [893, 468] width 1332 height 672
click at [214, 74] on icon "Choose date, selected date is Sep 6, 2025" at bounding box center [210, 80] width 13 height 13
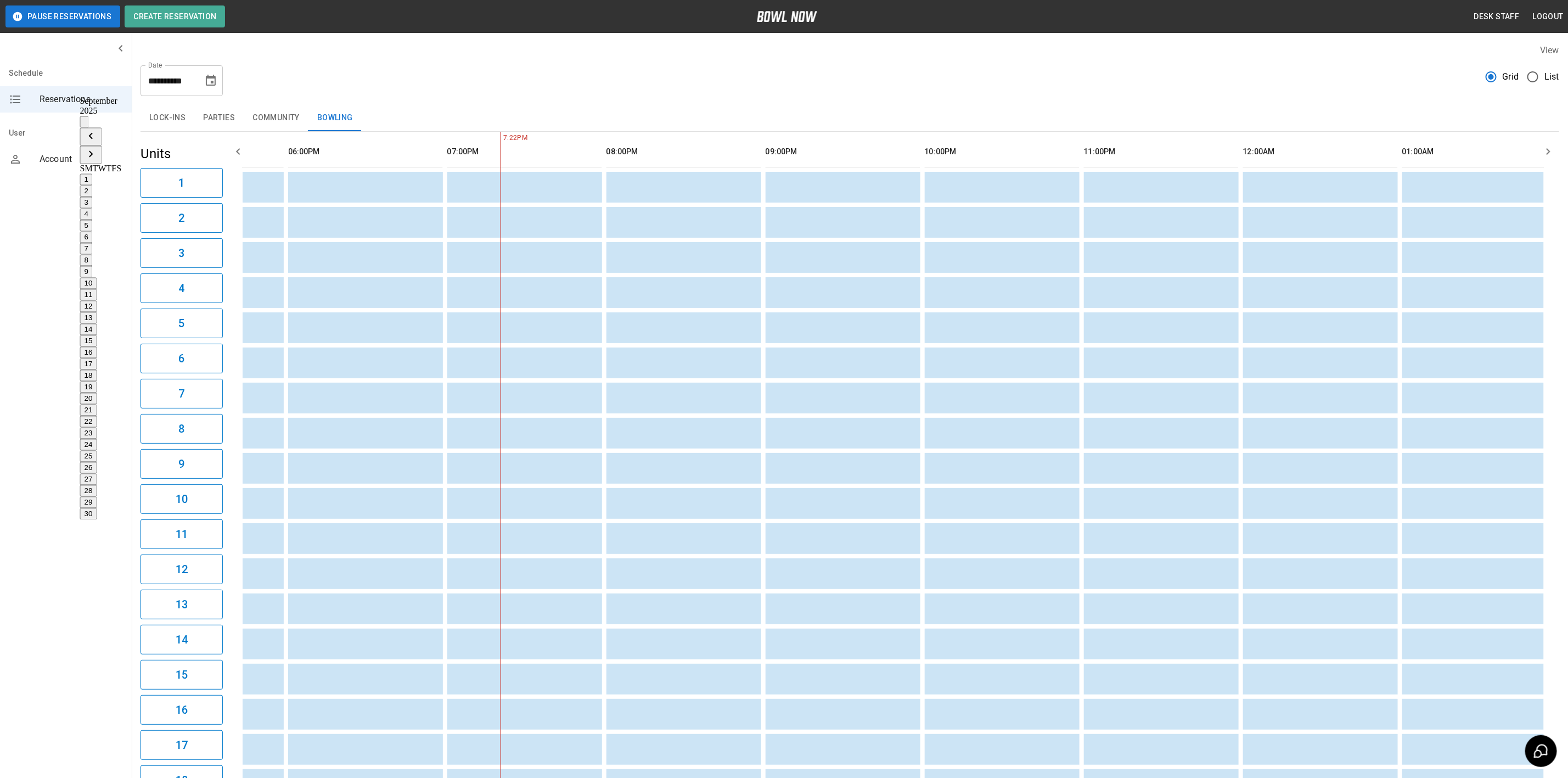
click at [97, 312] on button "13" at bounding box center [88, 318] width 17 height 12
type input "**********"
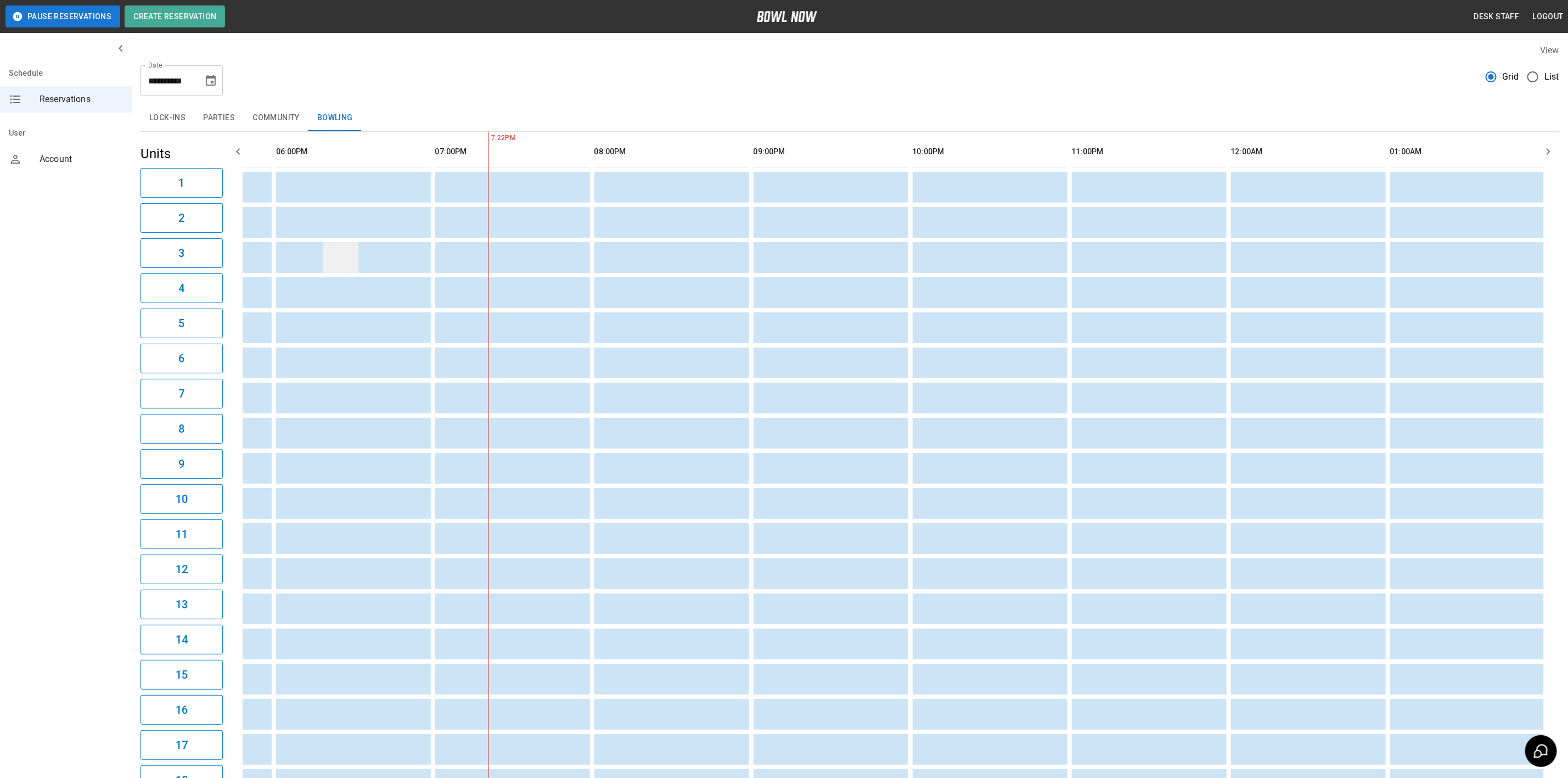
click at [322, 247] on td "sticky table" at bounding box center [340, 258] width 36 height 31
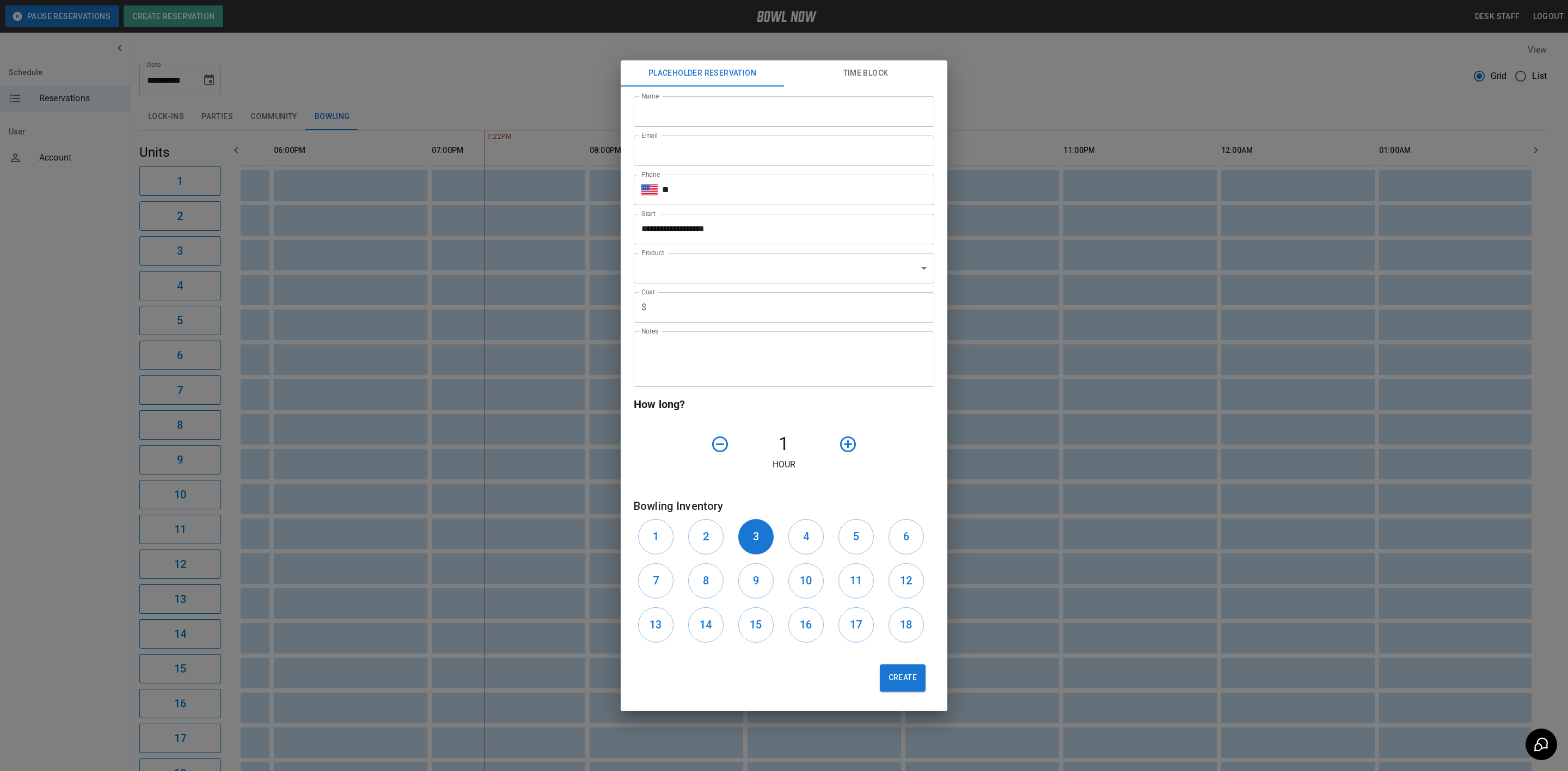
click at [217, 116] on div "**********" at bounding box center [784, 386] width 1568 height 771
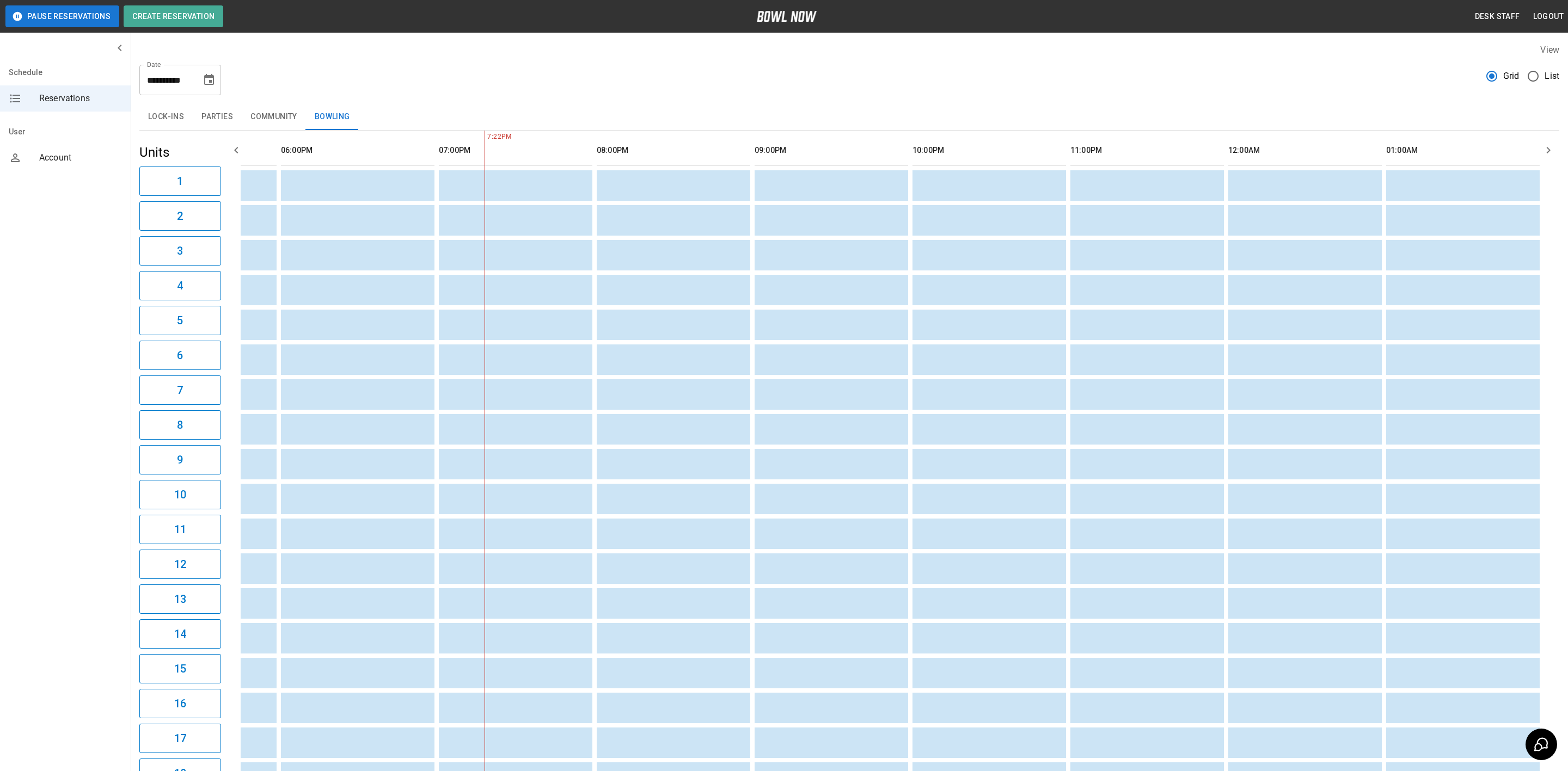
scroll to position [0, 1383]
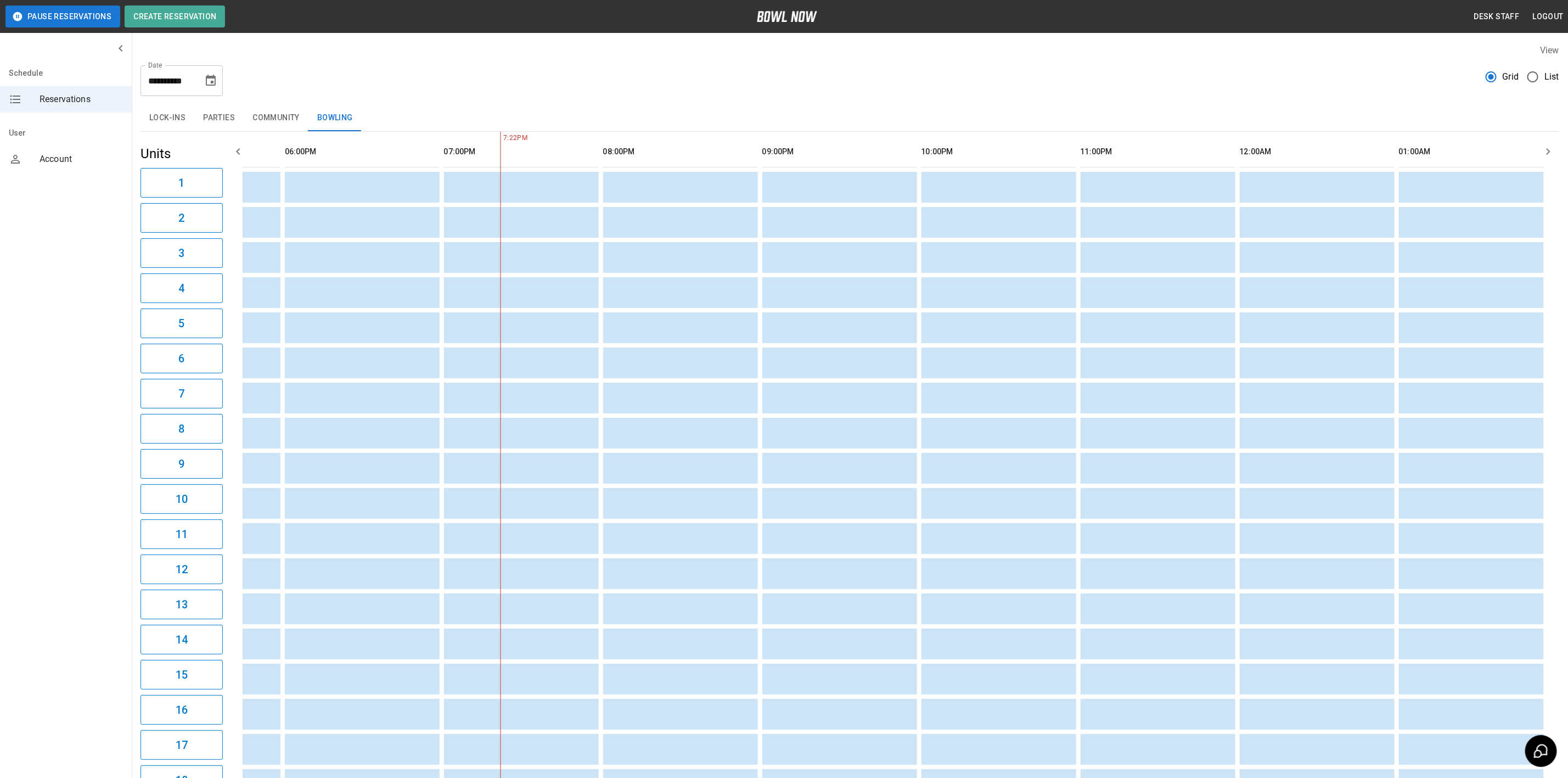
click at [221, 117] on button "Parties" at bounding box center [219, 117] width 49 height 26
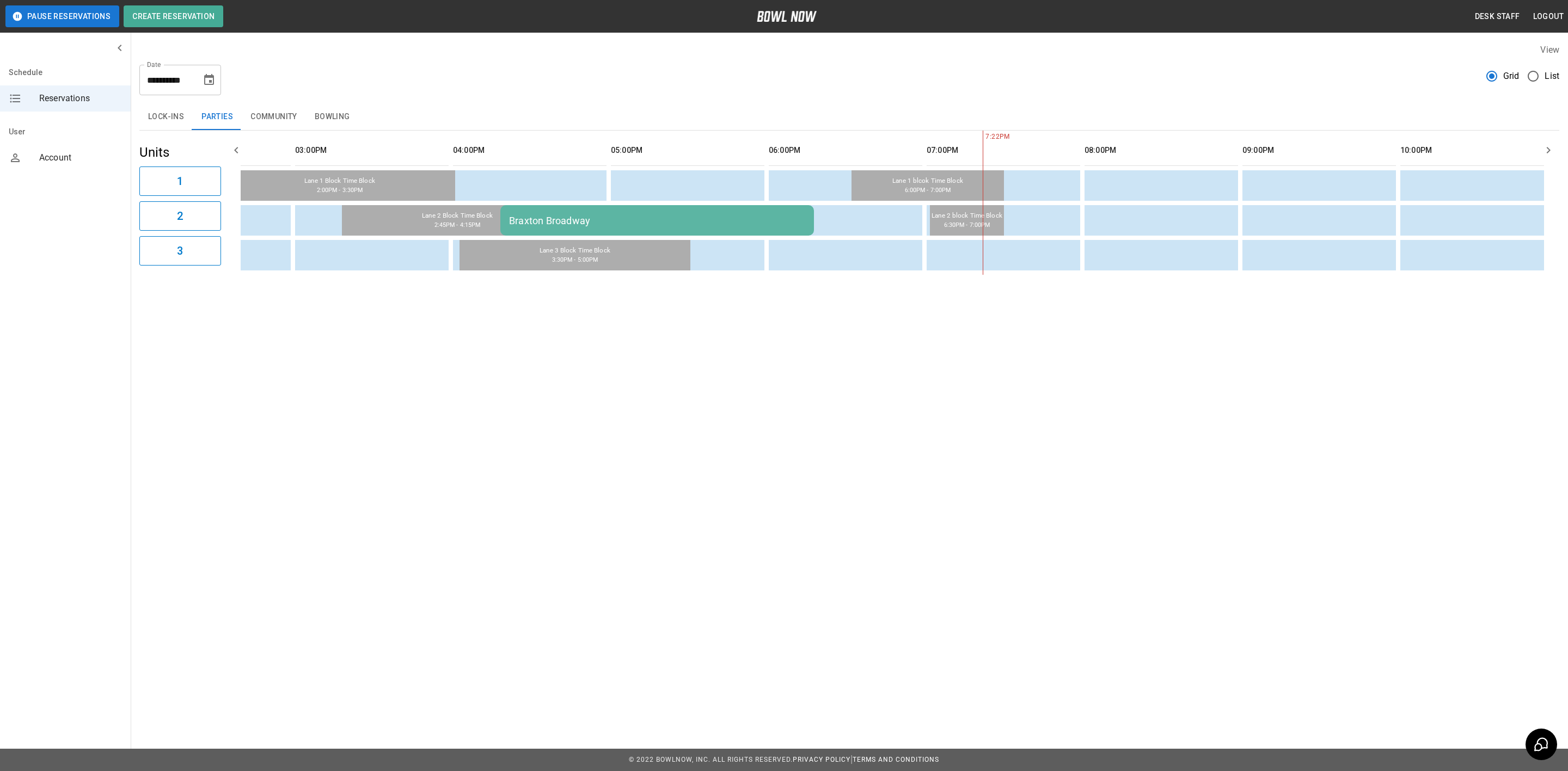
scroll to position [0, 749]
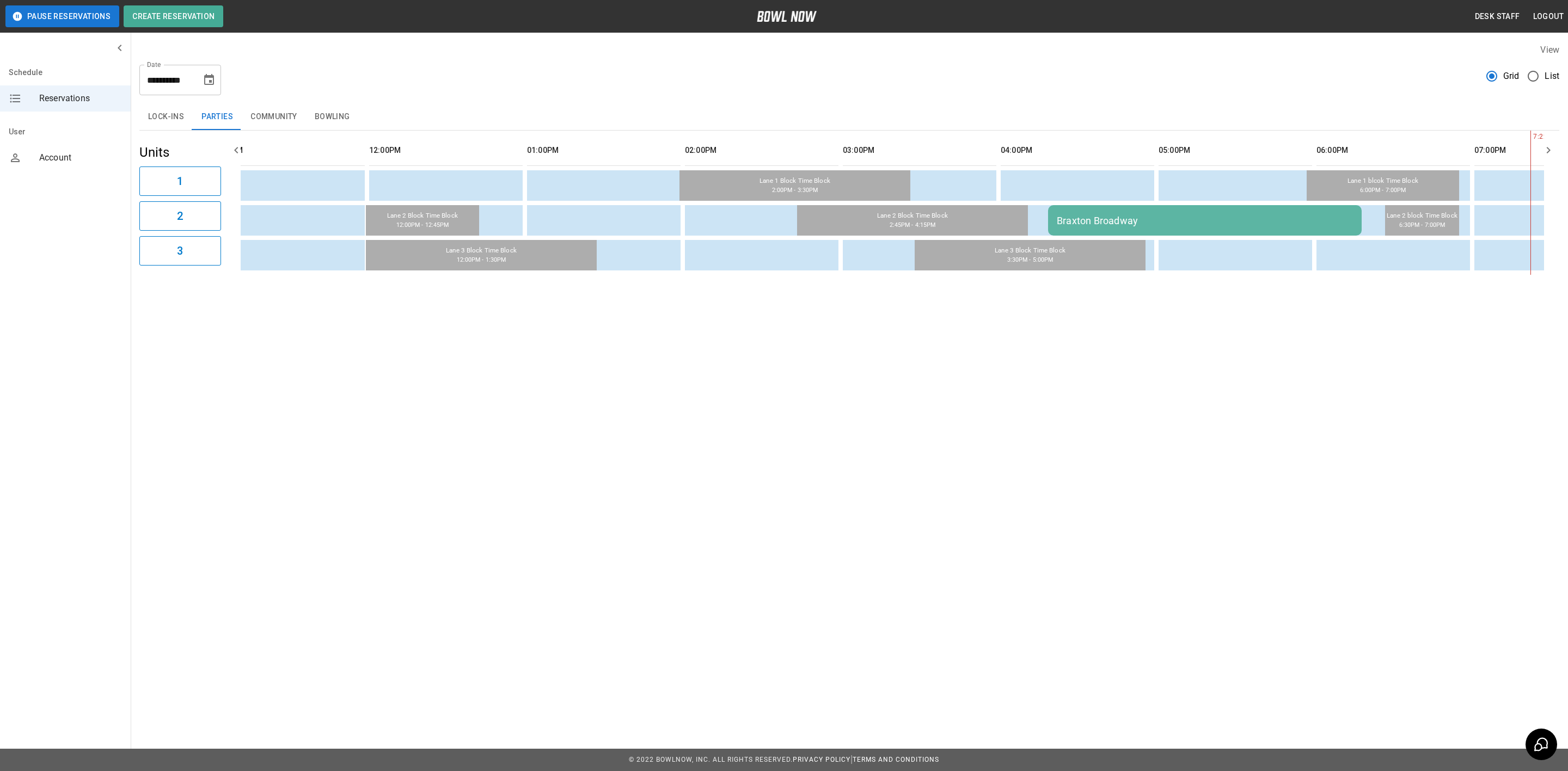
click at [1084, 208] on td "Braxton Broadway" at bounding box center [1205, 220] width 314 height 30
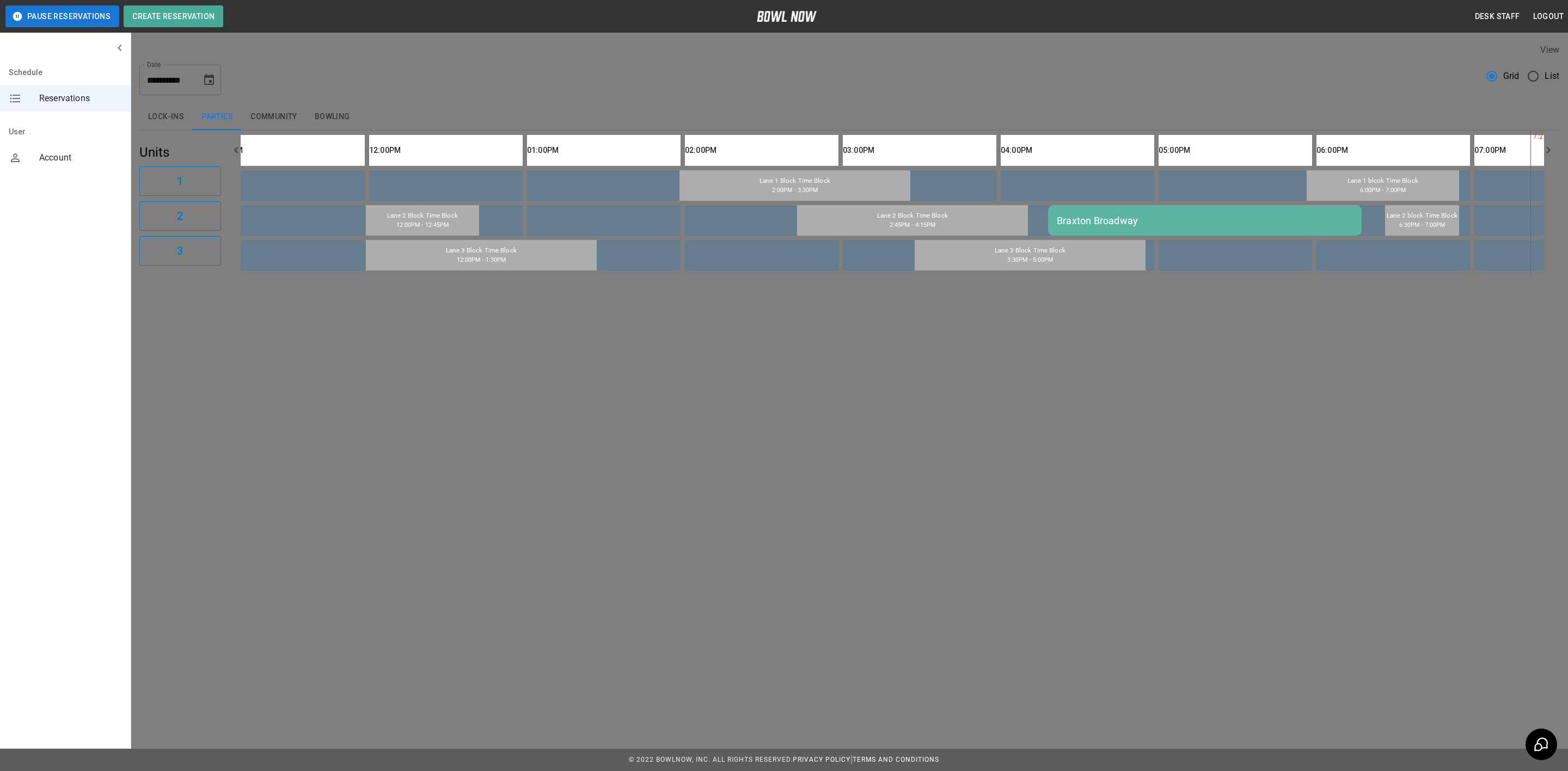
click at [417, 392] on div at bounding box center [784, 386] width 1568 height 771
